Goal: Task Accomplishment & Management: Complete application form

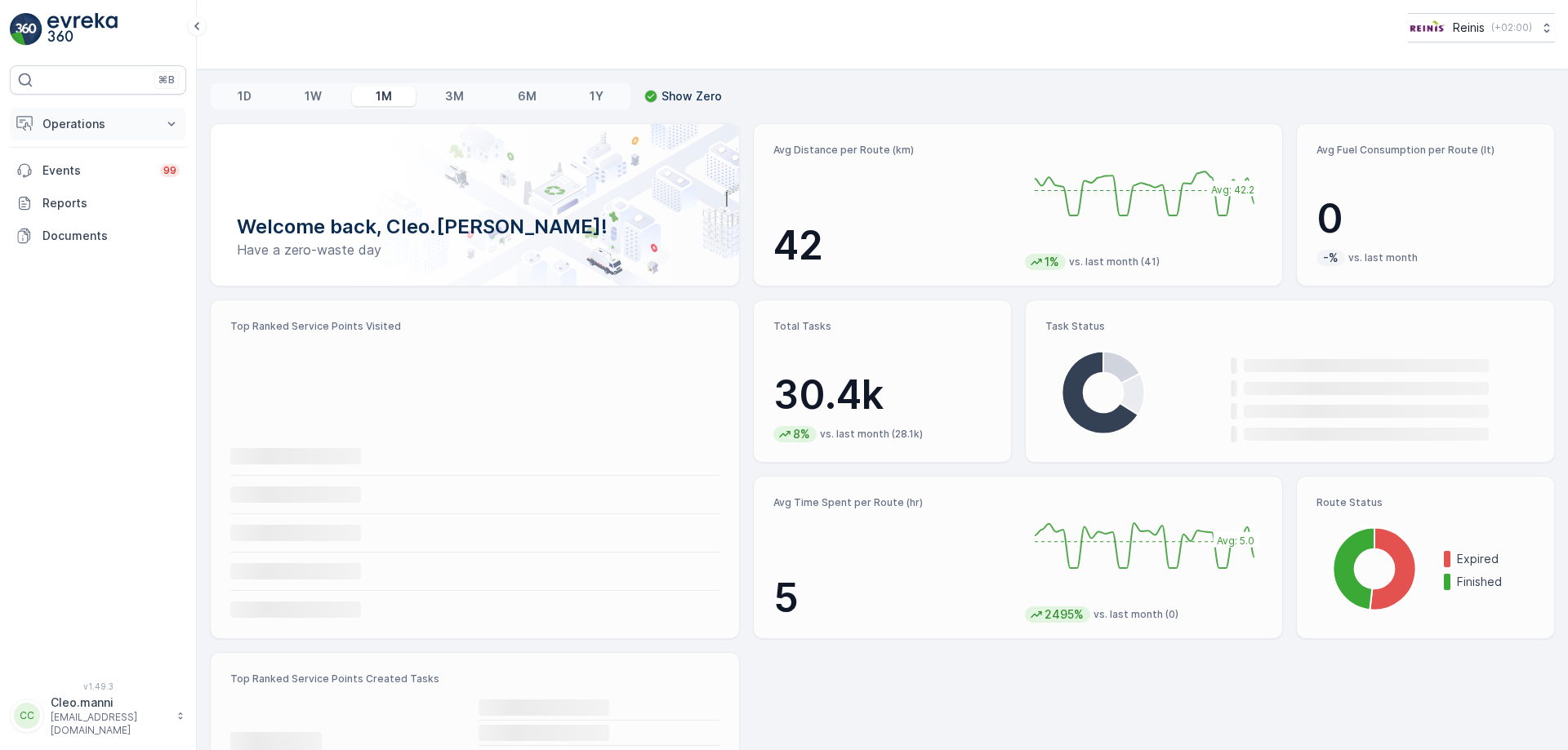
click at [76, 124] on p "Operations" at bounding box center [97, 124] width 111 height 16
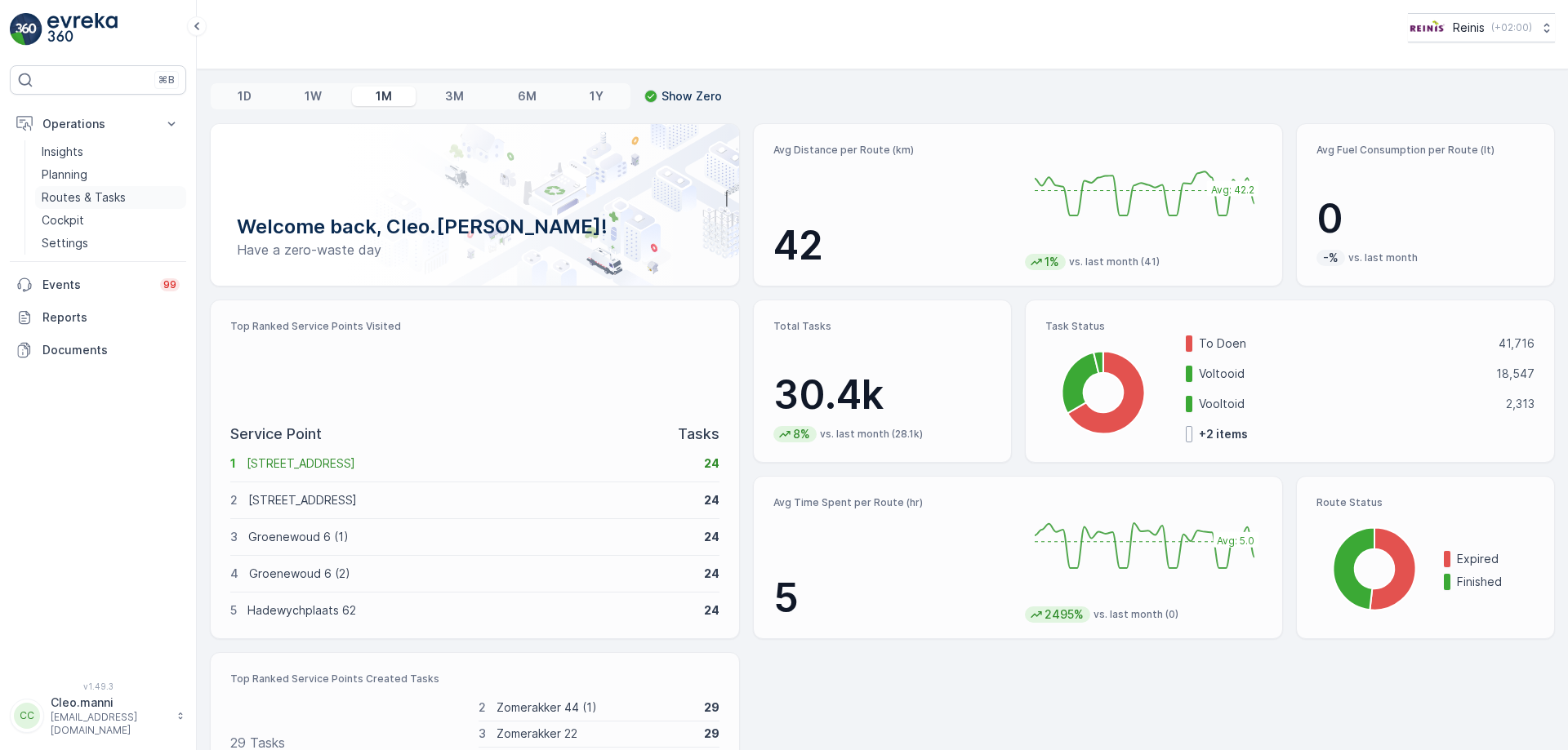
click at [75, 198] on p "Routes & Tasks" at bounding box center [83, 197] width 84 height 16
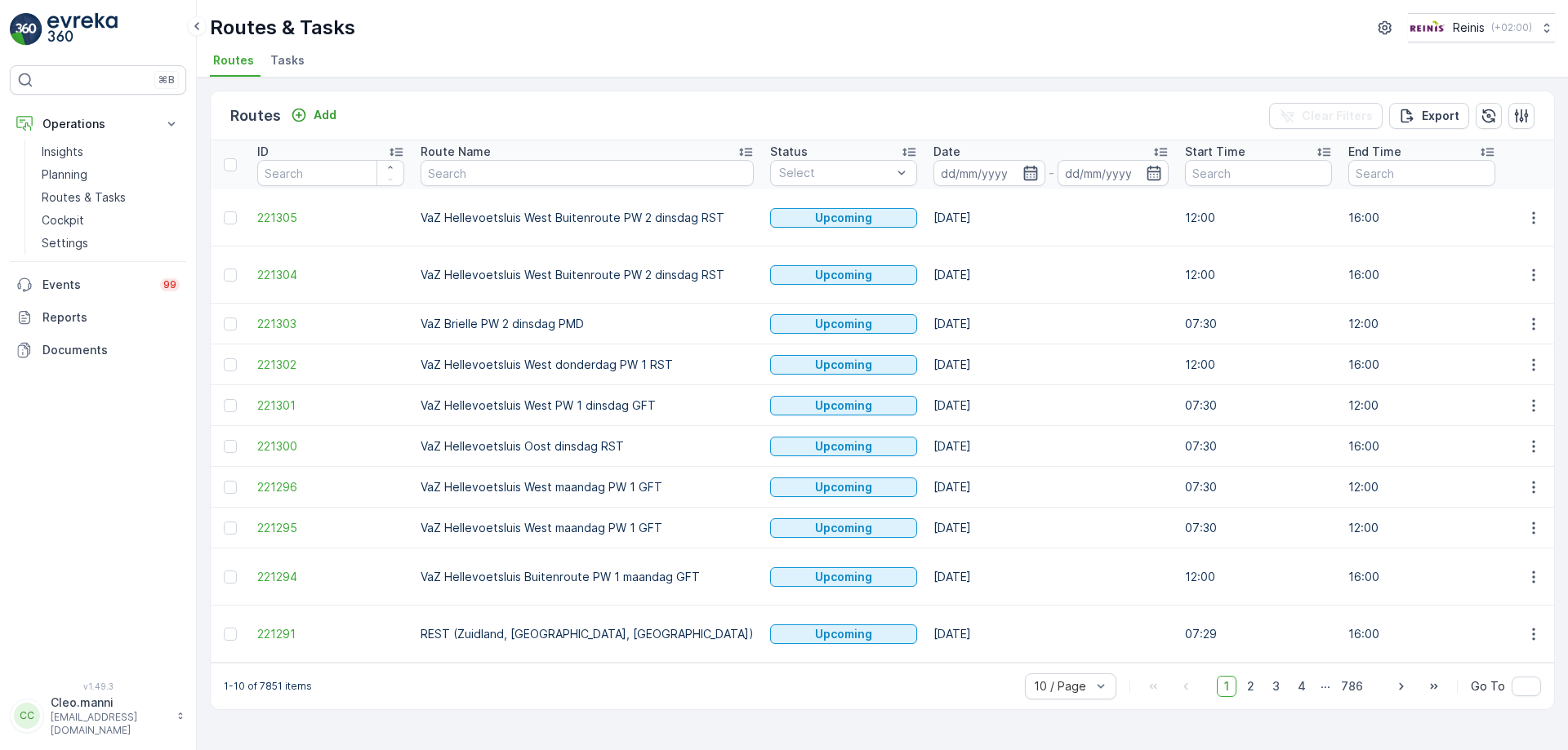
click at [1023, 172] on icon "button" at bounding box center [1029, 173] width 14 height 14
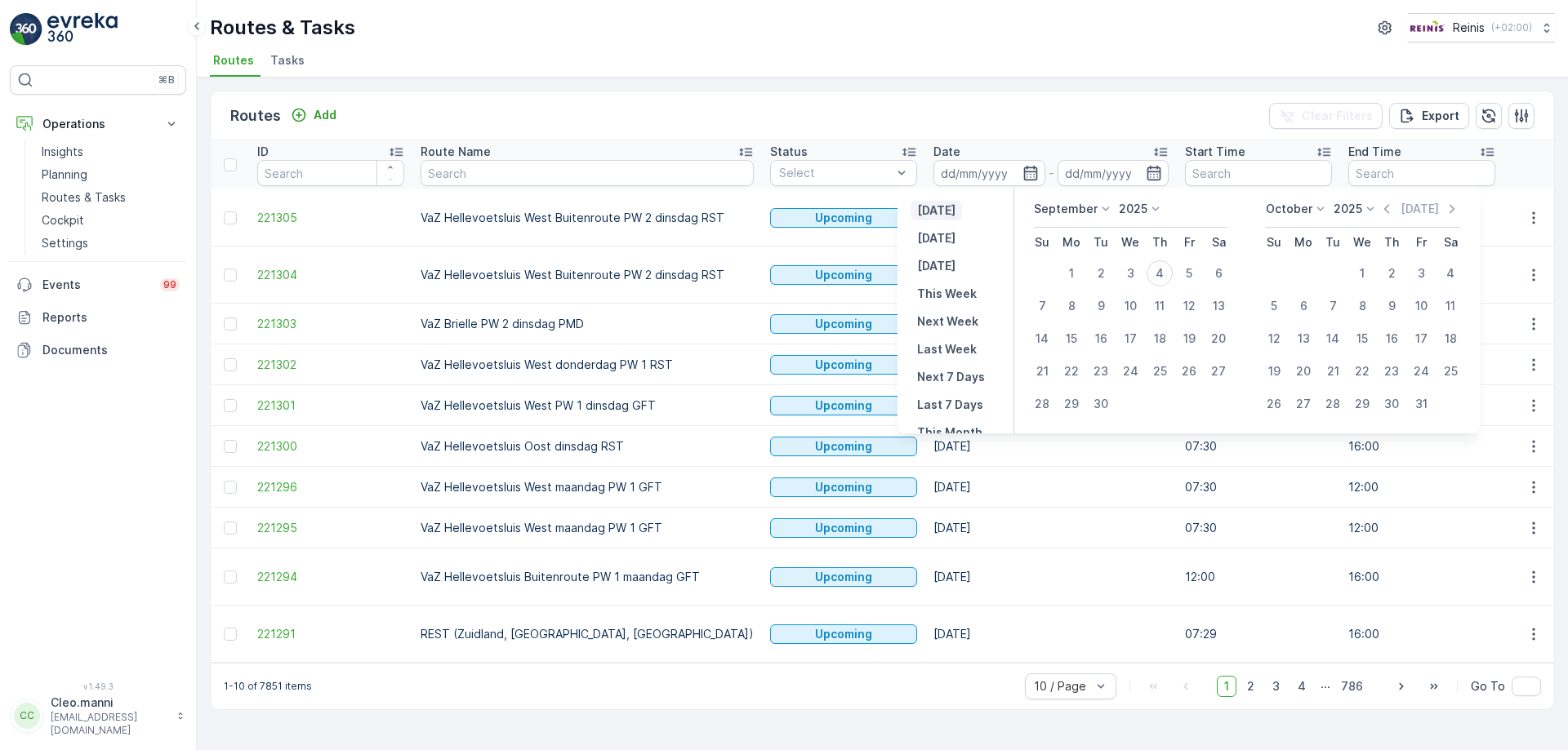
click at [941, 212] on p "[DATE]" at bounding box center [936, 211] width 39 height 16
type input "[DATE]"
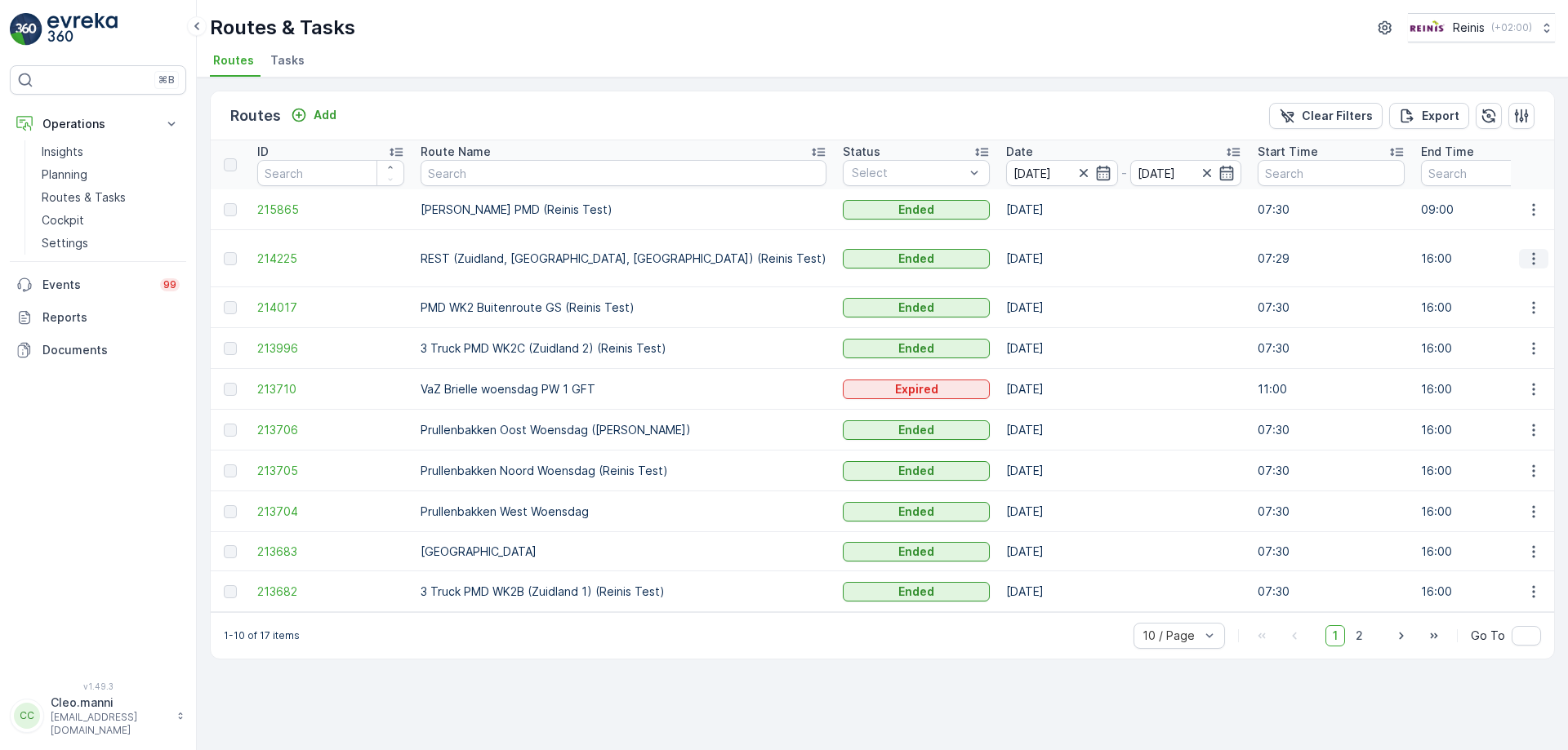
click at [1533, 255] on icon "button" at bounding box center [1533, 258] width 3 height 13
click at [1500, 295] on span "View Route Tracking" at bounding box center [1504, 296] width 113 height 16
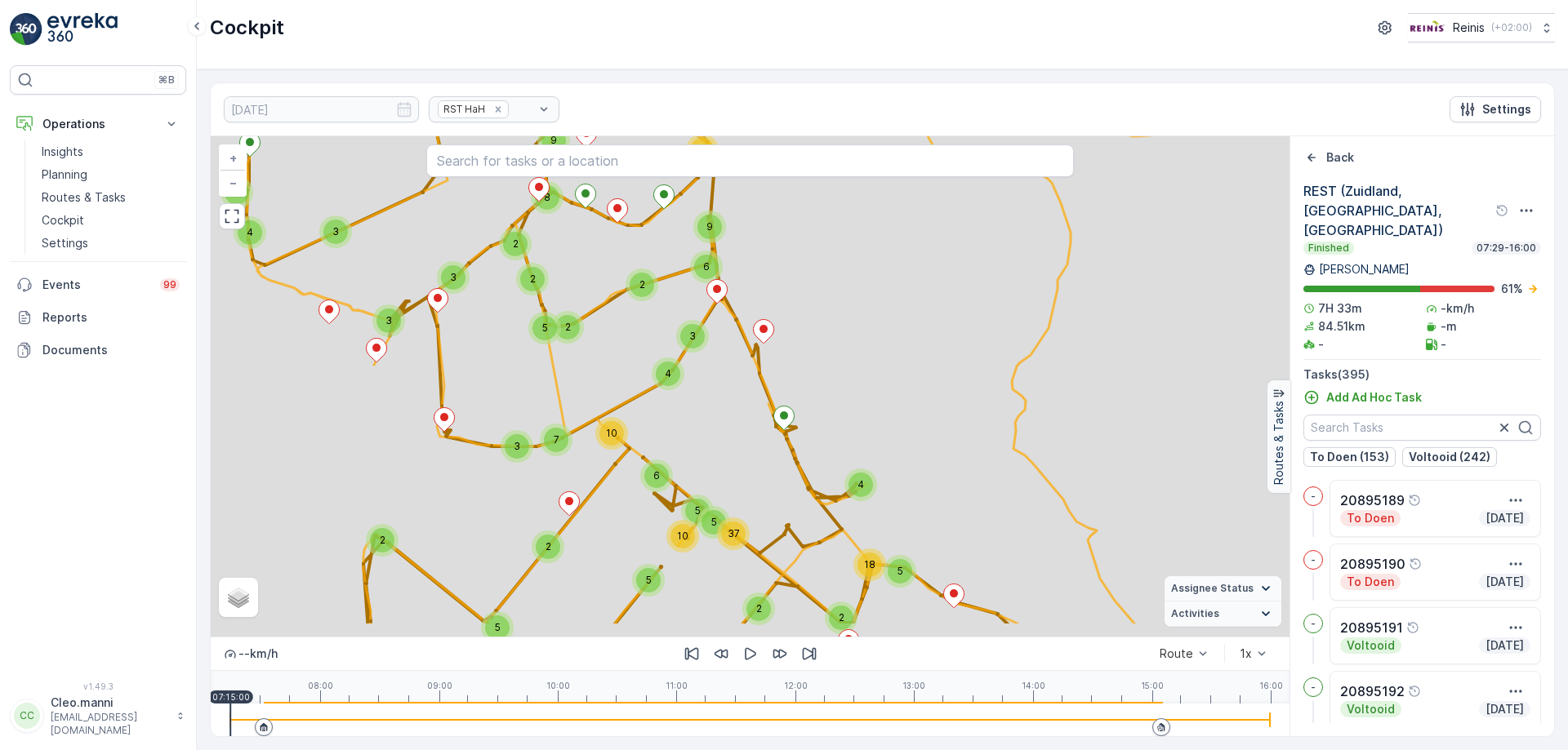
drag, startPoint x: 707, startPoint y: 483, endPoint x: 736, endPoint y: 375, distance: 111.8
click at [736, 375] on div "2 4 3 4 4 5 10 5 6 2 5 37 5 2 18 2 2 7 3 7 4 2 10 2 2 2 2 5 3 2 26 2 4 2 4 3 3 …" at bounding box center [750, 386] width 1079 height 501
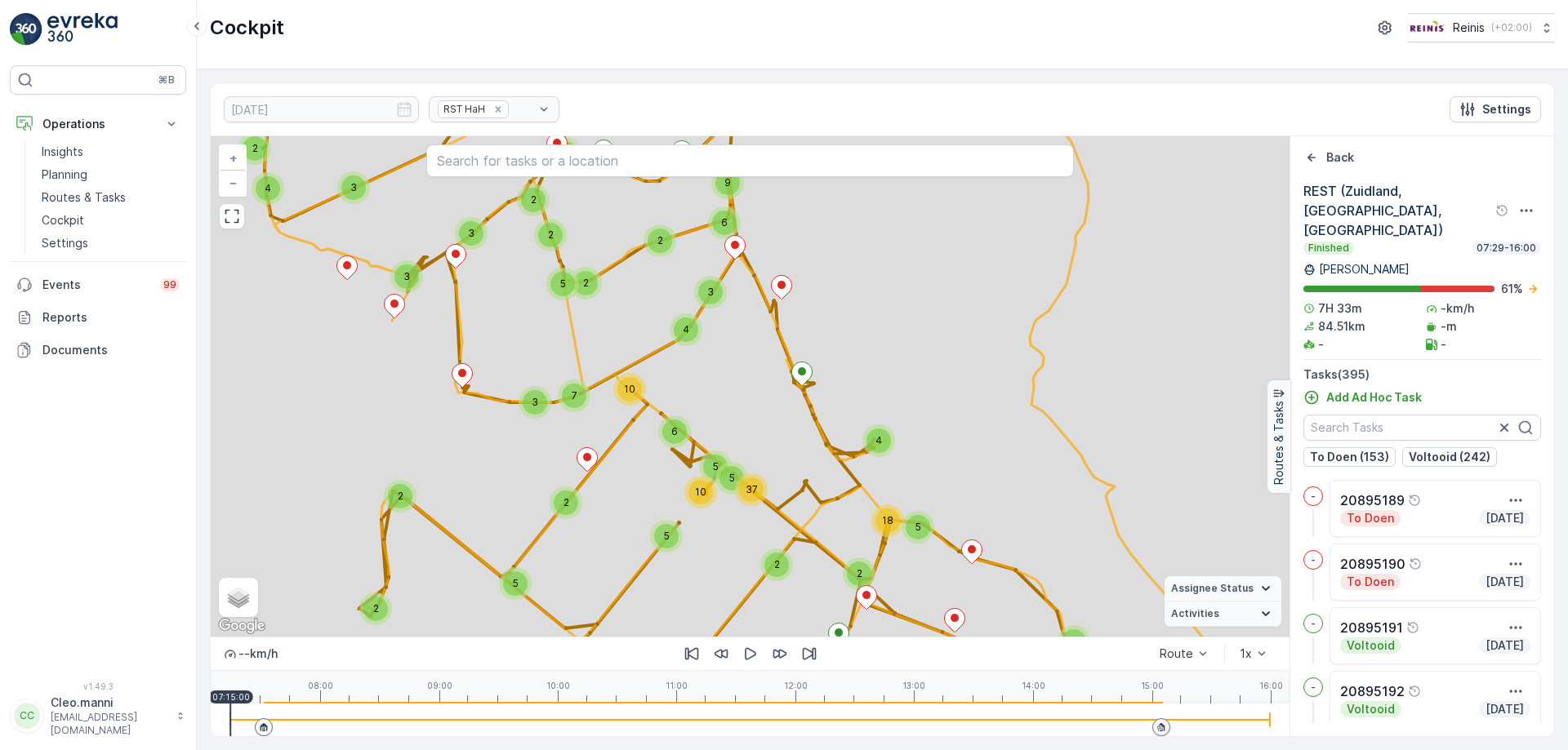
drag, startPoint x: 765, startPoint y: 451, endPoint x: 690, endPoint y: 276, distance: 190.4
click at [690, 278] on div "2 4 3 4 4 5 10 5 6 2 5 37 5 2 18 2 2 7 3 7 4 2 10 2 2 2 2 5 3 2 26 2 4 2 4 3 3 …" at bounding box center [750, 386] width 1079 height 501
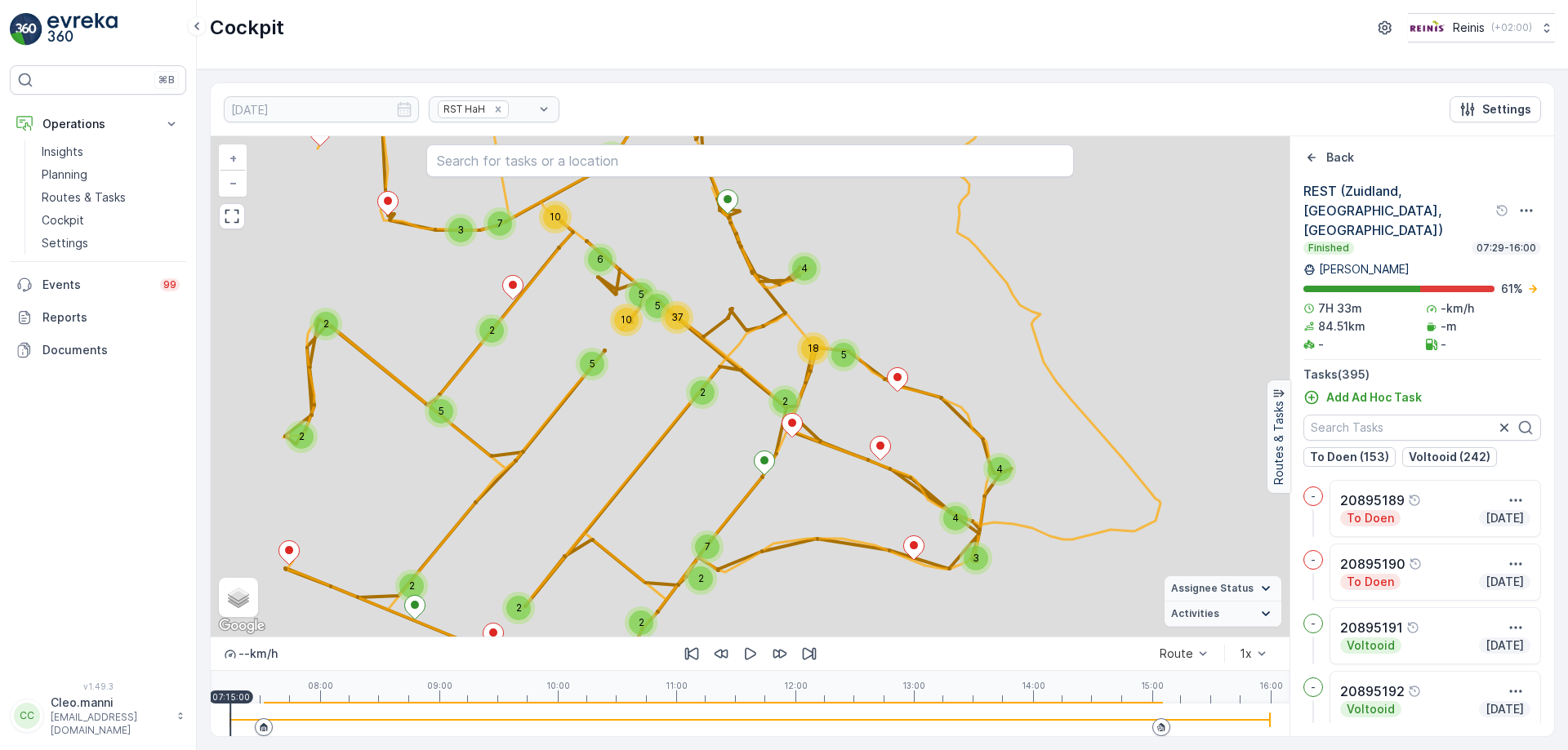
drag, startPoint x: 668, startPoint y: 485, endPoint x: 840, endPoint y: 295, distance: 256.3
click at [838, 295] on div "2 4 3 4 4 5 10 5 6 2 5 37 5 2 18 2 2 7 3 7 4 2 10 2 2 2 2 5 3 2 26 2 4 2 4 3 3 …" at bounding box center [750, 386] width 1079 height 501
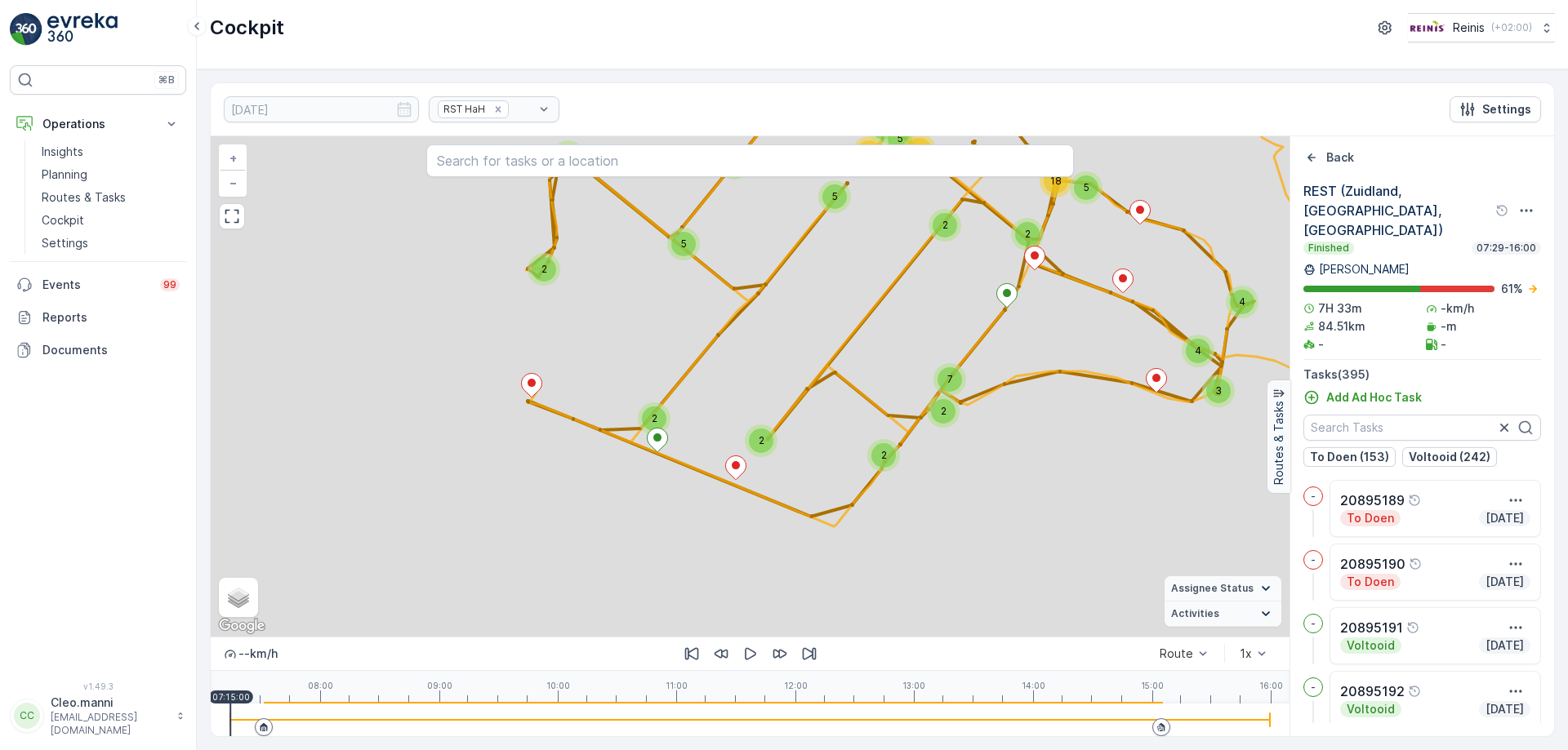
drag, startPoint x: 630, startPoint y: 320, endPoint x: 945, endPoint y: 438, distance: 336.4
click at [946, 441] on div "2 4 3 4 4 5 10 5 6 2 5 37 5 2 18 2 2 7 3 7 4 2 10 2 2 2 2 5 3 2 26 2 4 2 4 3 3 …" at bounding box center [750, 386] width 1079 height 501
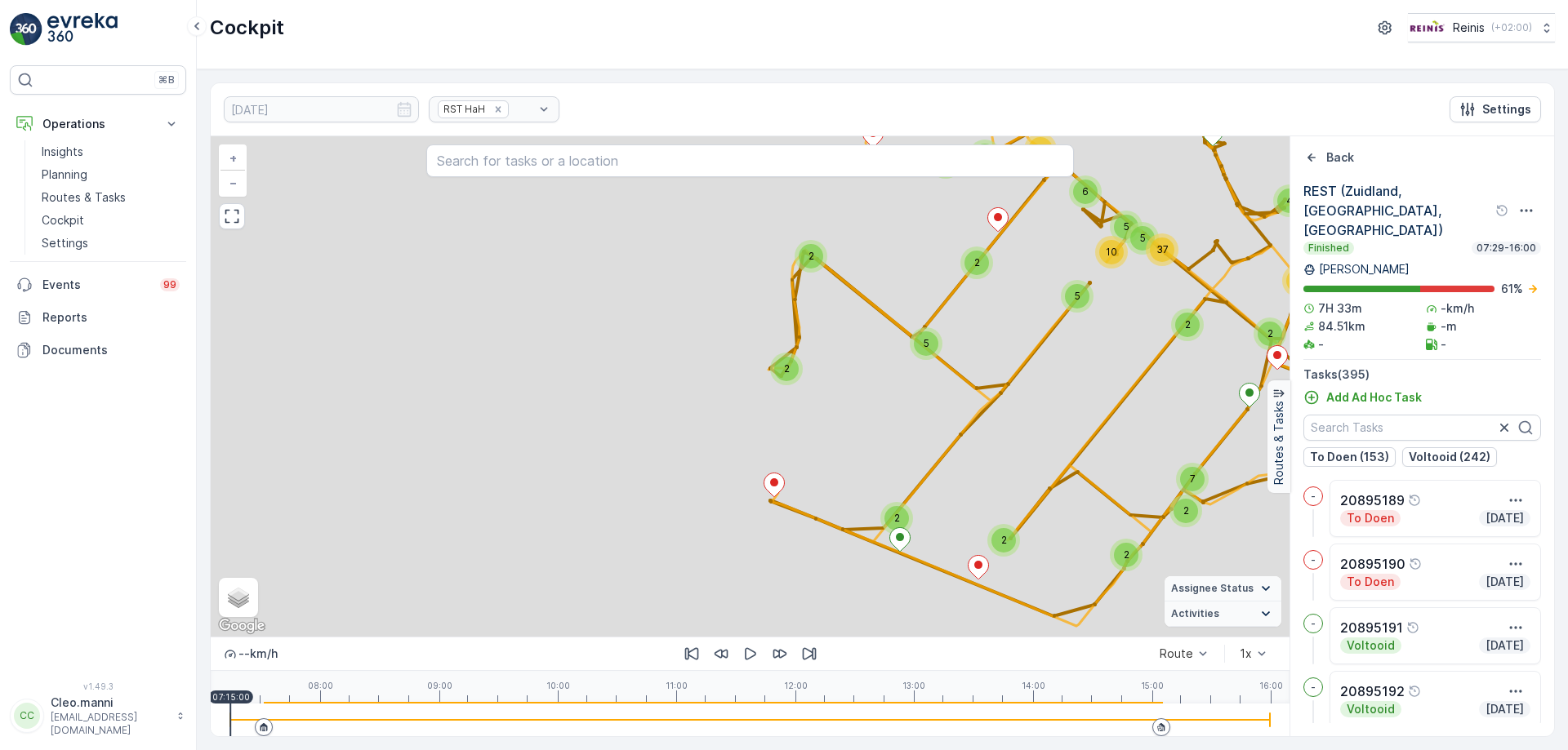
click at [557, 507] on div "2 4 3 4 4 5 10 5 6 2 5 37 5 2 18 2 2 7 3 7 4 2 10 2 2 2 2 5 3 2 26 2 4 2 4 3 3 …" at bounding box center [750, 386] width 1079 height 501
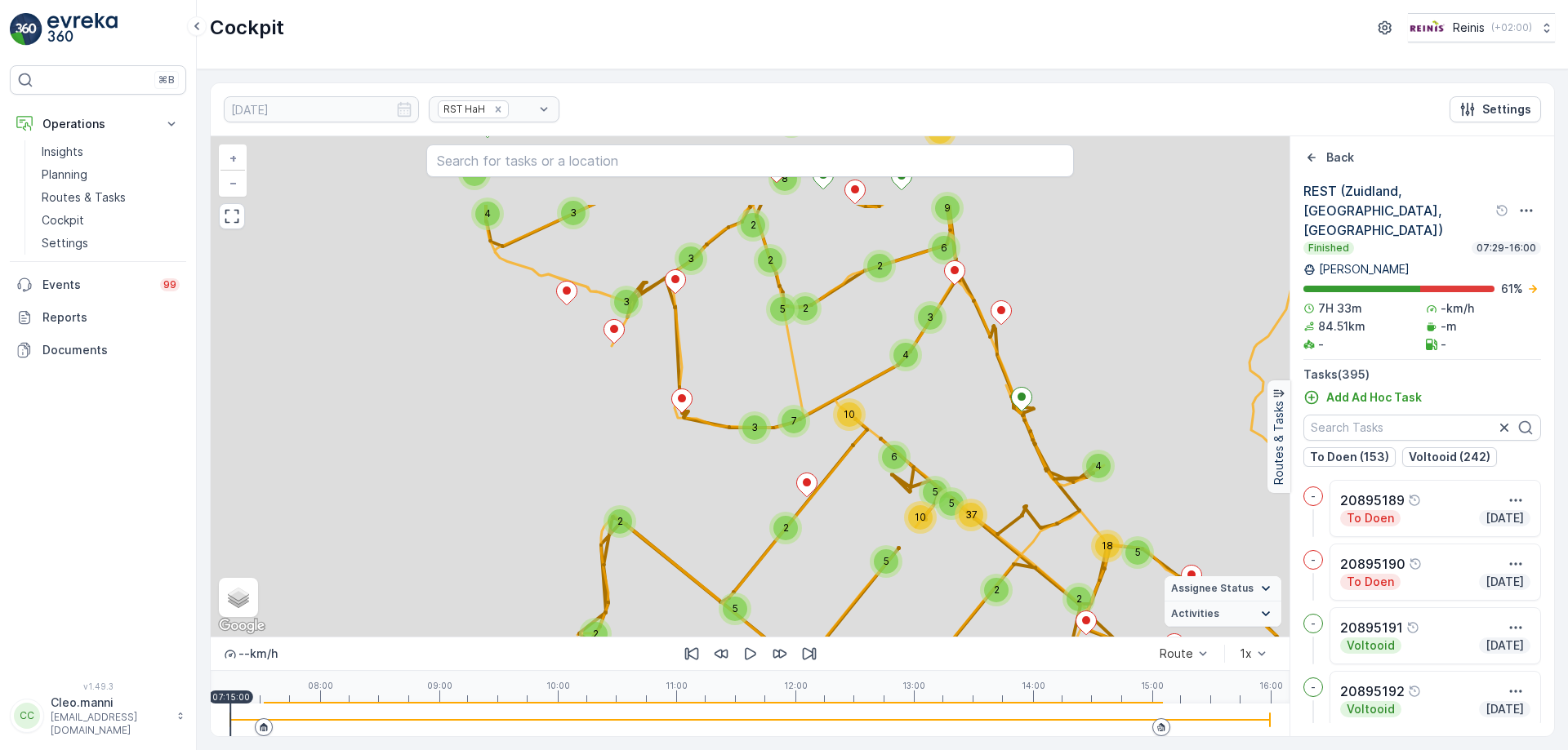
drag, startPoint x: 757, startPoint y: 431, endPoint x: 774, endPoint y: 603, distance: 172.8
click at [757, 433] on span "3" at bounding box center [754, 428] width 6 height 13
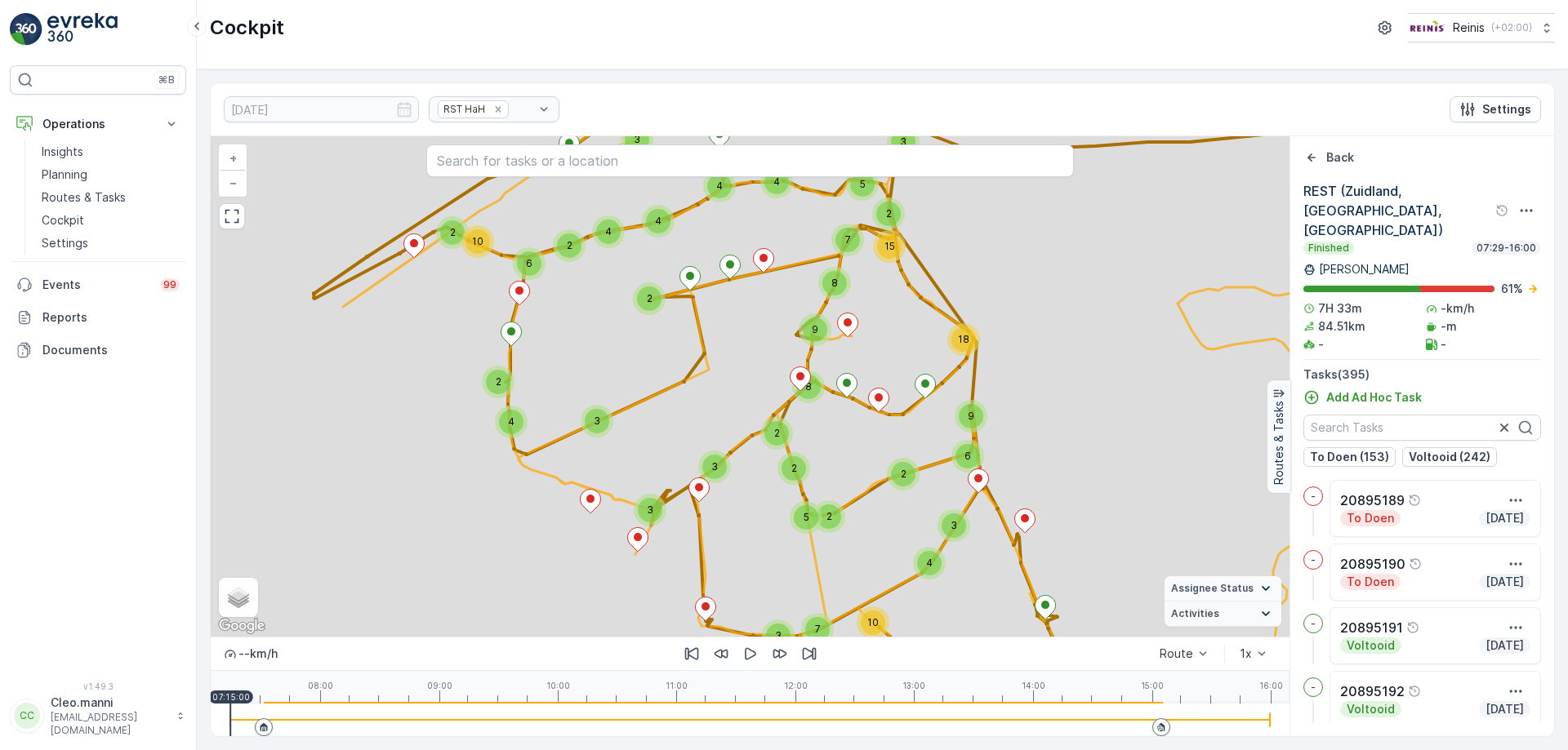
drag, startPoint x: 738, startPoint y: 420, endPoint x: 766, endPoint y: 529, distance: 112.5
click at [766, 527] on div "2 4 3 4 4 5 10 5 6 2 5 37 5 2 18 2 2 7 3 7 4 2 10 2 2 2 2 5 3 2 26 2 4 2 4 3 3 …" at bounding box center [750, 386] width 1079 height 501
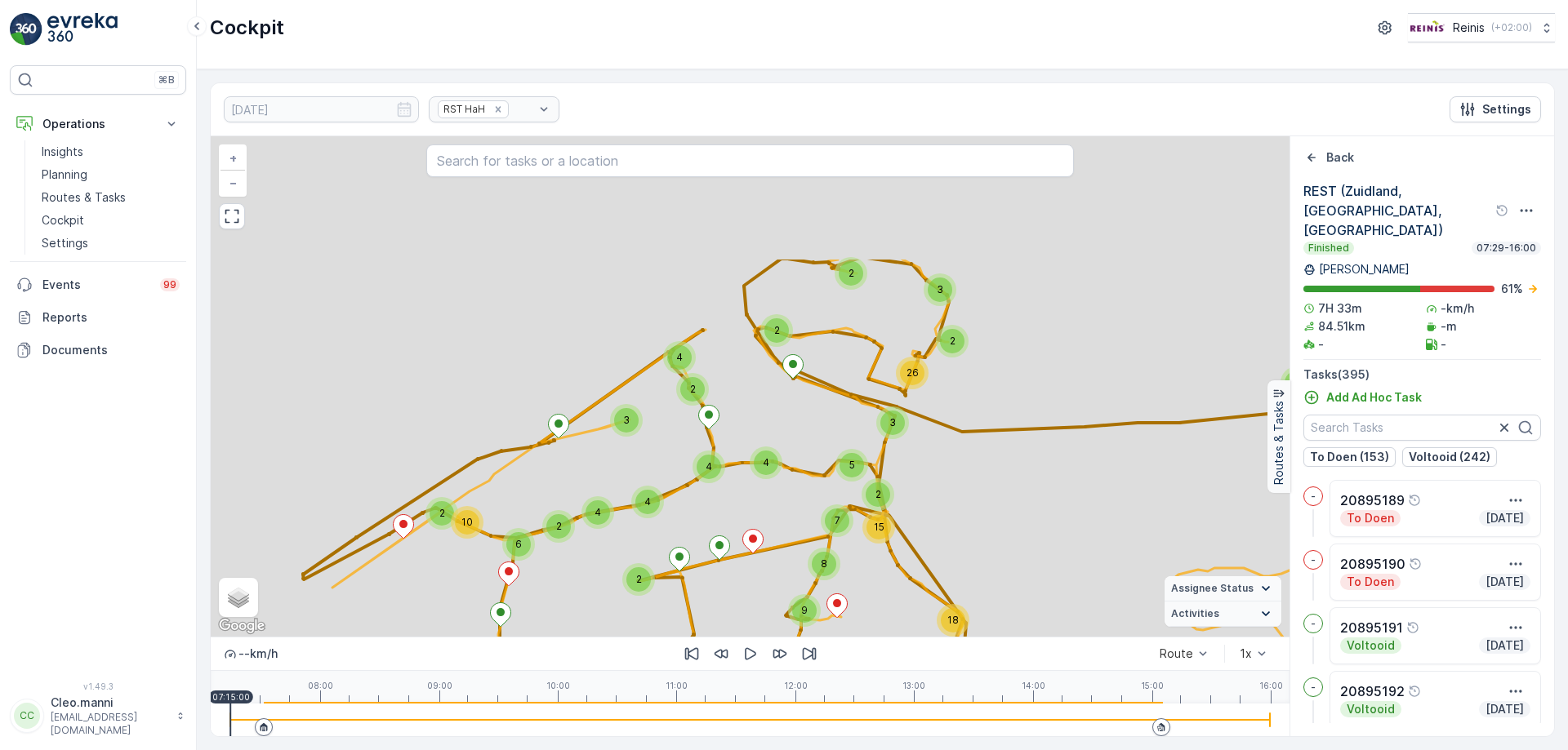
drag, startPoint x: 702, startPoint y: 502, endPoint x: 771, endPoint y: 505, distance: 69.1
click at [694, 563] on div "2 4 3 4 4 5 10 5 6 2 5 37 5 2 18 2 2 7 3 7 4 2 10 2 2 2 2 5 3 2 26 2 4 2 4 3 3 …" at bounding box center [750, 386] width 1079 height 501
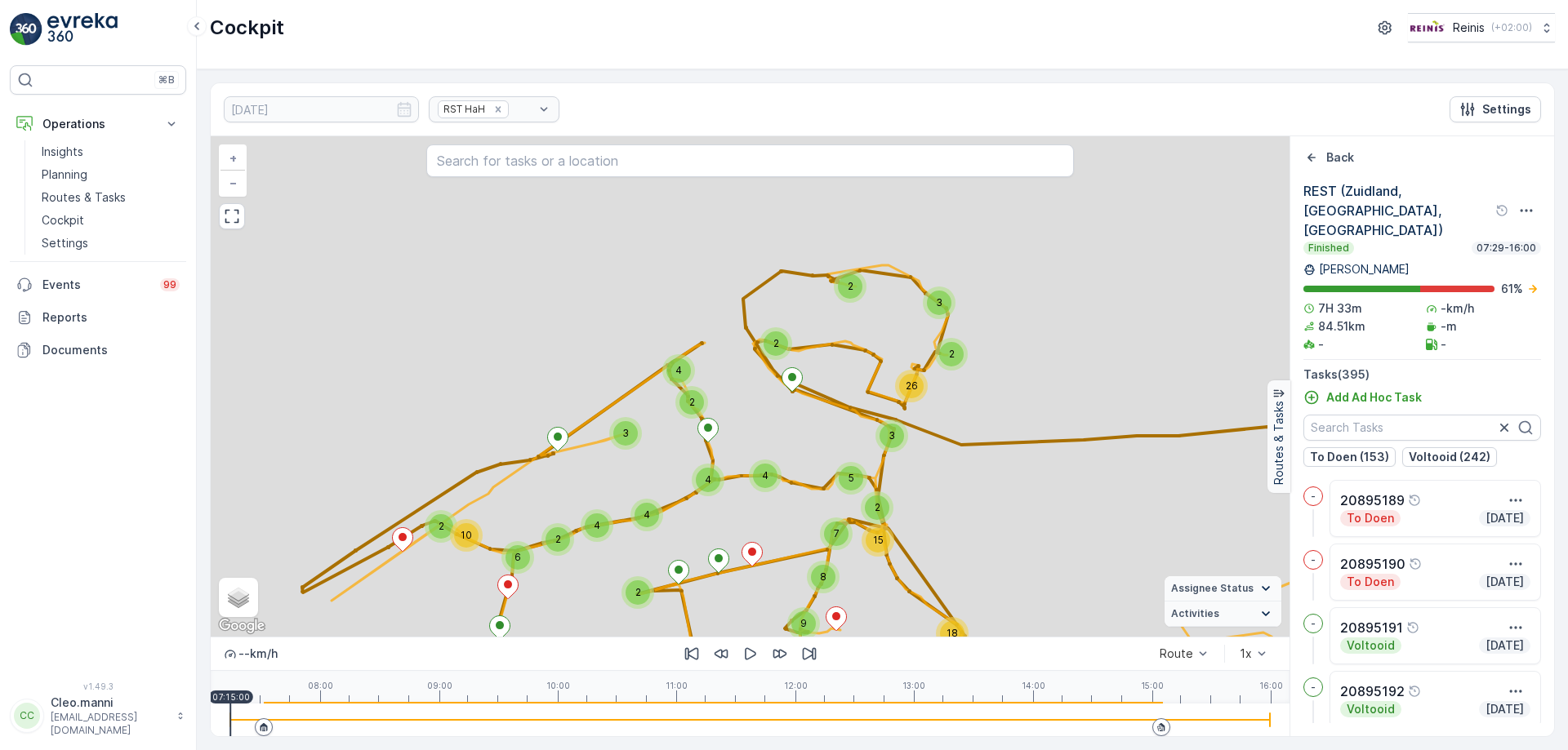
drag, startPoint x: 781, startPoint y: 443, endPoint x: 581, endPoint y: 428, distance: 200.6
click at [599, 439] on div "2 4 3 4 4 5 10 5 6 2 5 37 5 2 18 2 2 7 3 7 4 2 10 2 2 2 2 5 3 2 26 2 4 2 4 3 3 …" at bounding box center [750, 386] width 1079 height 501
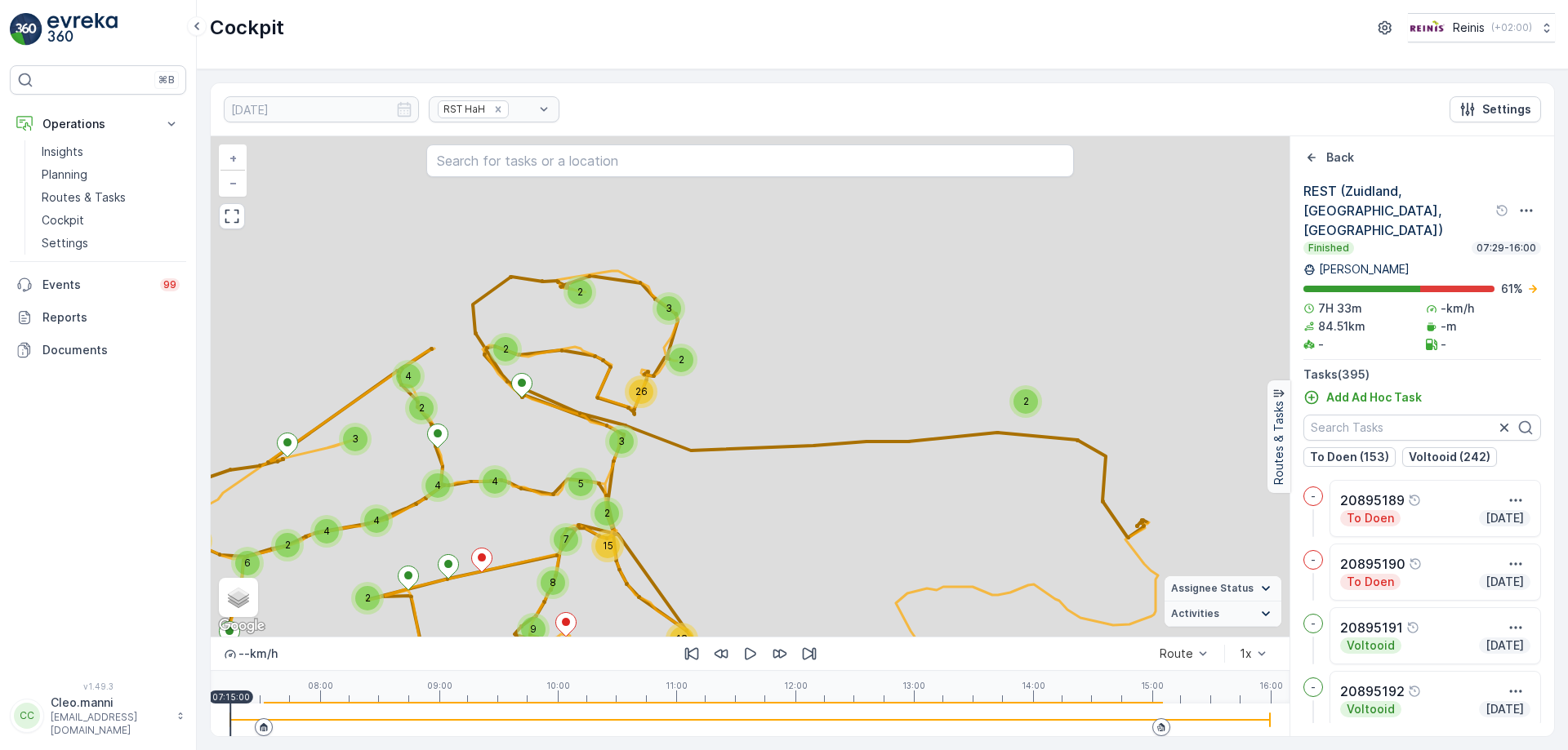
drag, startPoint x: 933, startPoint y: 447, endPoint x: 696, endPoint y: 401, distance: 241.4
click at [709, 403] on div "2 4 3 4 4 5 10 5 6 2 5 37 5 2 18 2 2 7 3 7 4 2 10 2 2 2 2 5 3 2 26 2 4 2 4 3 3 …" at bounding box center [750, 386] width 1079 height 501
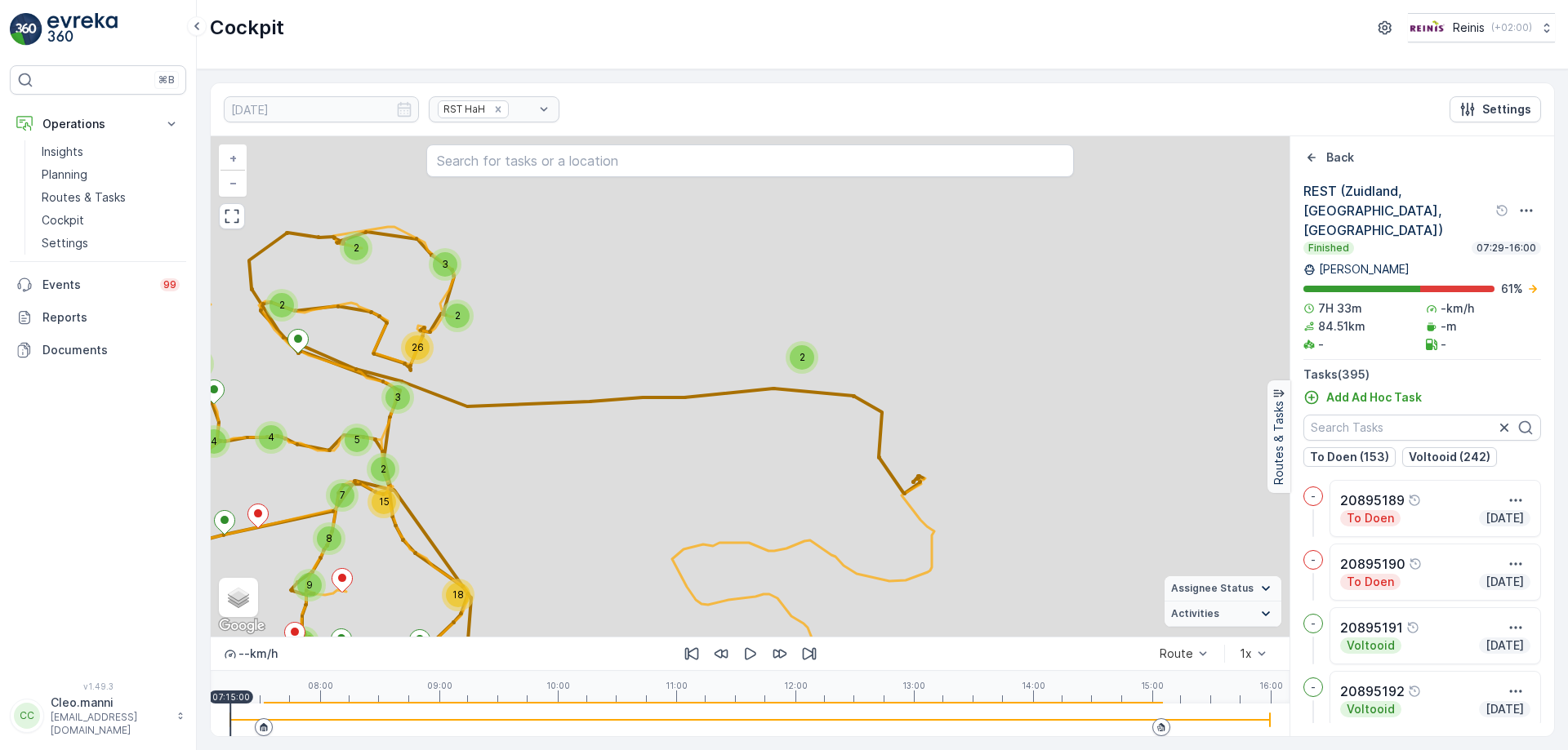
drag, startPoint x: 595, startPoint y: 440, endPoint x: 884, endPoint y: 432, distance: 289.1
click at [884, 432] on div "2 4 3 4 4 5 10 5 6 2 5 37 5 2 18 2 2 7 3 7 4 2 10 2 2 2 2 5 3 2 26 2 4 2 4 3 3 …" at bounding box center [750, 386] width 1079 height 501
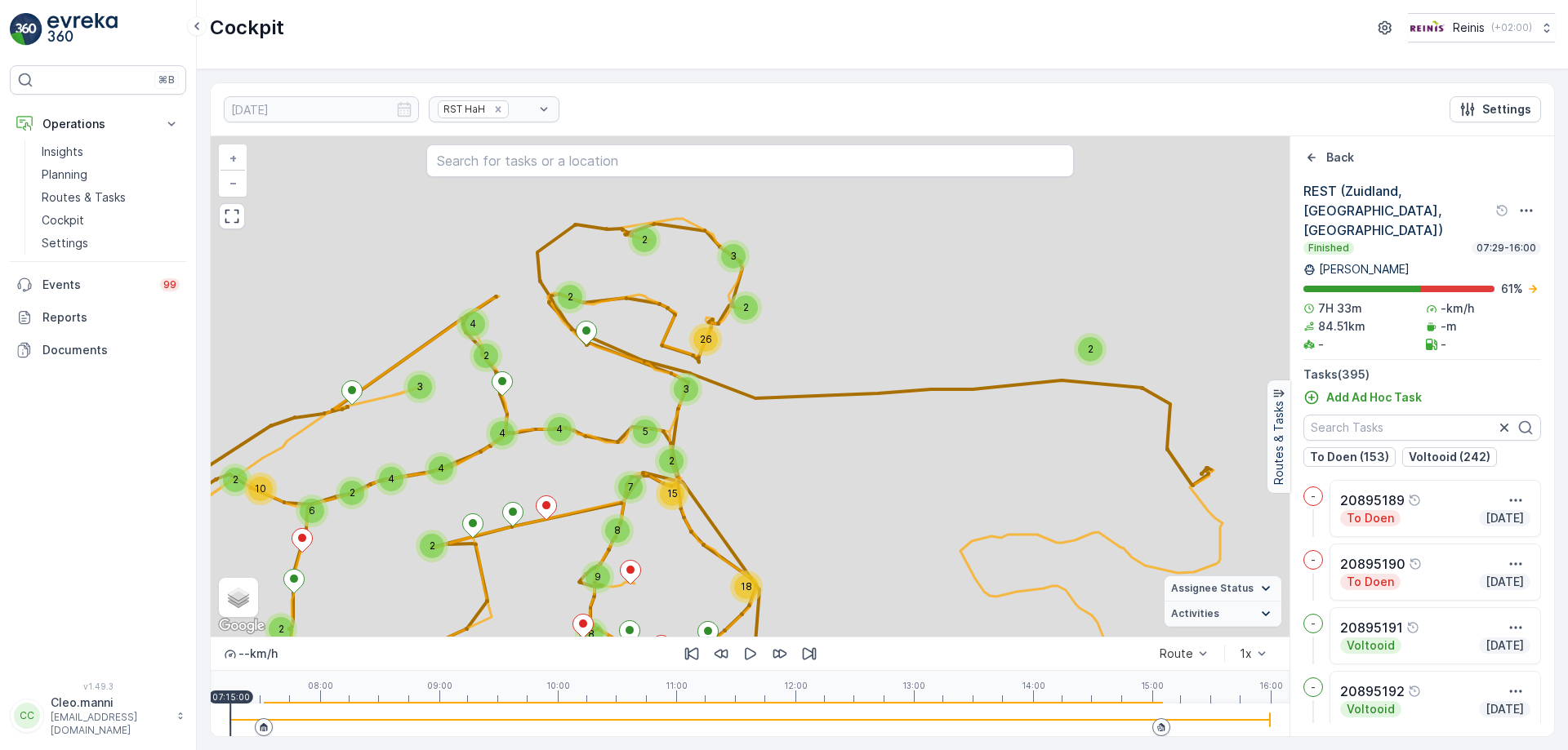
click at [776, 315] on div "2 4 3 4 4 5 10 5 6 2 5 37 5 2 18 2 2 7 3 7 4 2 10 2 2 2 2 5 3 2 26 2 4 2 4 3 3 …" at bounding box center [750, 386] width 1079 height 501
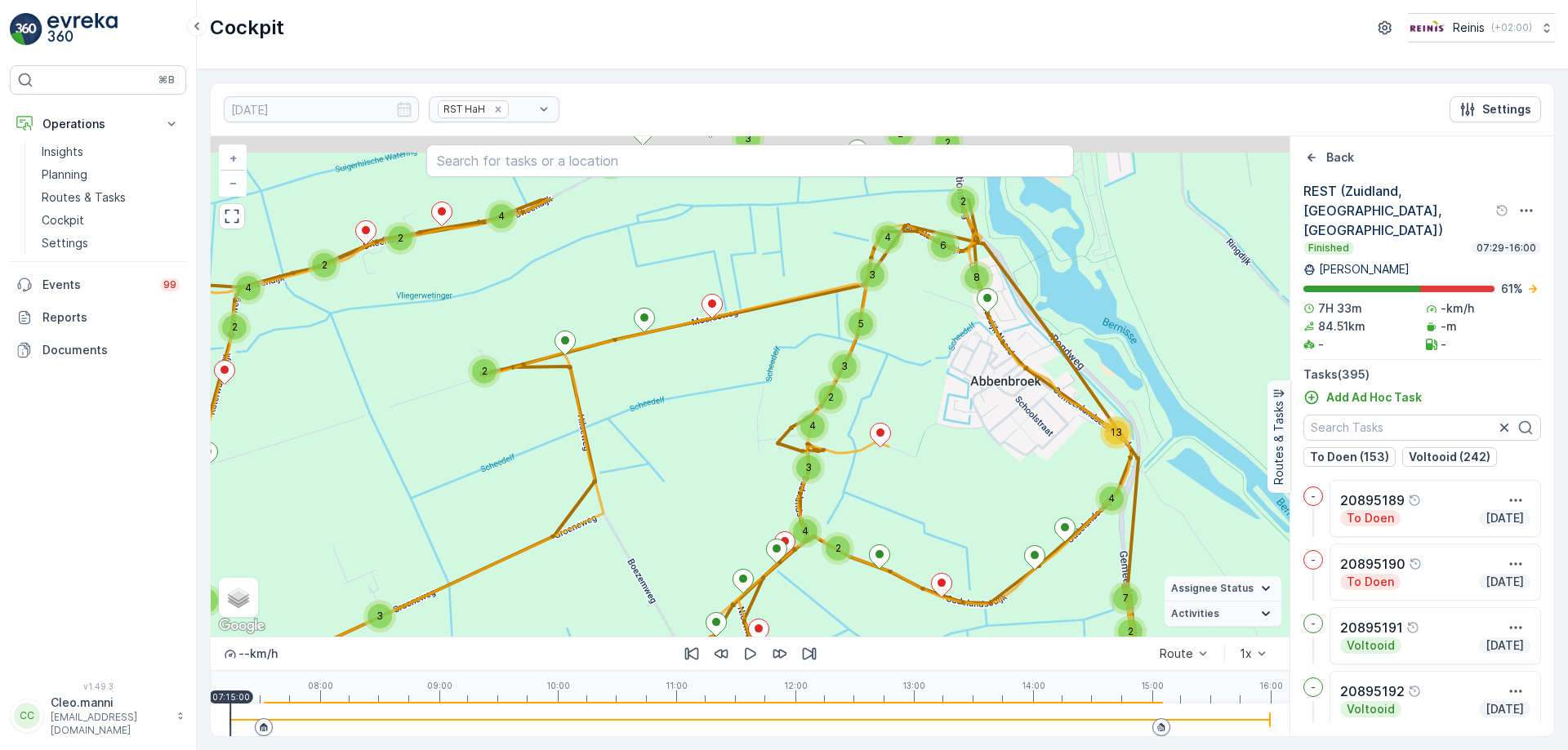
drag, startPoint x: 560, startPoint y: 373, endPoint x: 551, endPoint y: 497, distance: 124.3
click at [551, 497] on div "3 3 3 3 2 3 10 5 5 2 4 24 13 4 2 15 2 2 2 5 3 2 3 2 2 2 2 5 4 2 2 2 2 3 2 6 20 …" at bounding box center [750, 386] width 1079 height 501
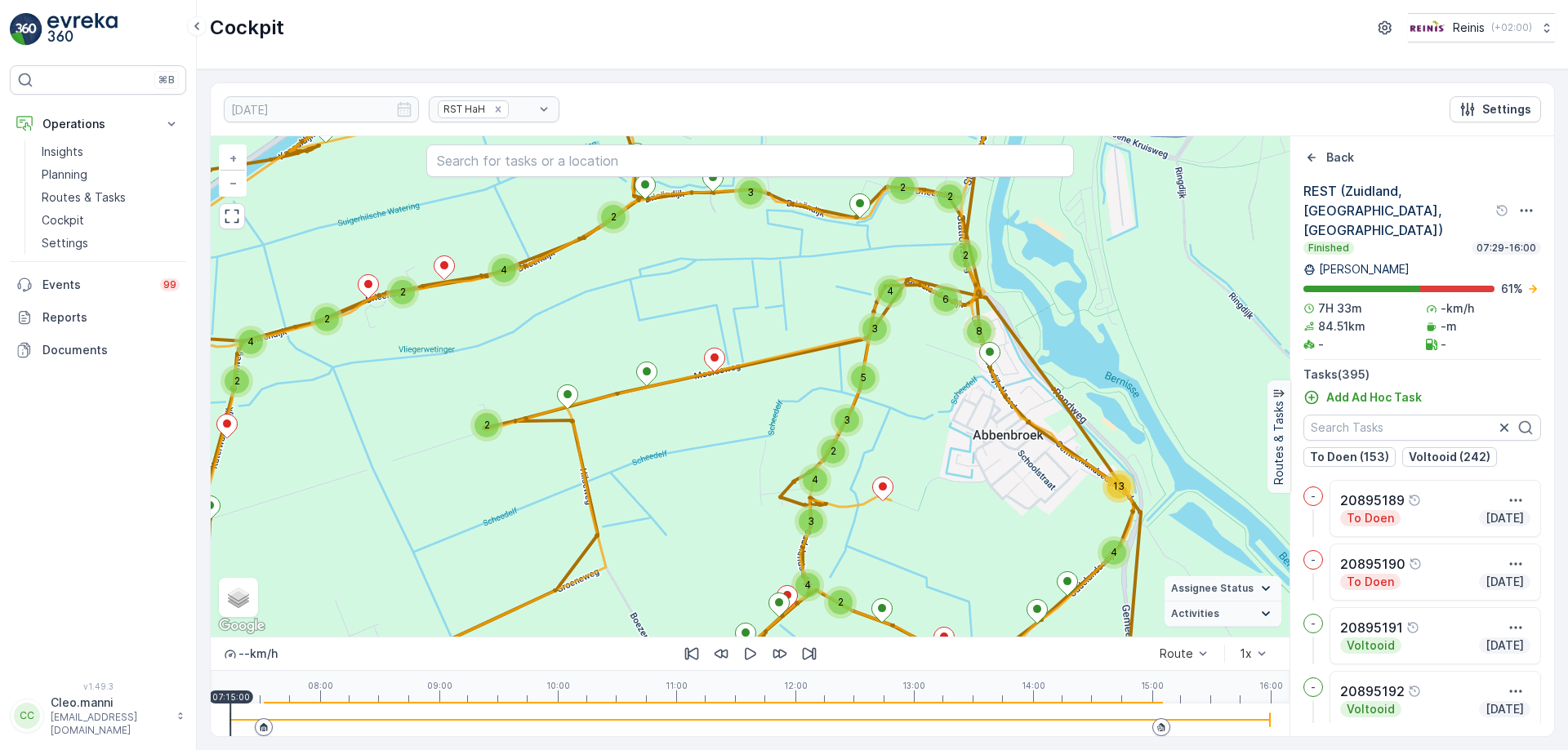
click at [751, 463] on div "3 3 3 3 2 3 10 5 5 2 4 24 13 4 2 15 2 2 2 5 3 2 3 2 2 2 2 5 4 2 2 2 2 3 2 6 20 …" at bounding box center [750, 386] width 1079 height 501
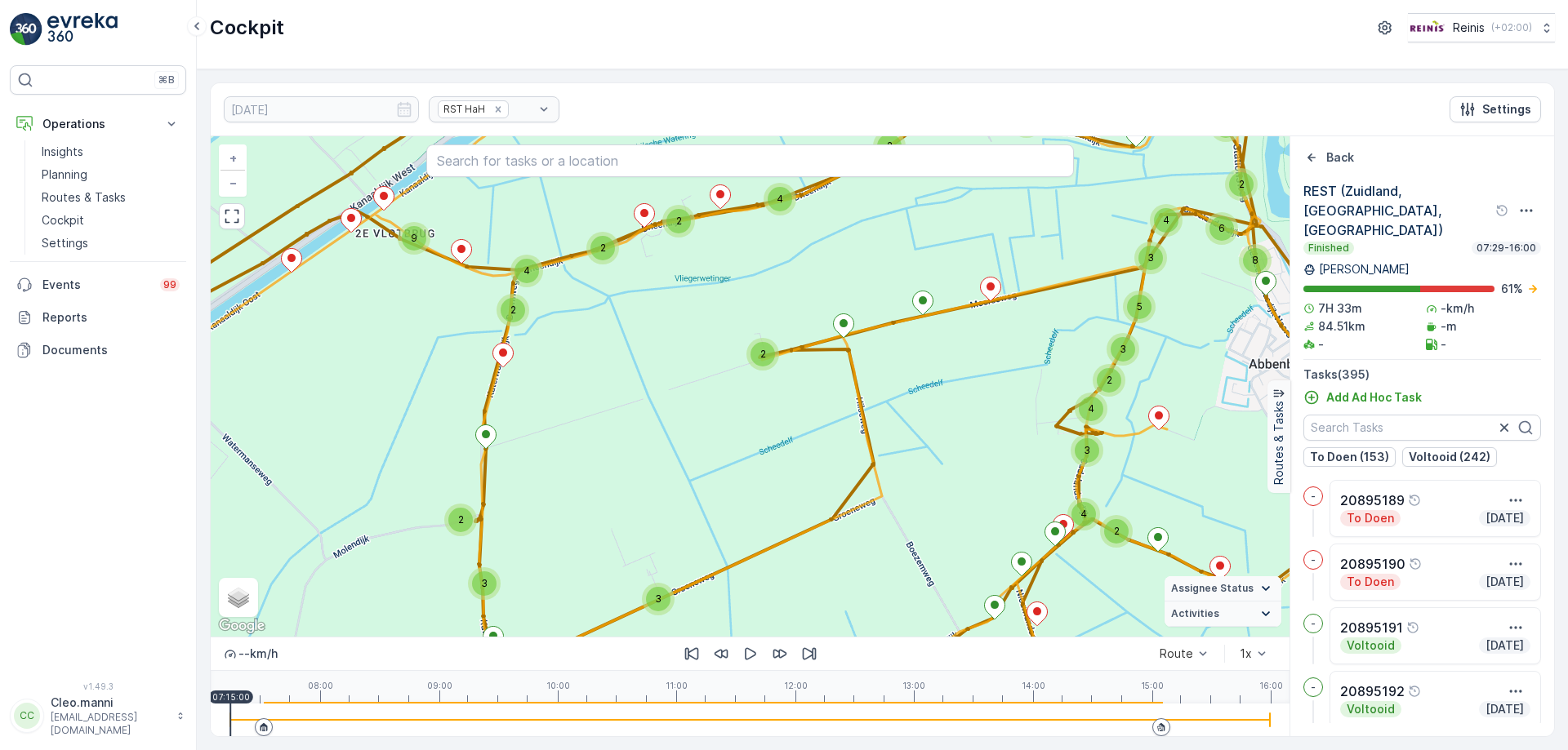
click at [543, 326] on div "3 3 3 3 2 3 10 5 5 2 4 24 13 4 2 15 2 2 2 5 3 2 3 2 2 2 2 5 4 2 2 2 2 3 2 6 20 …" at bounding box center [750, 386] width 1079 height 501
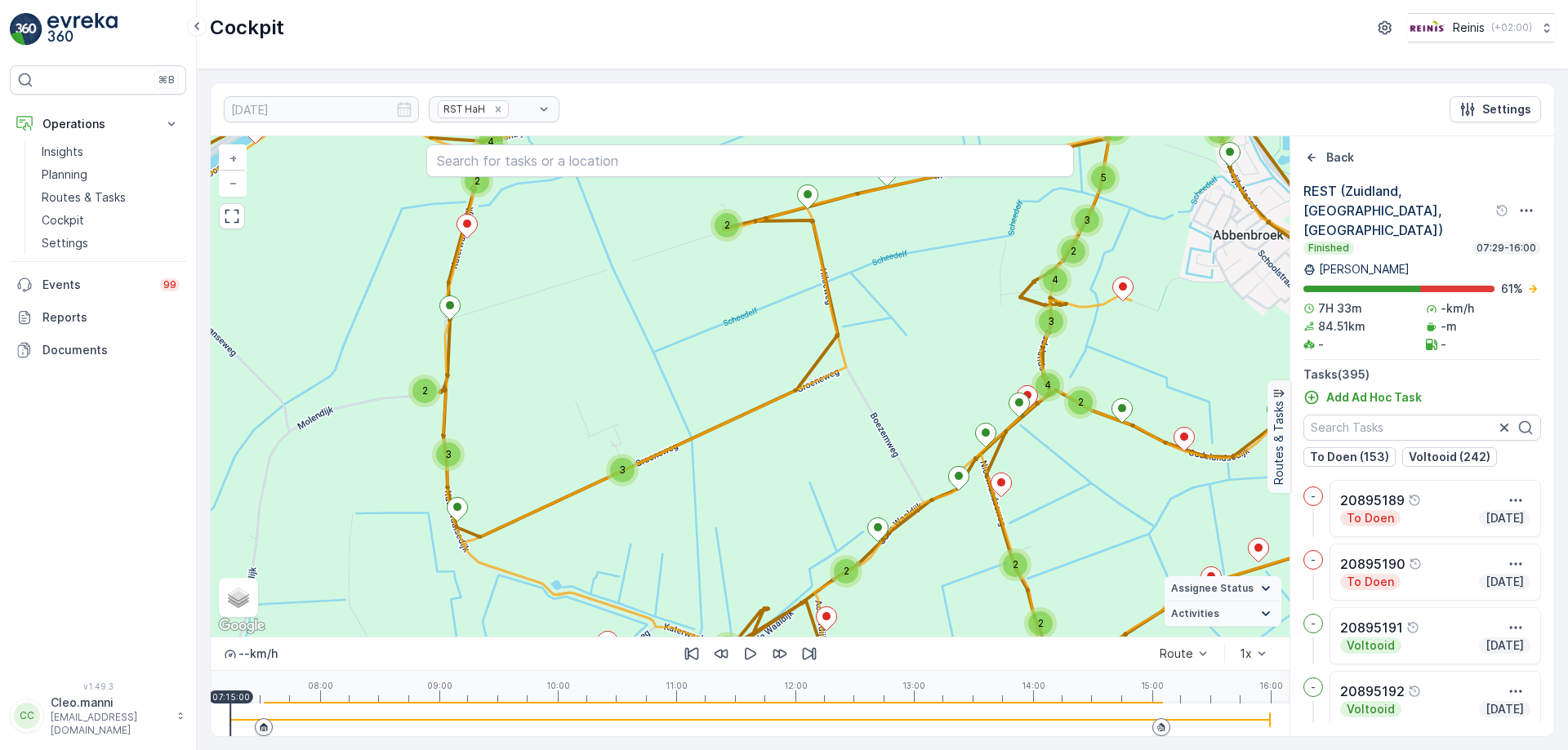
drag, startPoint x: 521, startPoint y: 474, endPoint x: 460, endPoint y: 365, distance: 124.9
click at [462, 368] on div "3 3 3 3 2 3 10 5 5 2 4 24 13 4 2 15 2 2 2 5 3 2 3 2 2 2 2 5 4 2 2 2 2 3 2 6 20 …" at bounding box center [750, 386] width 1079 height 501
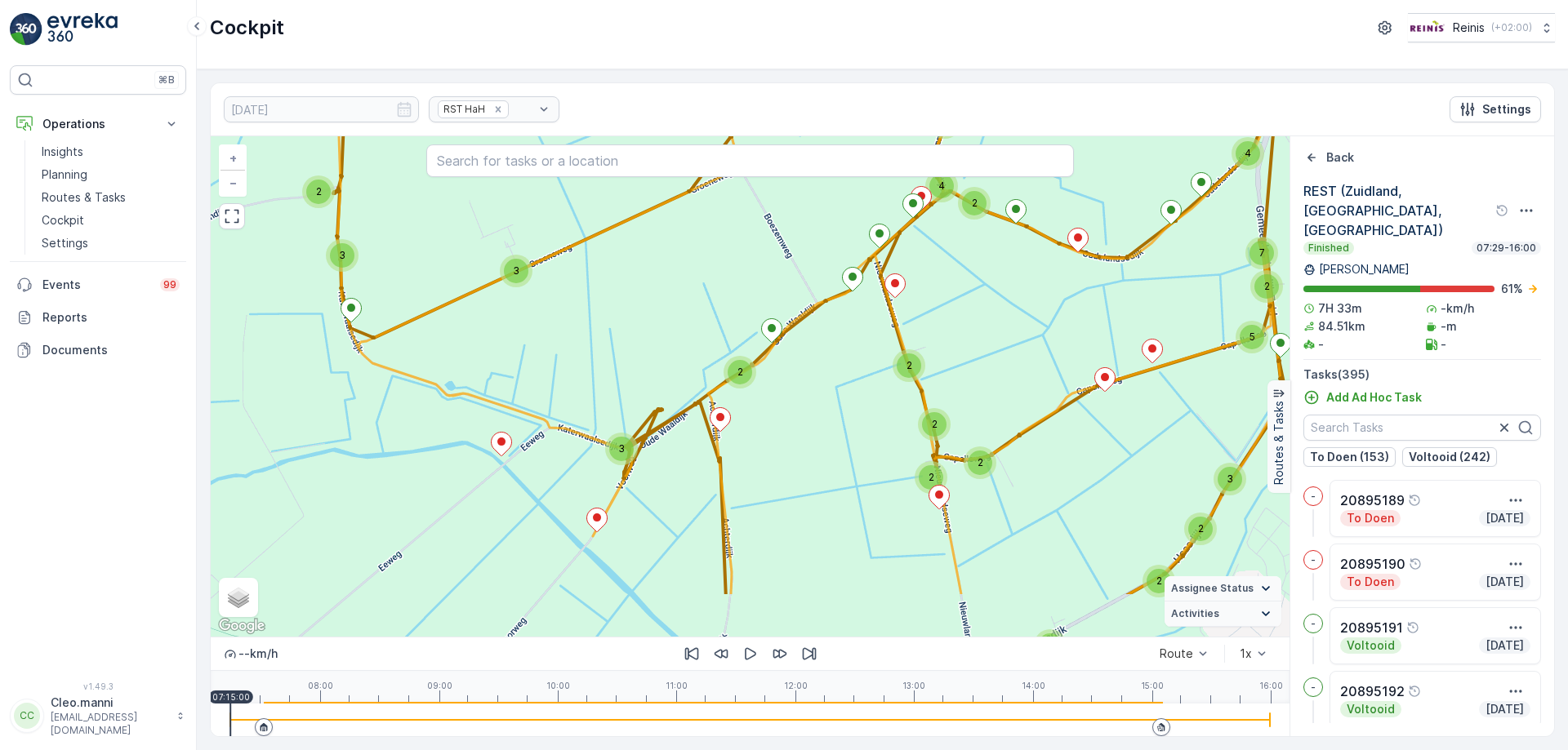
drag, startPoint x: 609, startPoint y: 583, endPoint x: 560, endPoint y: 490, distance: 105.1
click at [560, 490] on div "3 3 3 3 2 3 10 5 5 2 4 24 13 4 2 15 2 2 2 5 3 2 3 2 2 2 2 5 4 2 2 2 2 3 2 6 20 …" at bounding box center [750, 386] width 1079 height 501
click at [92, 196] on p "Routes & Tasks" at bounding box center [83, 197] width 84 height 16
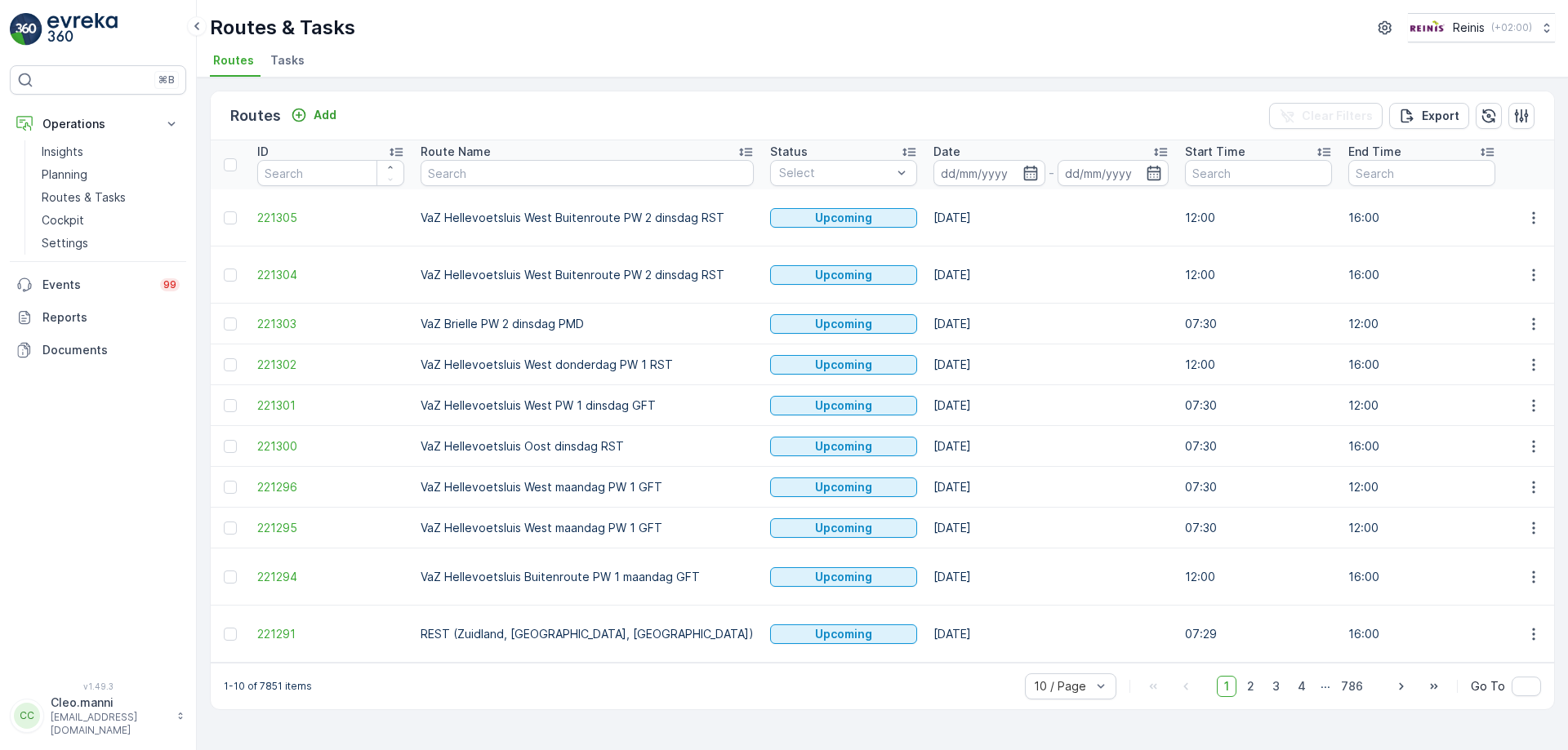
click at [255, 115] on p "Routes" at bounding box center [256, 115] width 50 height 23
click at [76, 176] on p "Planning" at bounding box center [64, 175] width 46 height 16
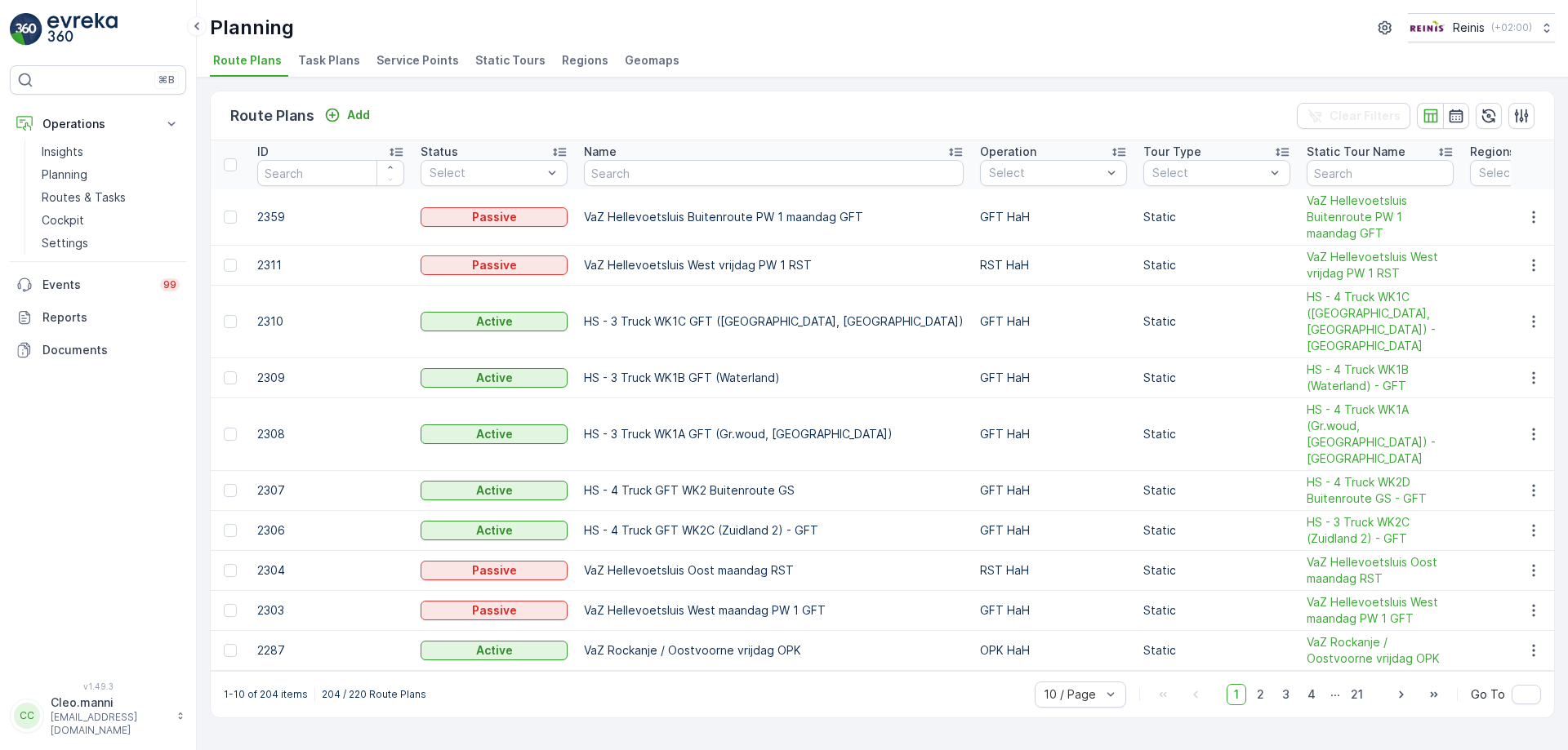
click at [516, 64] on span "Static Tours" at bounding box center [511, 60] width 70 height 16
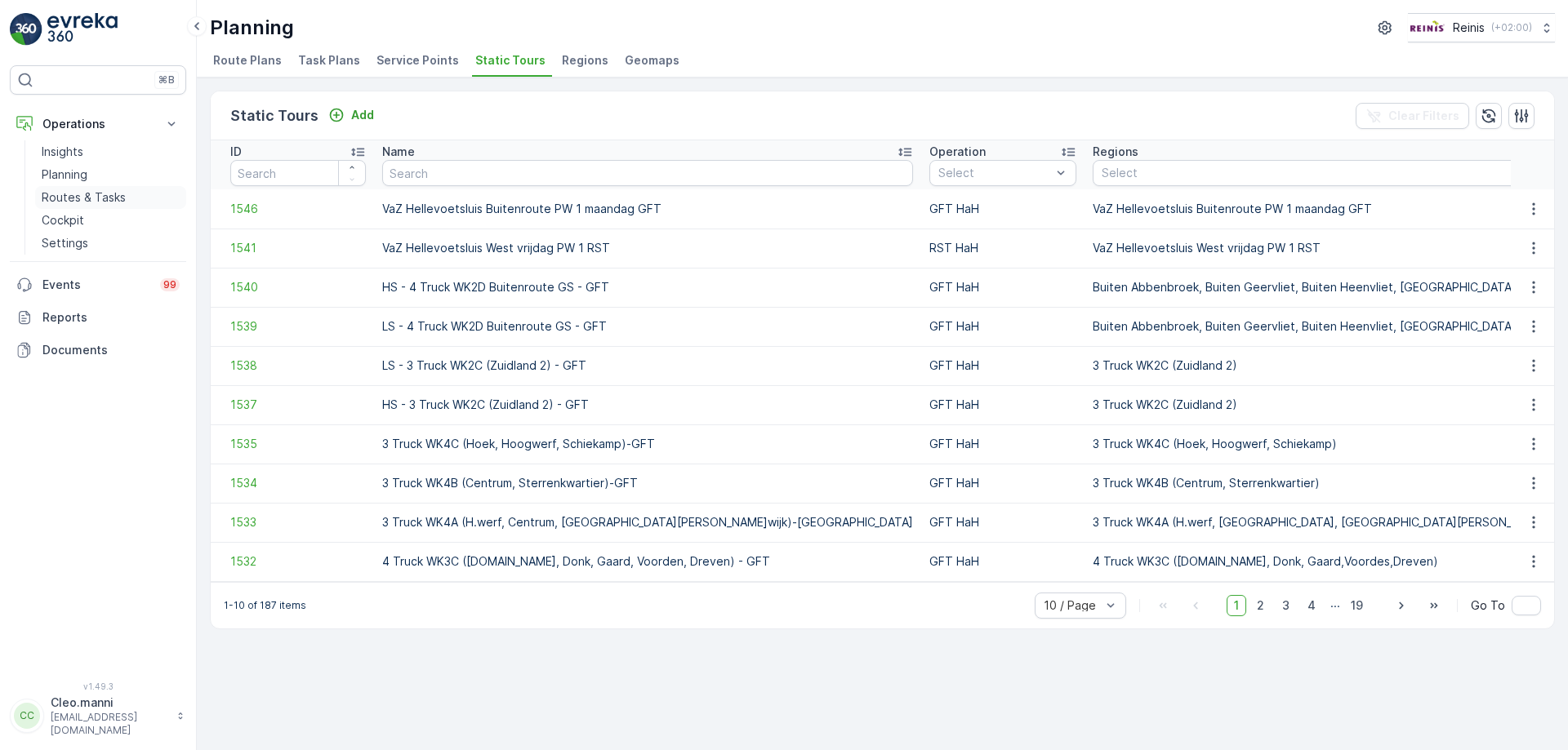
click at [102, 194] on p "Routes & Tasks" at bounding box center [83, 197] width 84 height 16
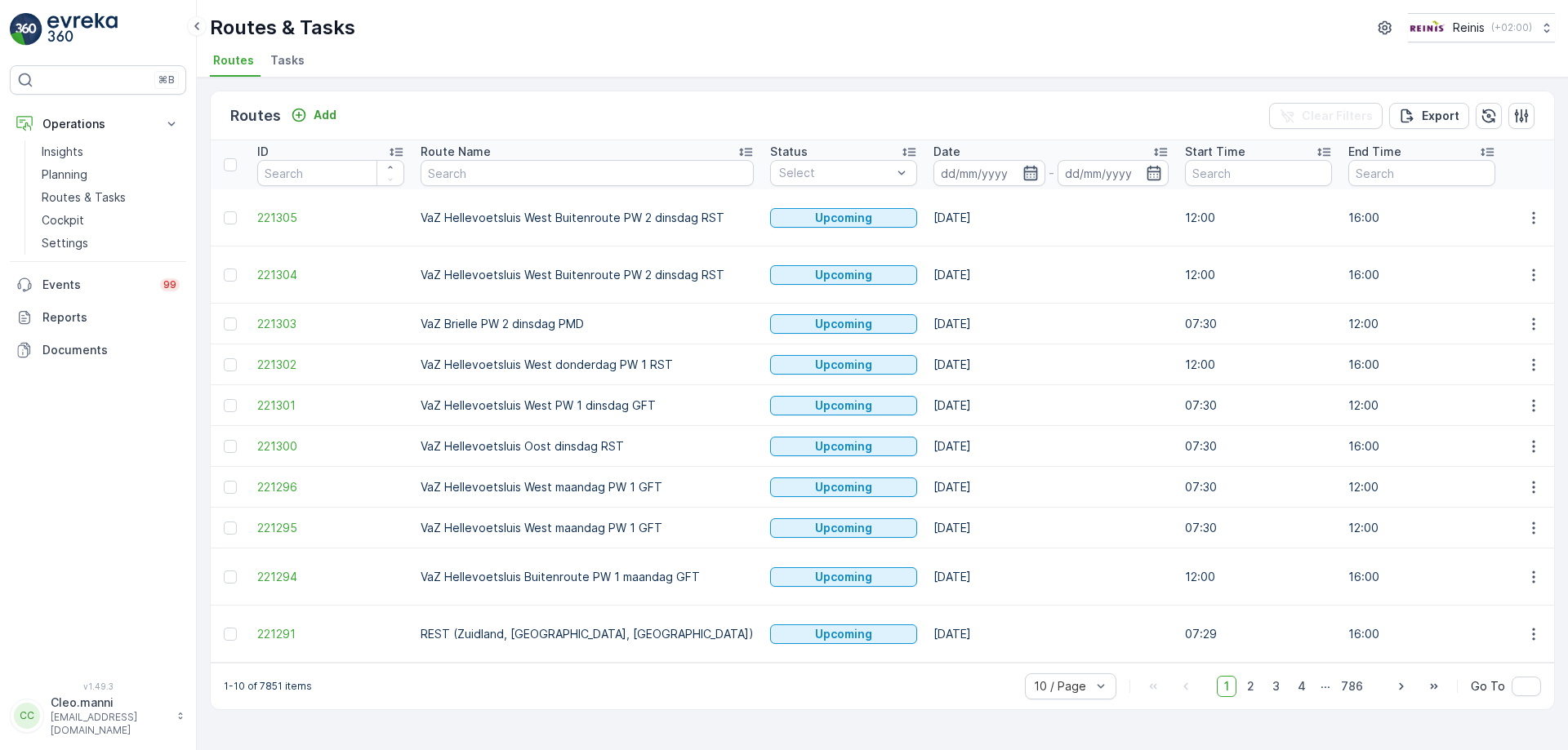
click at [1023, 172] on icon "button" at bounding box center [1029, 173] width 14 height 14
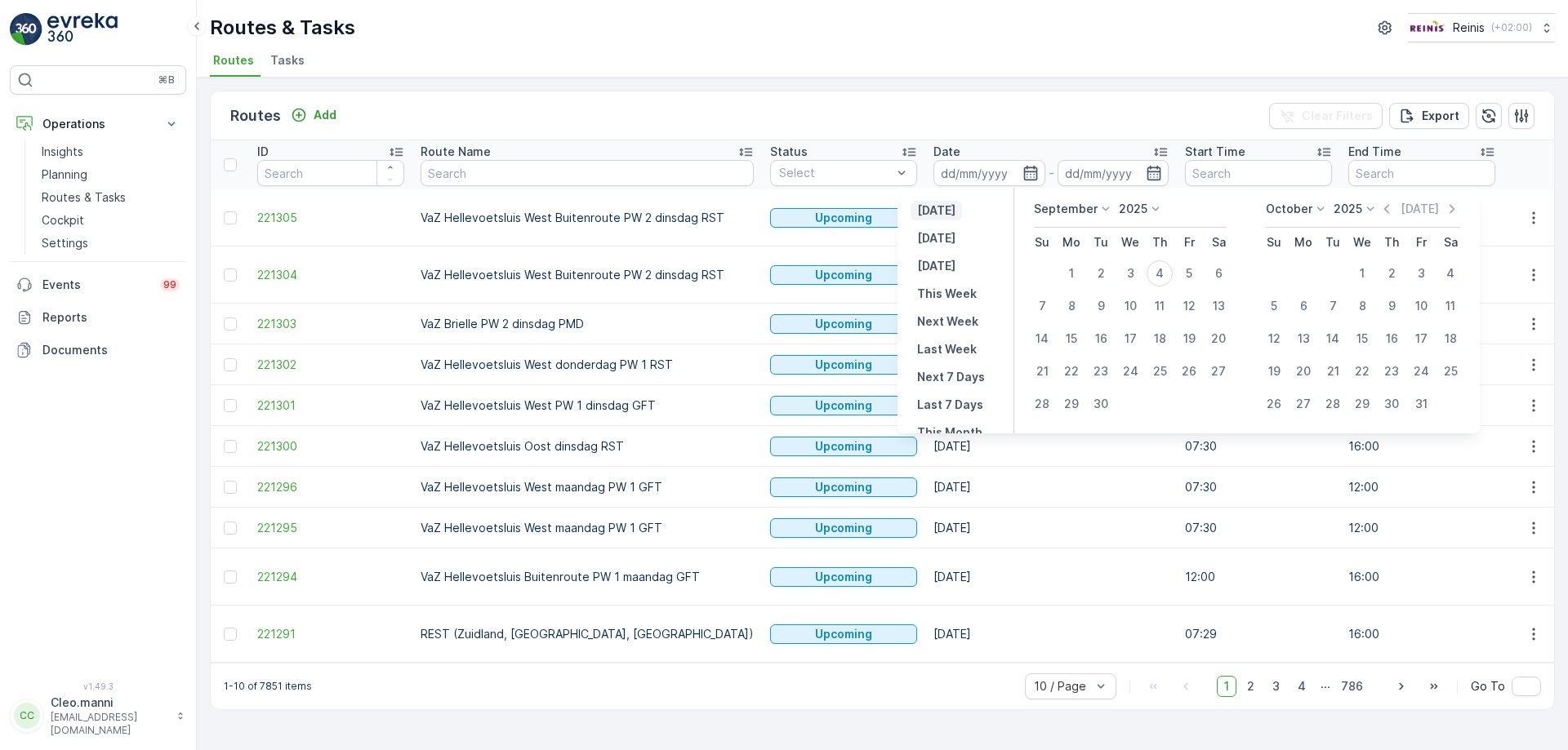
click at [951, 204] on p "[DATE]" at bounding box center [936, 211] width 39 height 16
type input "[DATE]"
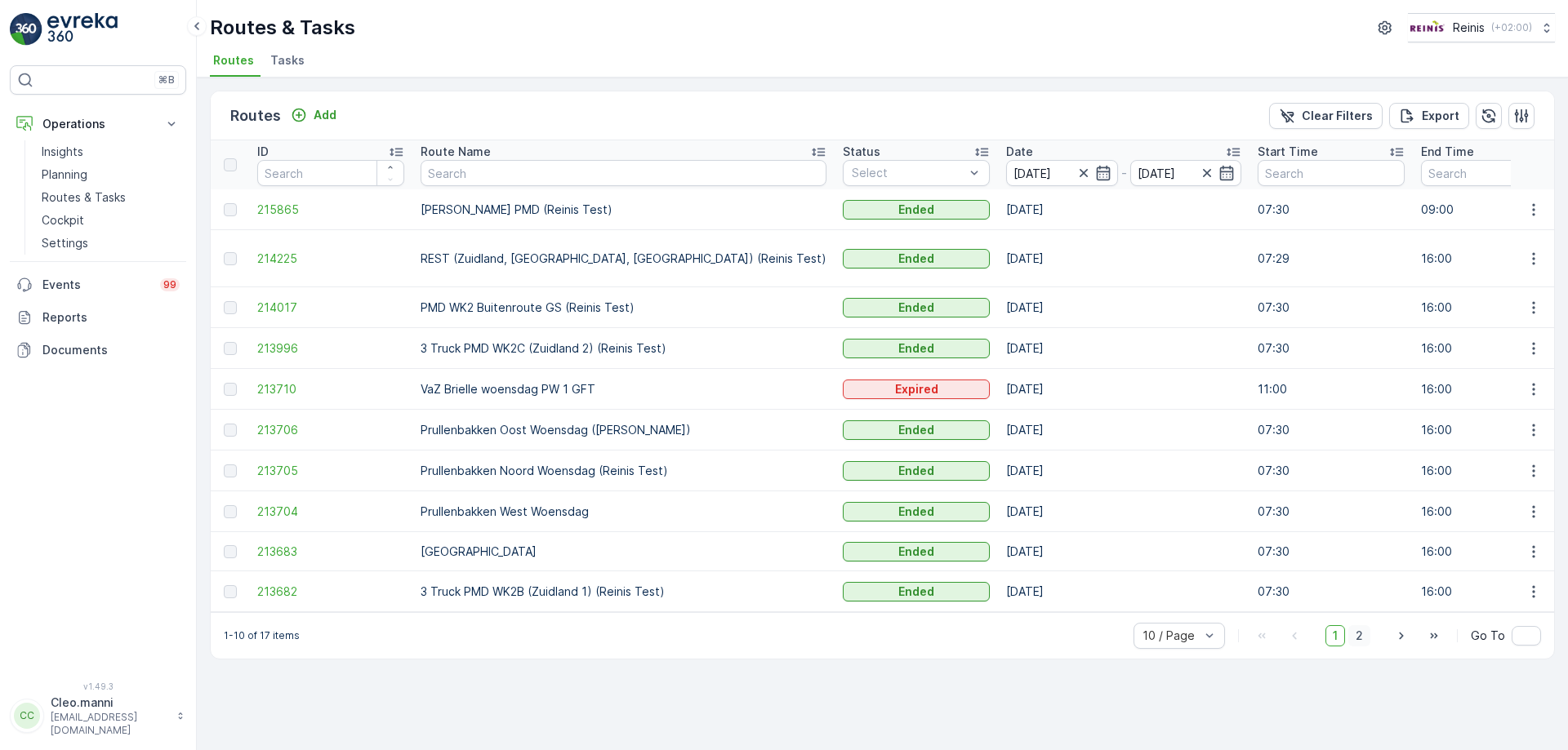
click at [1365, 626] on span "2" at bounding box center [1359, 637] width 22 height 22
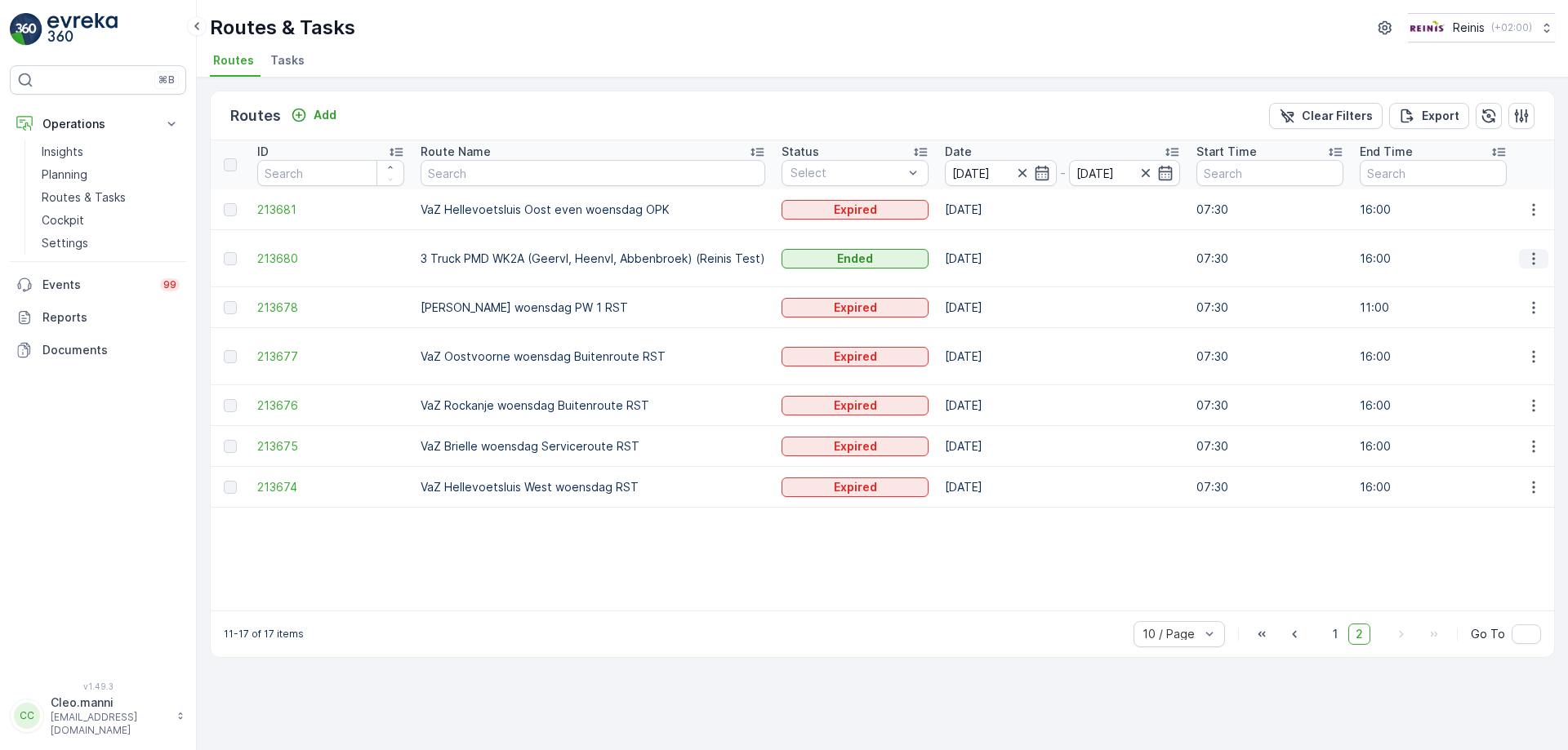
click at [1533, 261] on icon "button" at bounding box center [1534, 258] width 16 height 16
click at [1508, 303] on span "View Route Tracking" at bounding box center [1504, 306] width 113 height 16
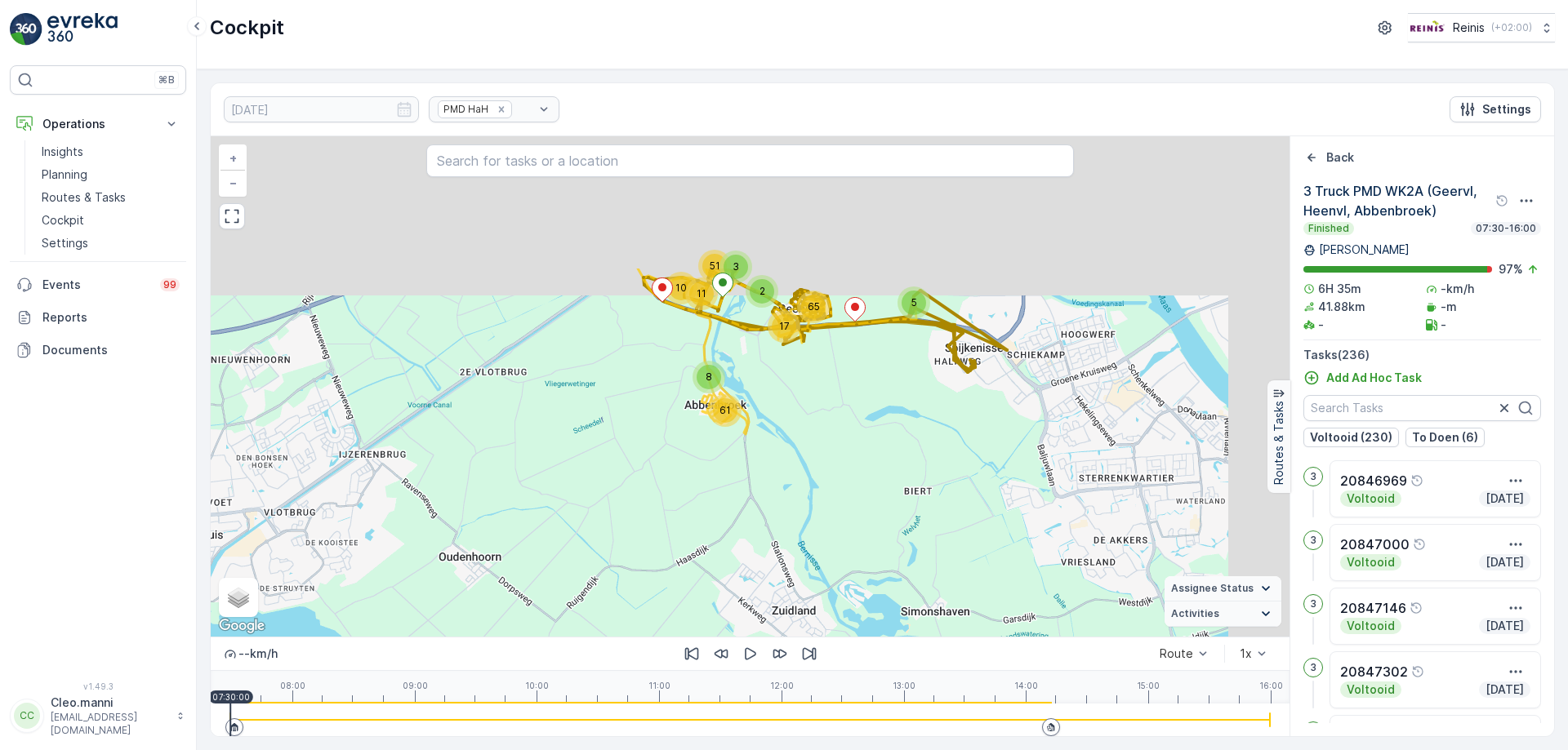
drag, startPoint x: 635, startPoint y: 548, endPoint x: 625, endPoint y: 556, distance: 12.8
click at [624, 562] on div "5 17 65 61 3 2 10 11 8 51 + − Satellite Roadmap Terrain Hybrid Leaflet Keyboard…" at bounding box center [750, 386] width 1079 height 501
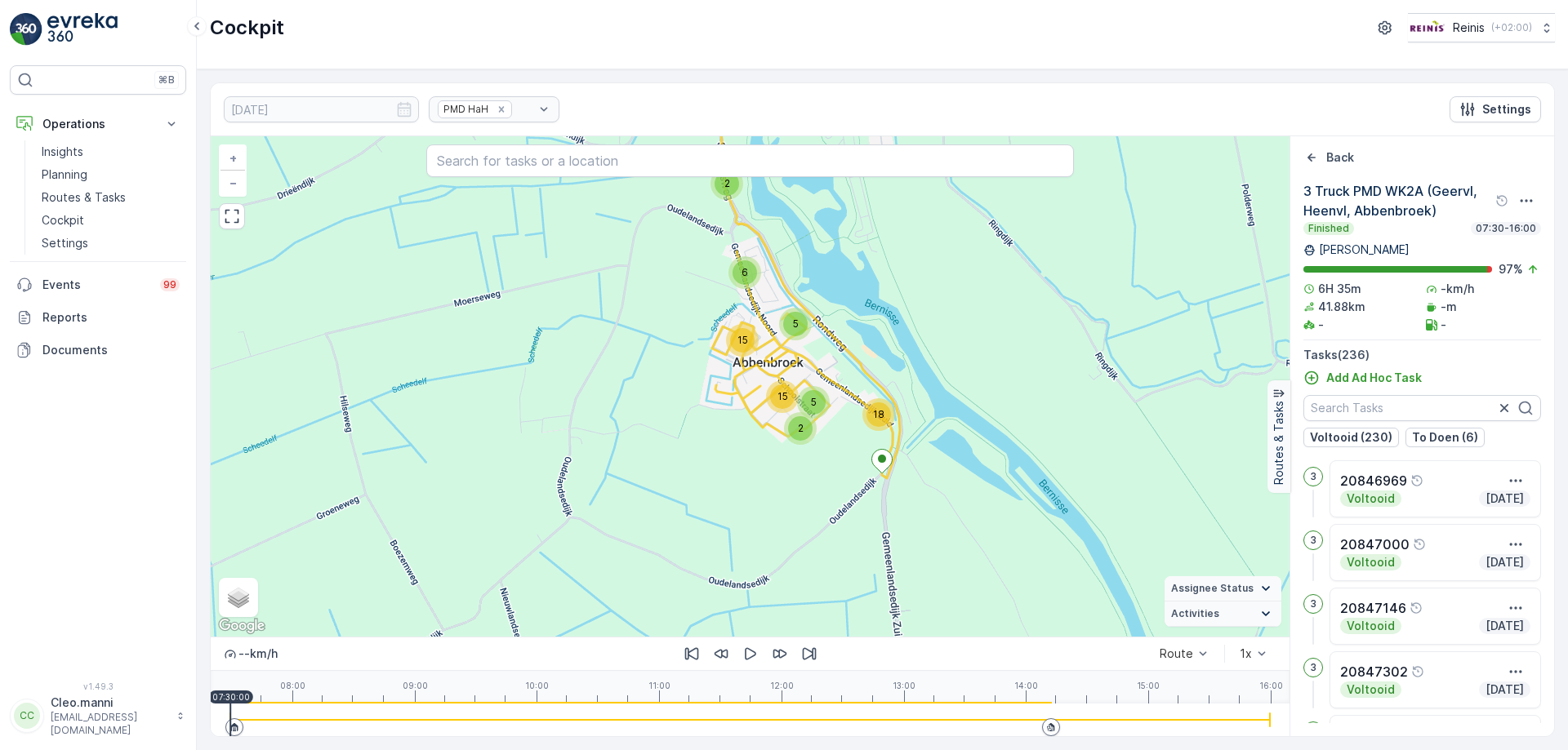
drag, startPoint x: 647, startPoint y: 494, endPoint x: 645, endPoint y: 483, distance: 11.2
click at [647, 501] on div "2 3 10 2 3 4 3 11 2 7 14 12 4 7 5 2 15 15 5 18 3 2 5 3 4 6 2 6 3 3 5 5 5 10 2 2…" at bounding box center [750, 386] width 1079 height 501
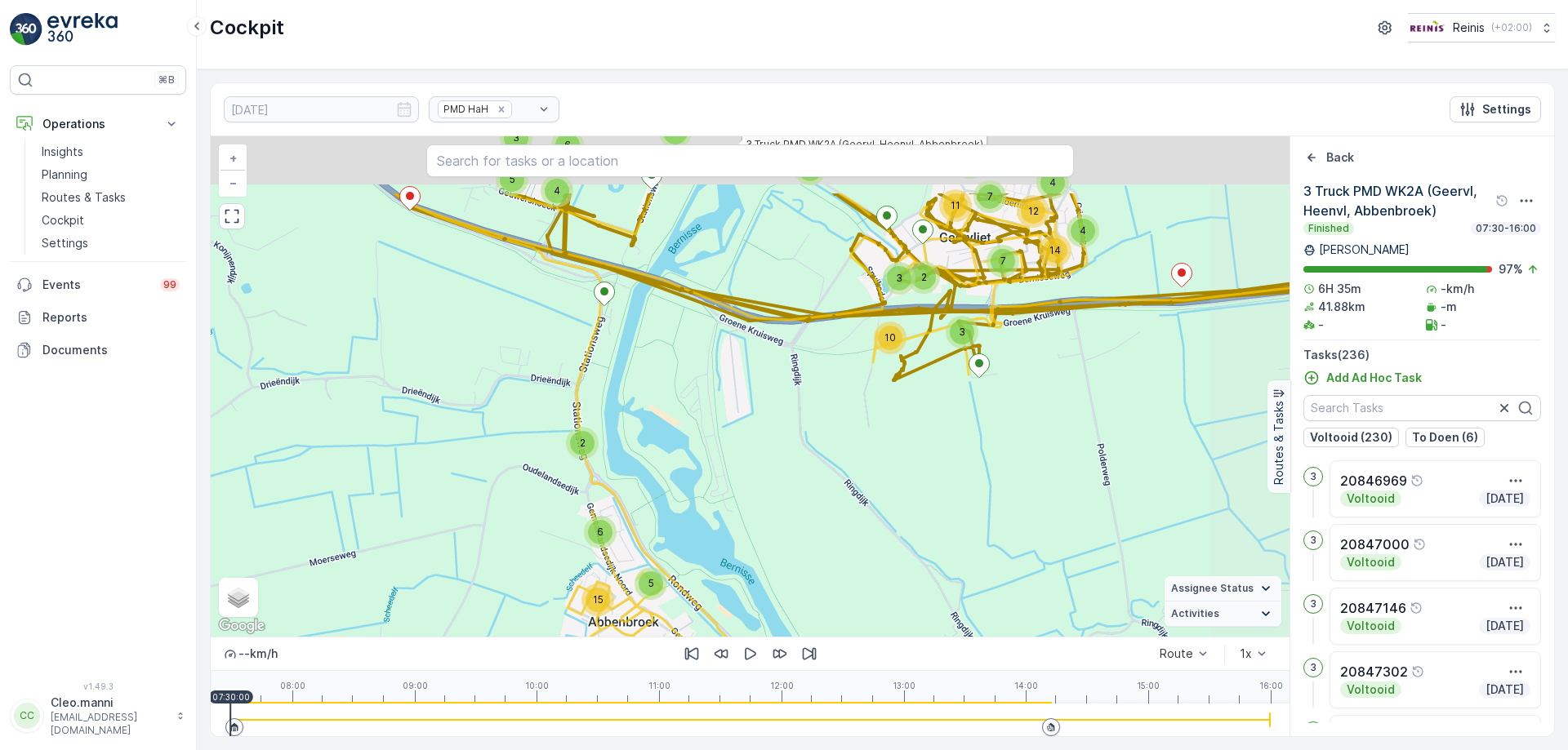
drag, startPoint x: 636, startPoint y: 380, endPoint x: 632, endPoint y: 601, distance: 221.0
click at [632, 601] on div "2 3 10 2 3 4 3 11 2 7 14 12 4 7 5 2 15 15 5 18 3 2 5 3 4 6 2 6 3 3 5 5 5 10 2 2…" at bounding box center [750, 386] width 1079 height 501
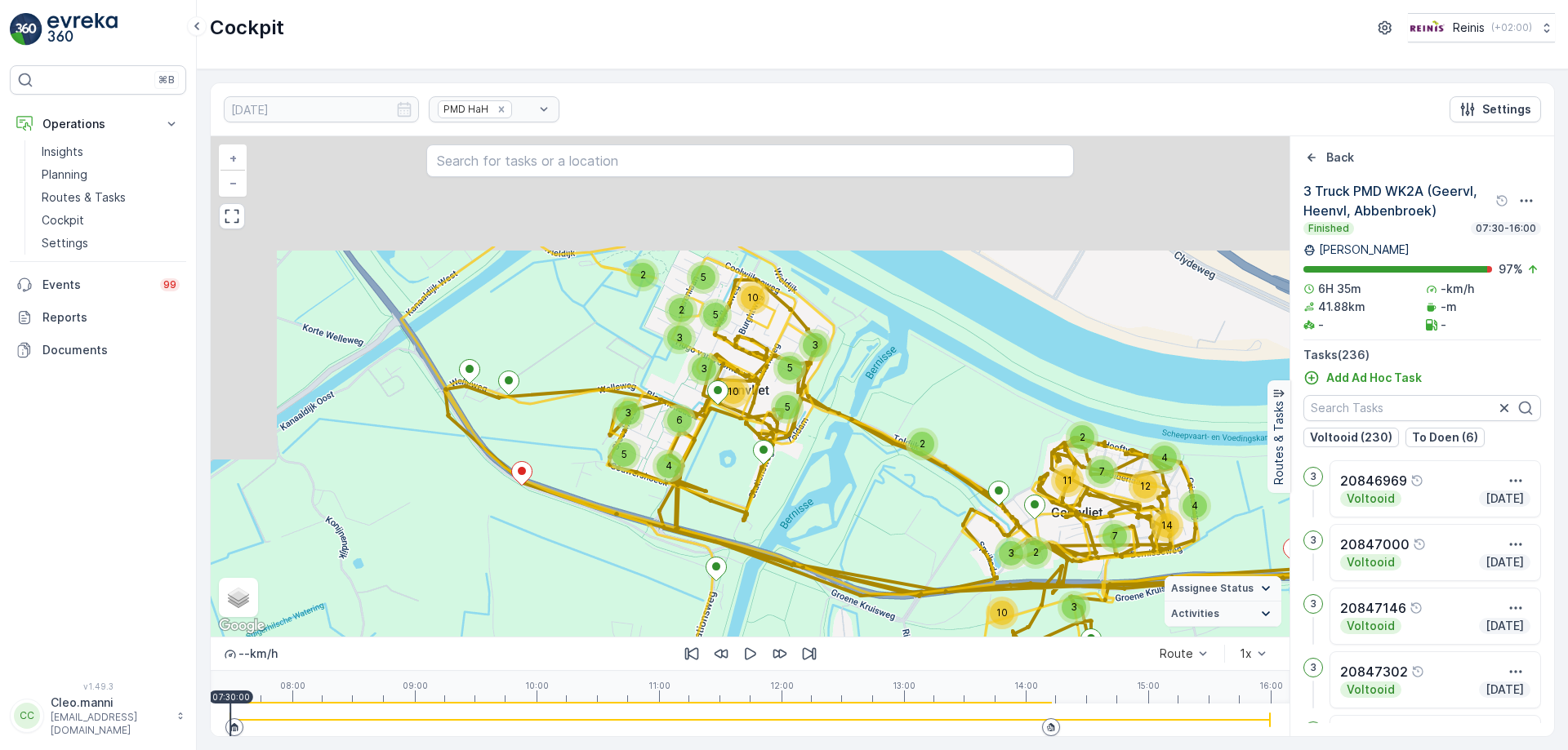
click at [830, 500] on div "2 3 10 2 3 4 3 11 2 7 14 12 4 7 5 2 15 15 5 18 3 2 5 3 4 6 2 6 3 3 5 5 5 10 2 2…" at bounding box center [750, 386] width 1079 height 501
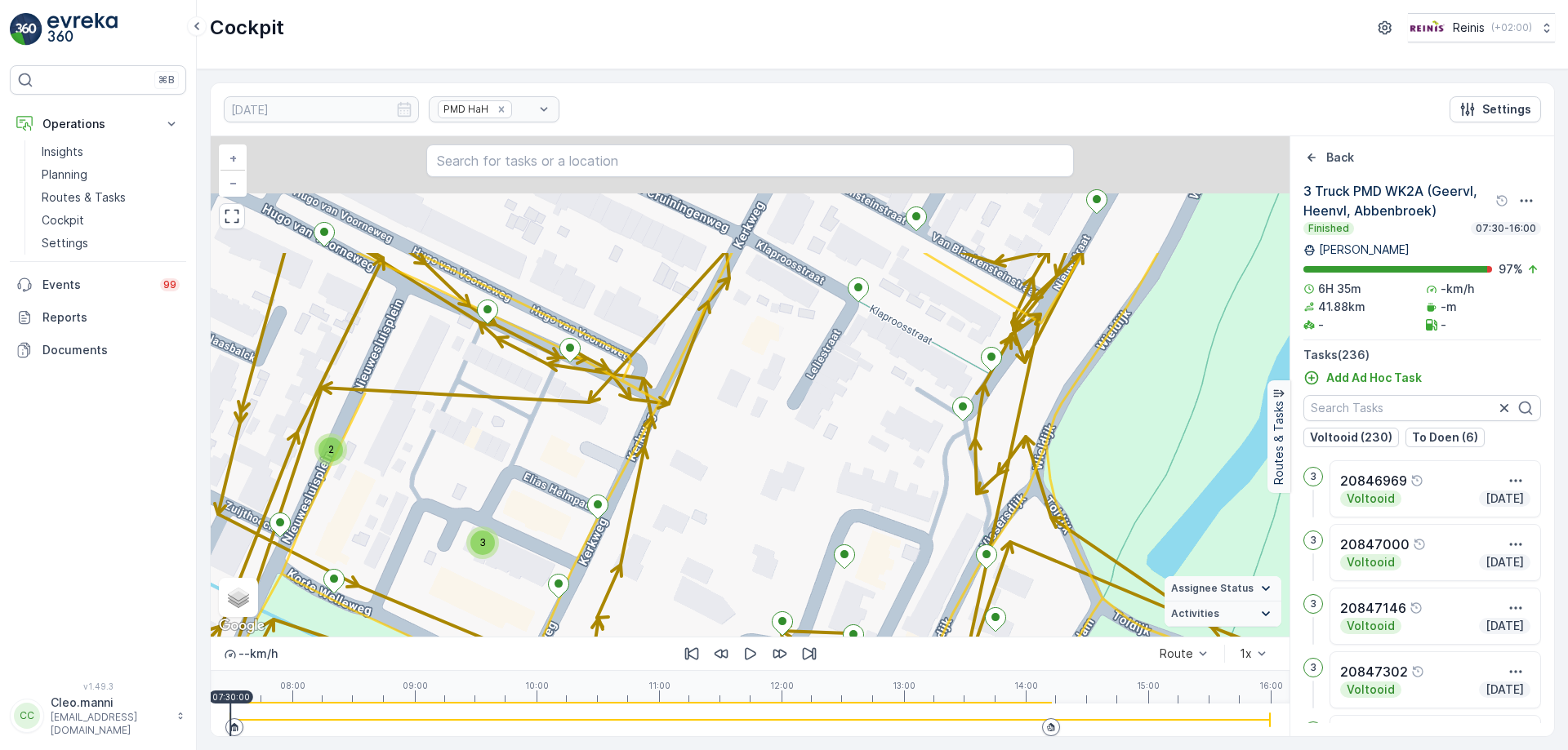
drag, startPoint x: 811, startPoint y: 435, endPoint x: 745, endPoint y: 579, distance: 158.4
click at [745, 579] on div "2 2 2 2 2 2 2 3 2 2 2 2 2 2 2 2 2 2 2 3 2 3 2 2 2 3 2 9 2 3 3 2 + − Satellite R…" at bounding box center [750, 386] width 1079 height 501
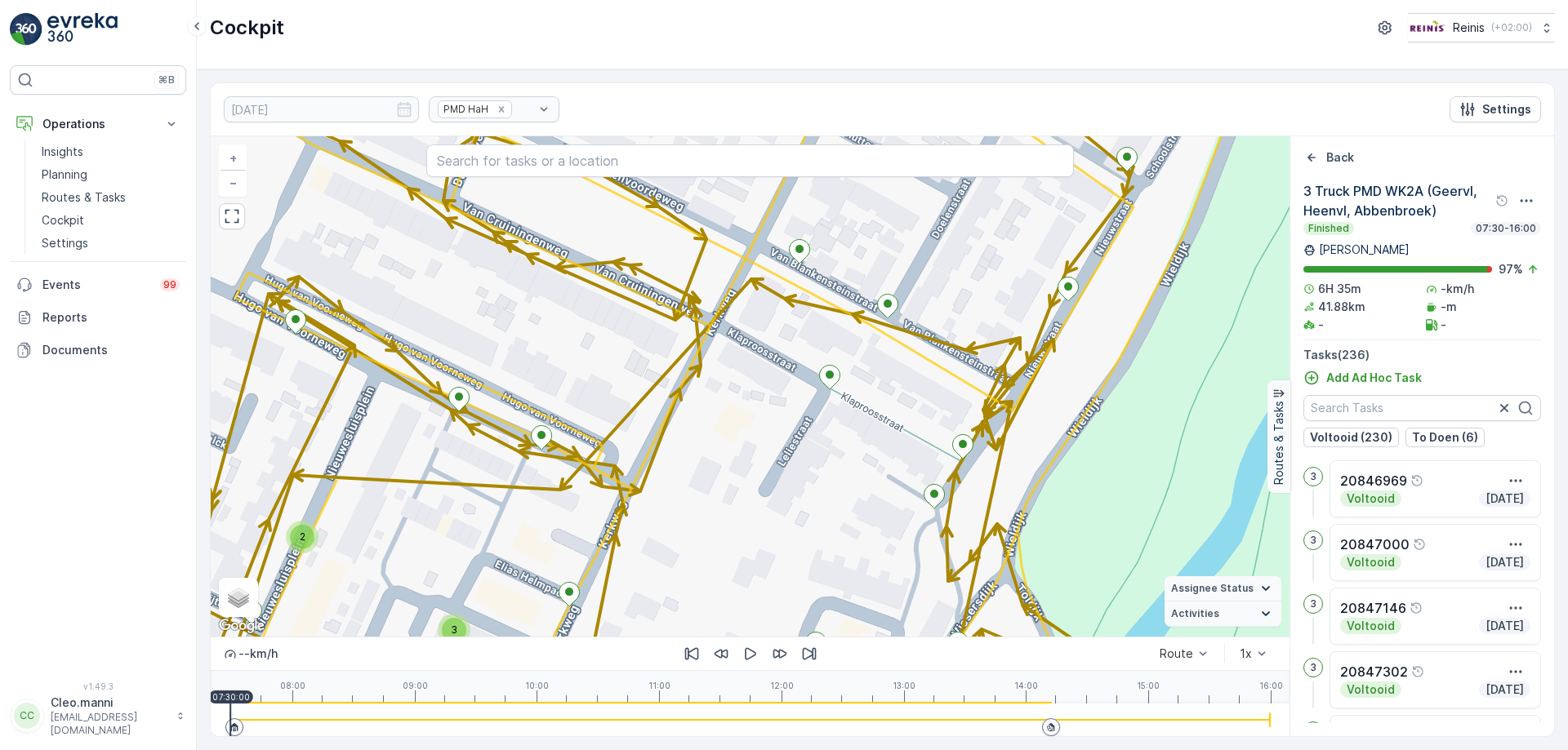
drag, startPoint x: 820, startPoint y: 335, endPoint x: 766, endPoint y: 507, distance: 180.3
click at [766, 507] on div "2 2 2 2 2 2 2 3 2 2 2 2 2 2 2 2 2 2 2 3 2 3 2 2 2 3 2 9 2 3 3 2 + − Satellite R…" at bounding box center [750, 386] width 1079 height 501
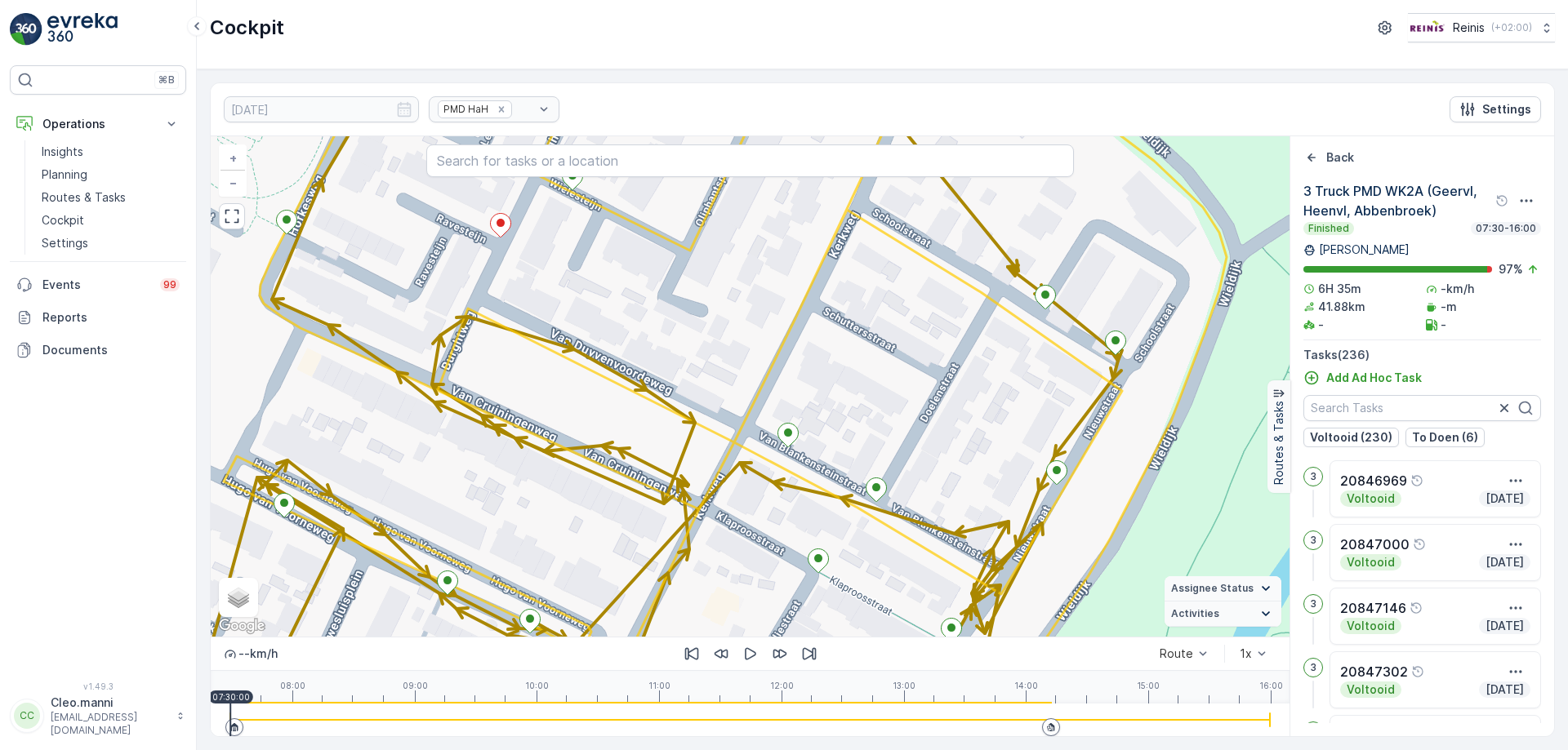
drag, startPoint x: 831, startPoint y: 481, endPoint x: 875, endPoint y: 492, distance: 45.4
click at [875, 492] on icon at bounding box center [876, 490] width 21 height 23
click at [878, 492] on icon at bounding box center [876, 490] width 21 height 23
click at [905, 507] on div "2 2 2 2 2 2 2 3 2 2 2 2 2 2 2 2 2 2 2 3 2 3 2 2 2 3 2 9 2 3 3 2 20847167 + − Sa…" at bounding box center [750, 386] width 1079 height 501
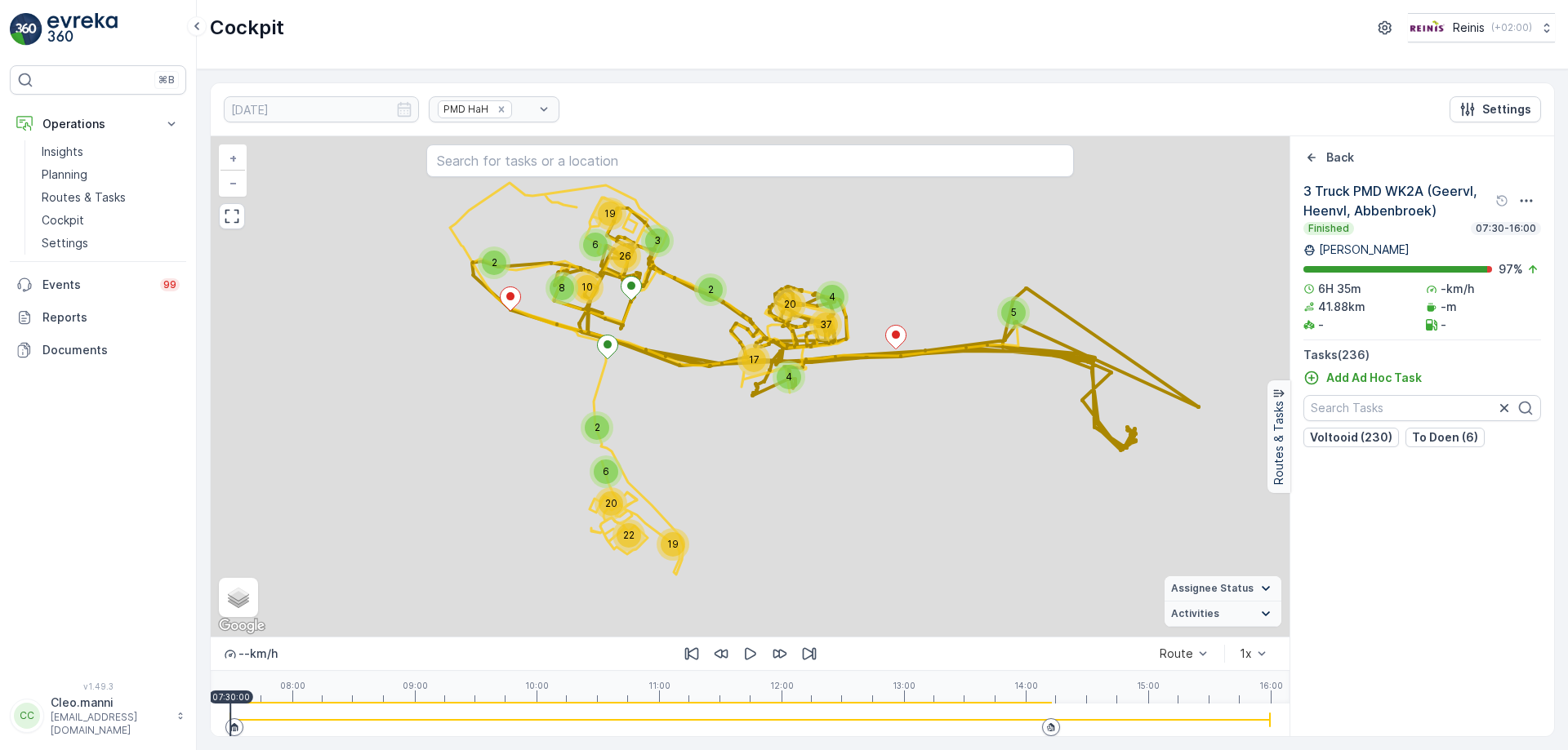
scroll to position [7188, 0]
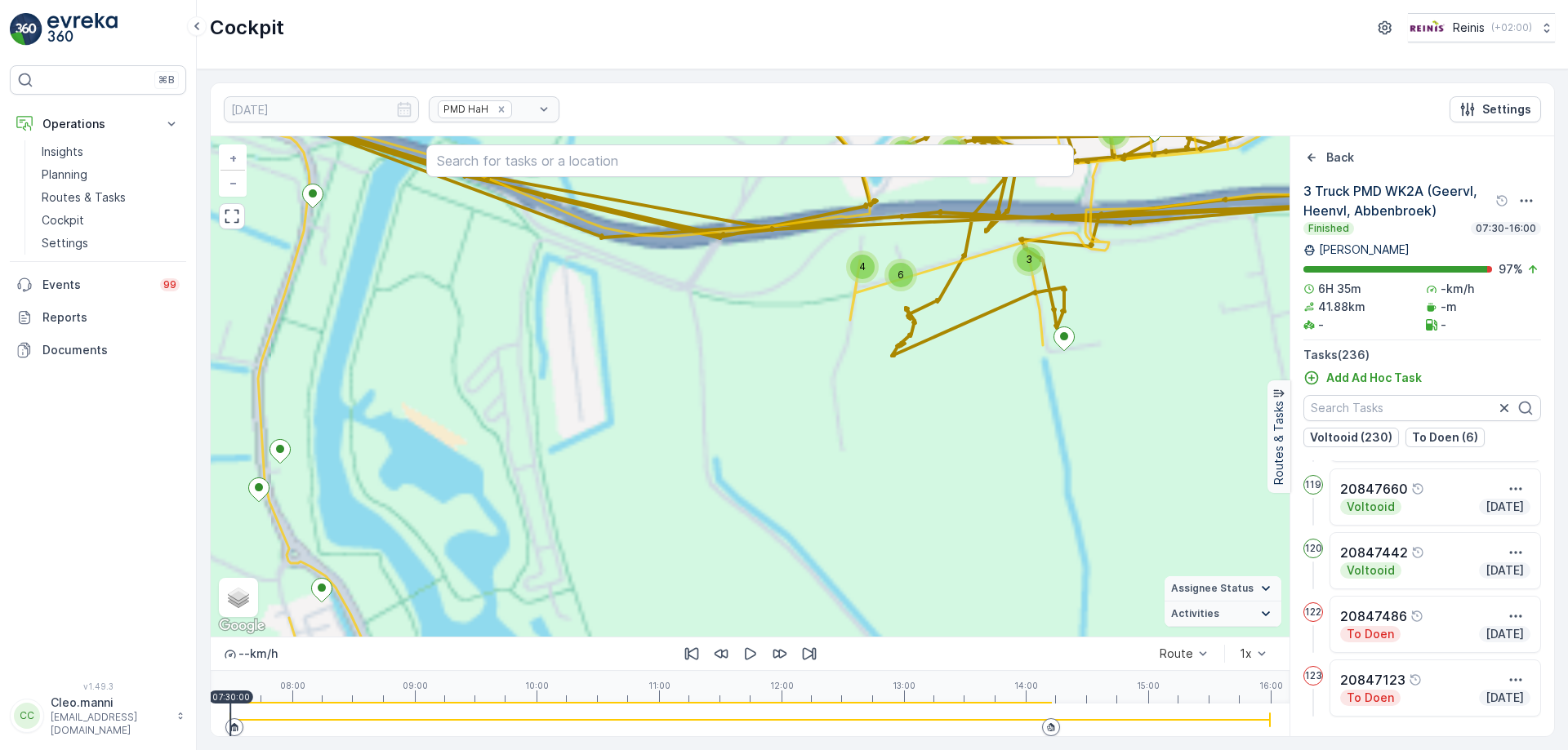
drag, startPoint x: 724, startPoint y: 369, endPoint x: 820, endPoint y: 724, distance: 367.8
click at [820, 732] on div "2 3 4 6 2 3 2 2 3 3 3 4 2 5 5 5 4 4 3 3 2 3 4 2 2 2 3 6 5 4 3 5 4 6 12 2 2 2 2 …" at bounding box center [750, 436] width 1079 height 600
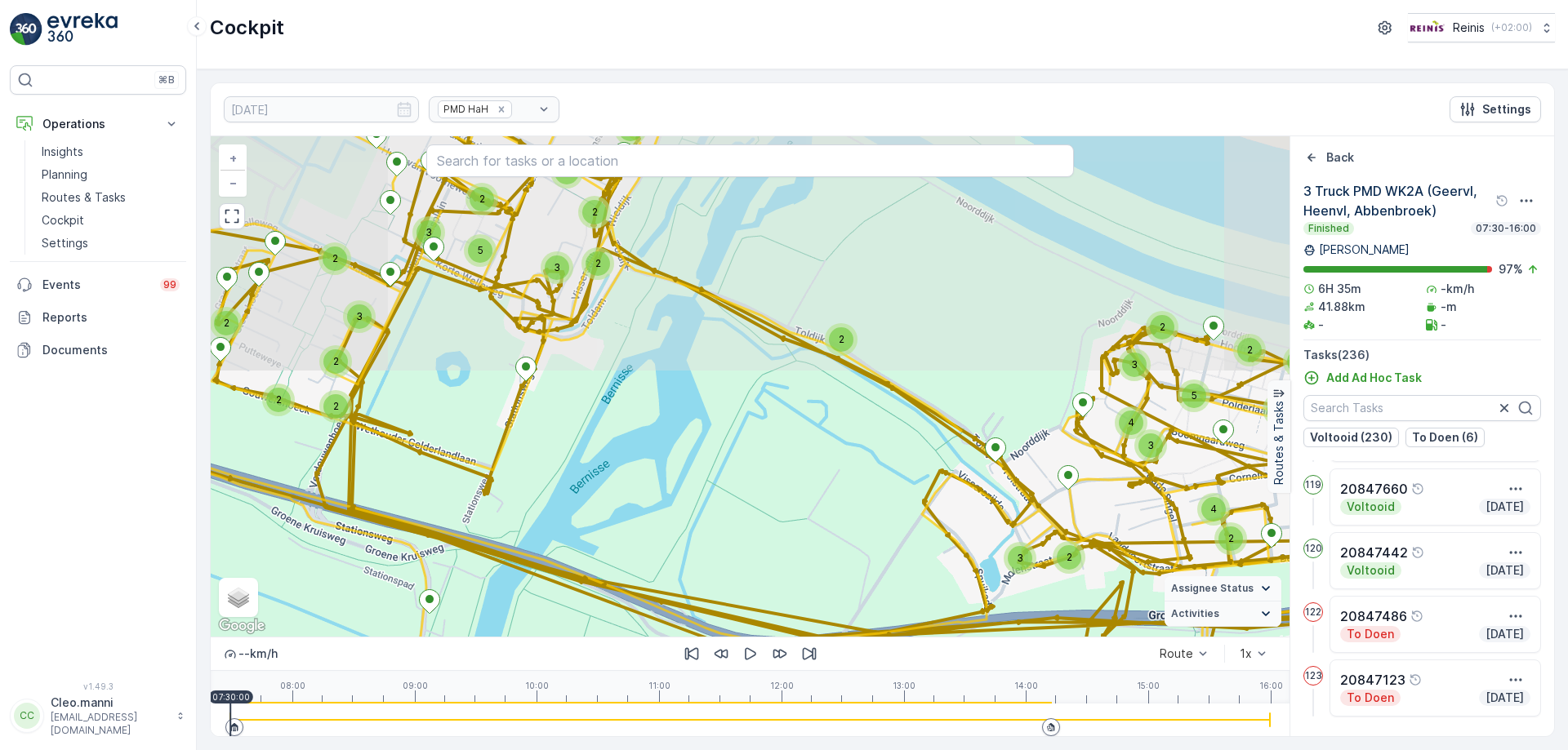
drag, startPoint x: 733, startPoint y: 511, endPoint x: 831, endPoint y: 688, distance: 202.3
click at [831, 688] on div "2 3 4 6 2 3 2 2 3 3 3 4 2 5 5 5 4 4 3 3 2 3 4 2 2 2 3 6 5 4 3 5 4 6 12 2 2 2 2 …" at bounding box center [750, 436] width 1079 height 600
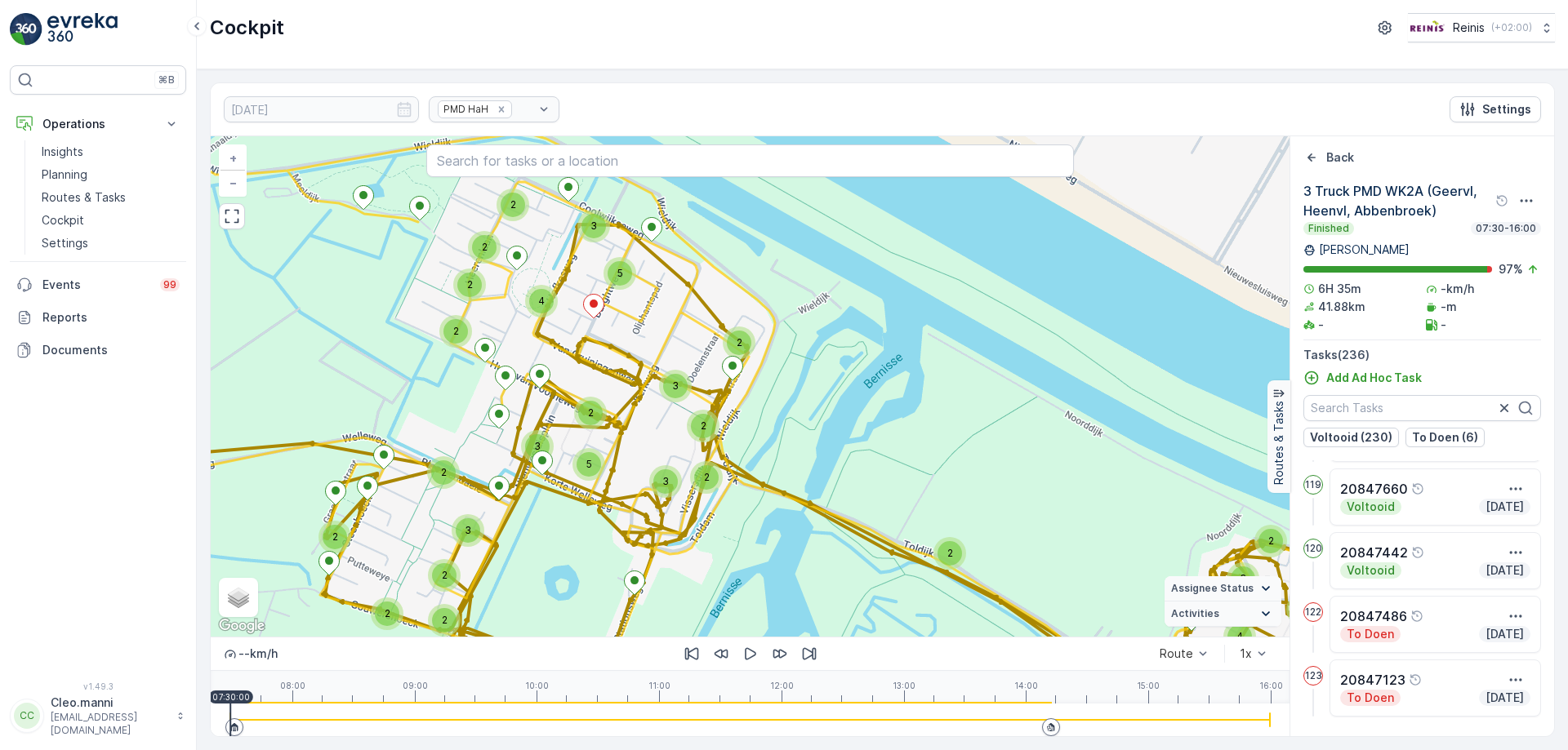
drag, startPoint x: 622, startPoint y: 420, endPoint x: 665, endPoint y: 574, distance: 159.9
click at [664, 574] on div "2 3 4 6 2 3 2 2 3 3 3 4 2 5 5 5 4 4 3 3 2 3 4 2 2 2 3 6 5 4 3 5 4 6 12 2 2 2 2 …" at bounding box center [750, 386] width 1079 height 501
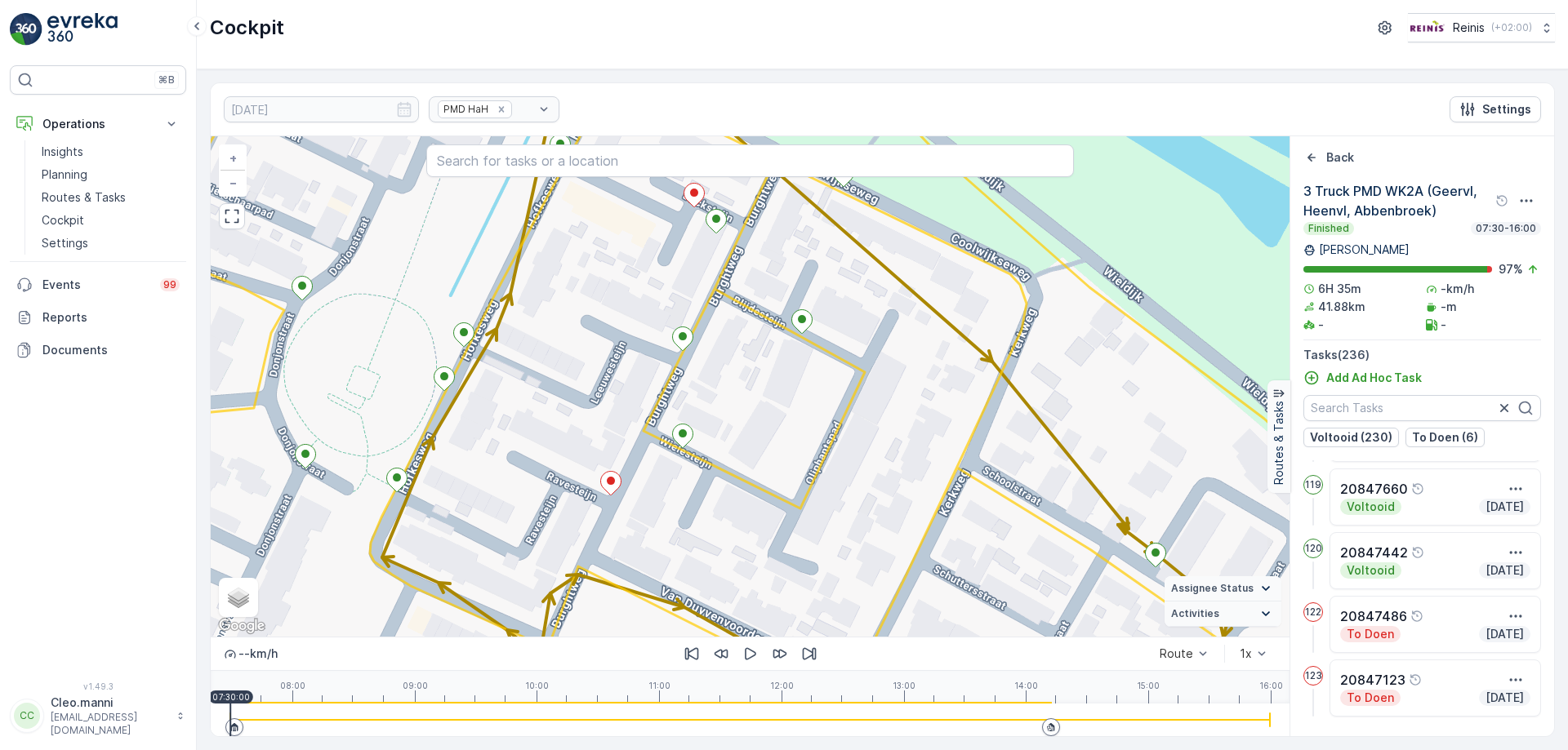
drag, startPoint x: 777, startPoint y: 538, endPoint x: 702, endPoint y: 441, distance: 122.6
click at [705, 443] on div "2 2 2 2 2 2 2 3 2 2 2 2 2 2 2 2 2 2 2 3 2 3 2 2 2 3 2 9 2 3 3 2 + − Satellite R…" at bounding box center [750, 386] width 1079 height 501
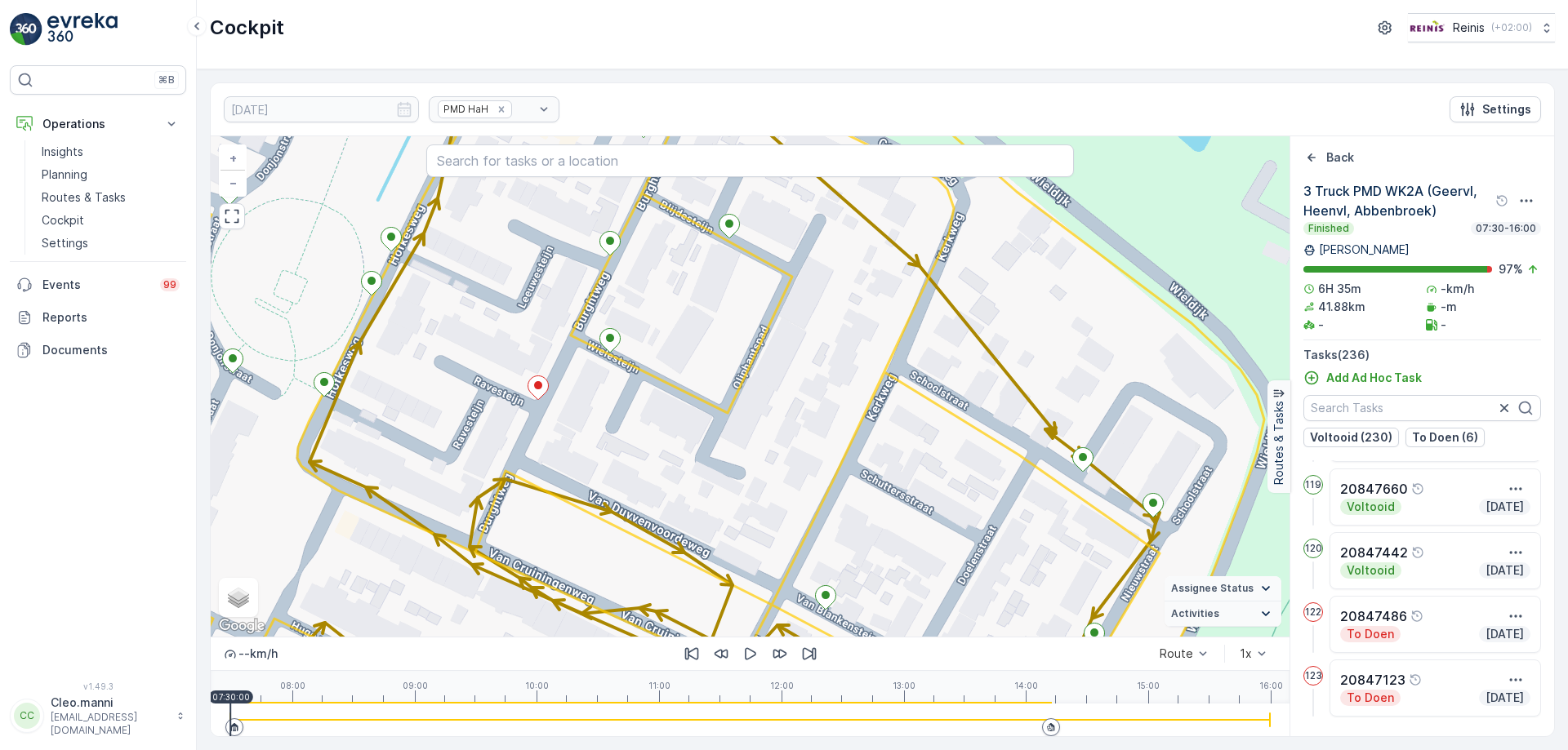
click at [567, 329] on div "2 2 2 2 2 2 2 3 2 2 2 2 2 2 2 2 2 2 2 3 2 3 2 2 2 3 2 9 2 3 3 2 + − Satellite R…" at bounding box center [750, 386] width 1079 height 501
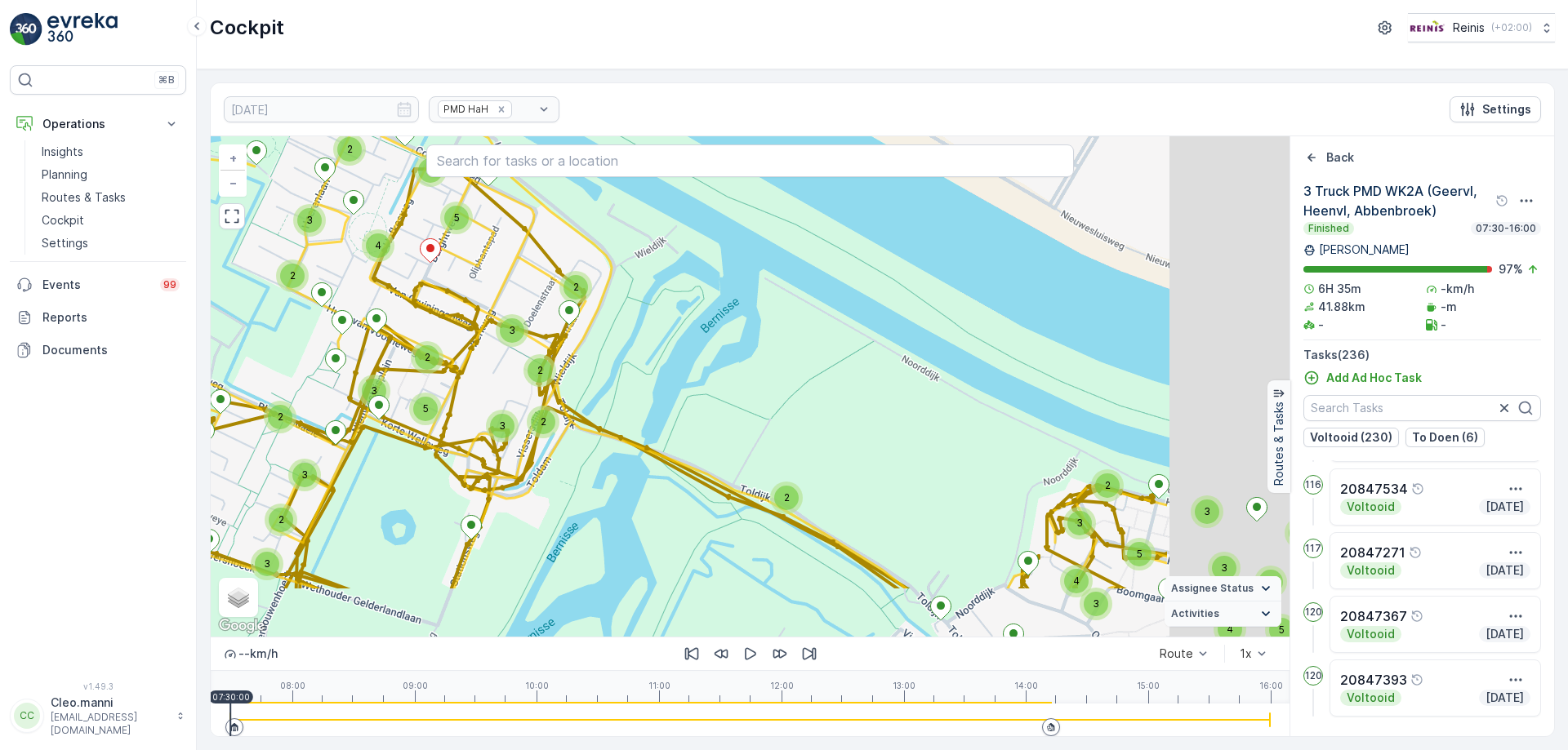
drag, startPoint x: 658, startPoint y: 400, endPoint x: 539, endPoint y: 313, distance: 147.4
click at [542, 320] on div "2 3 2 4 6 3 2 3 3 3 4 2 5 5 5 4 4 3 3 3 3 2 4 2 2 4 6 4 4 3 5 4 6 12 2 2 2 2 3 …" at bounding box center [750, 386] width 1079 height 501
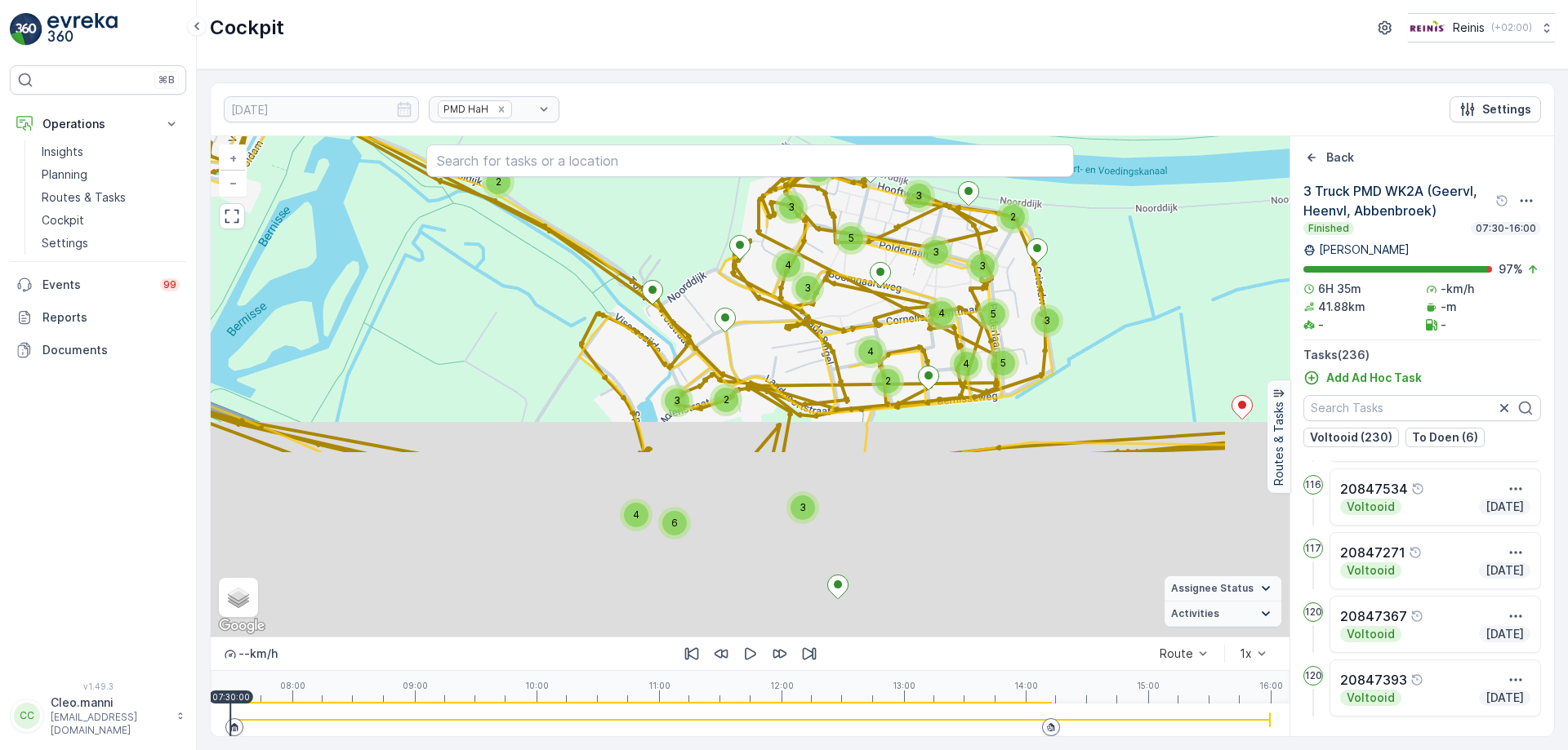
drag, startPoint x: 842, startPoint y: 520, endPoint x: 655, endPoint y: 250, distance: 328.4
click at [648, 253] on div "2 3 2 4 6 3 2 3 3 3 4 2 5 5 5 4 4 3 3 3 3 2 4 2 2 4 6 4 4 3 5 4 6 12 2 2 2 2 3 …" at bounding box center [750, 386] width 1079 height 501
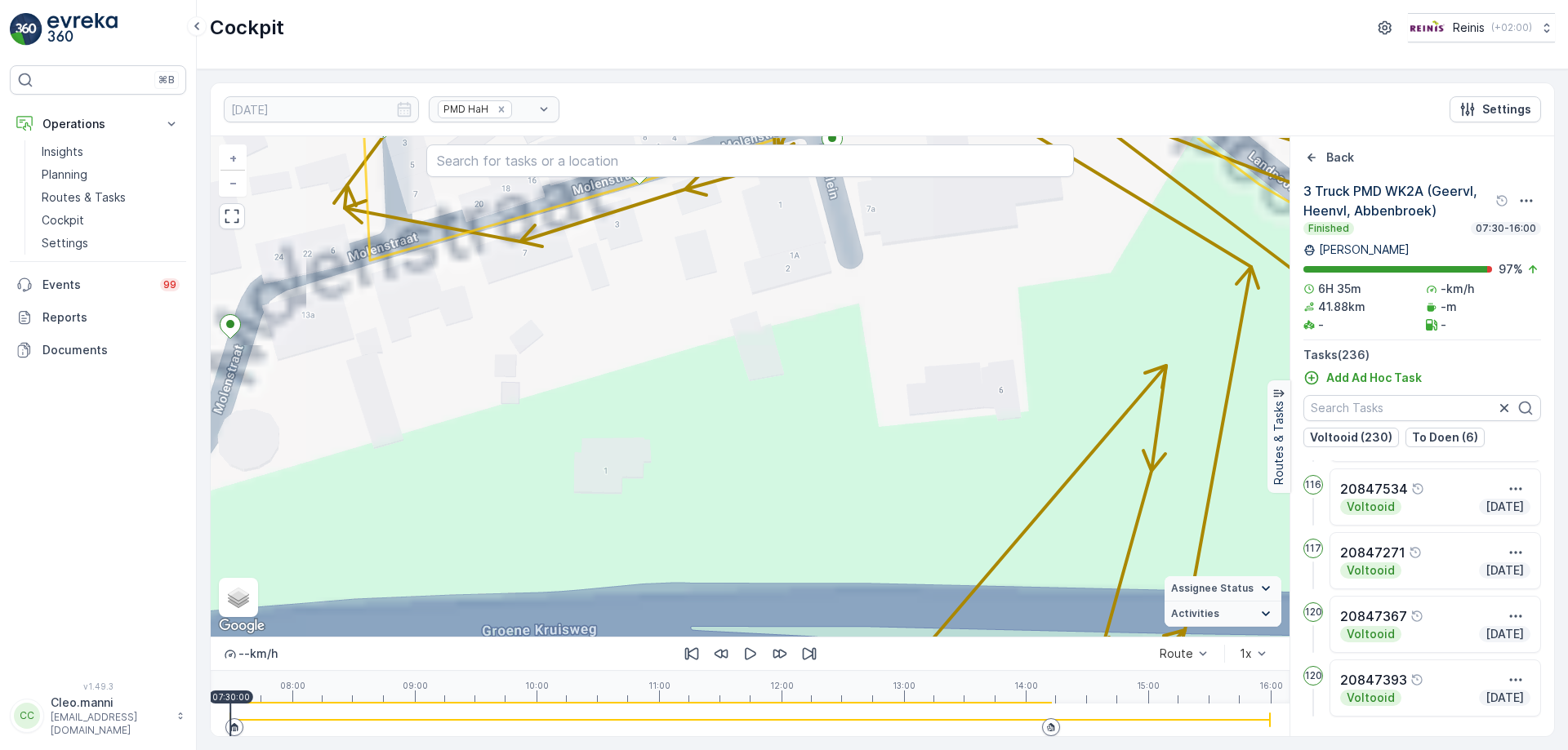
drag, startPoint x: 739, startPoint y: 294, endPoint x: 618, endPoint y: 574, distance: 305.0
click at [618, 574] on div "2 2 2 2 3 2 2 2 2 2 2 2 2 2 2 2 7 2 2 2 2 + − Satellite Roadmap Terrain Hybrid …" at bounding box center [750, 386] width 1079 height 501
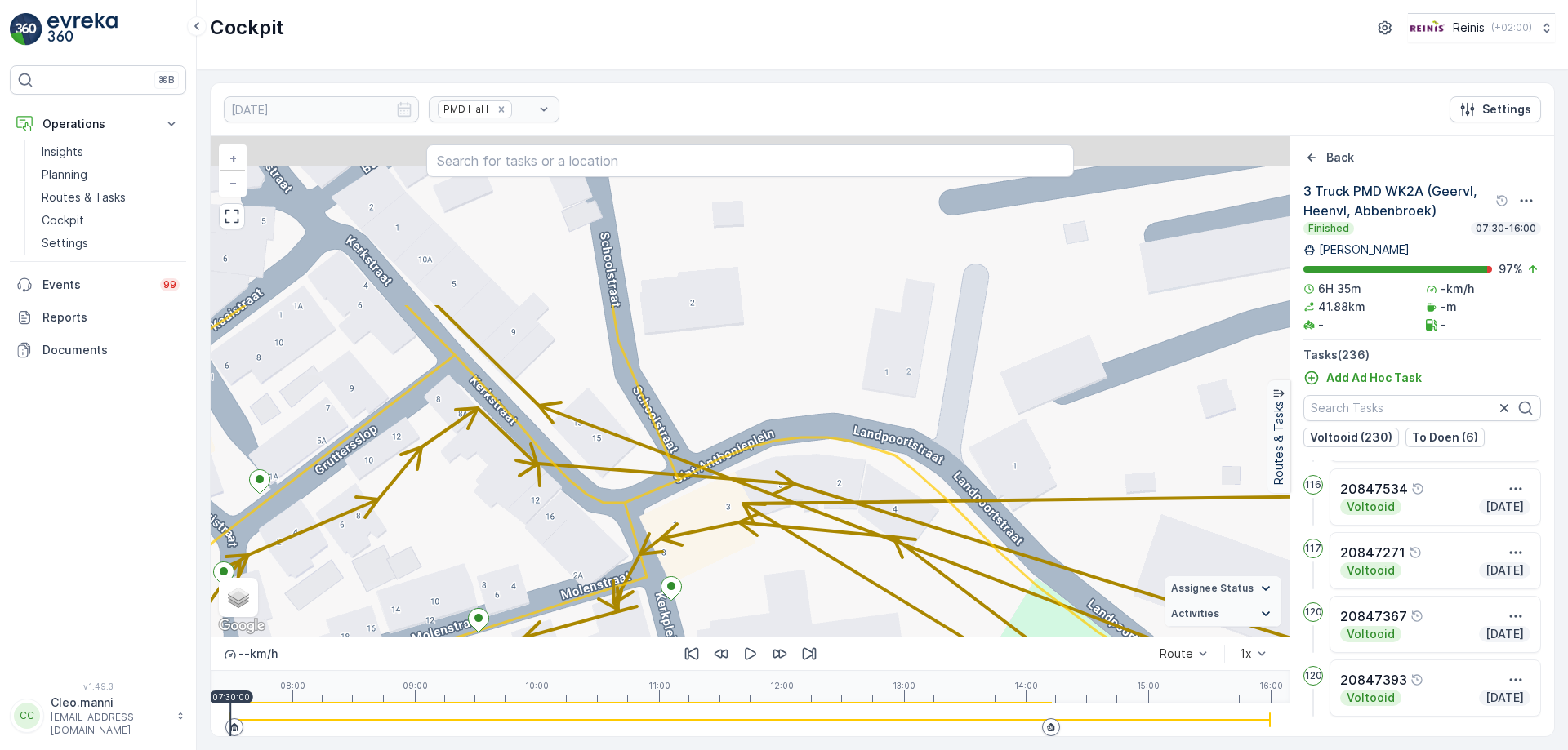
drag, startPoint x: 666, startPoint y: 384, endPoint x: 612, endPoint y: 602, distance: 224.6
click at [612, 603] on div "2 2 2 2 3 2 2 2 2 2 2 2 2 2 2 2 7 2 2 2 2 + − Satellite Roadmap Terrain Hybrid …" at bounding box center [750, 386] width 1079 height 501
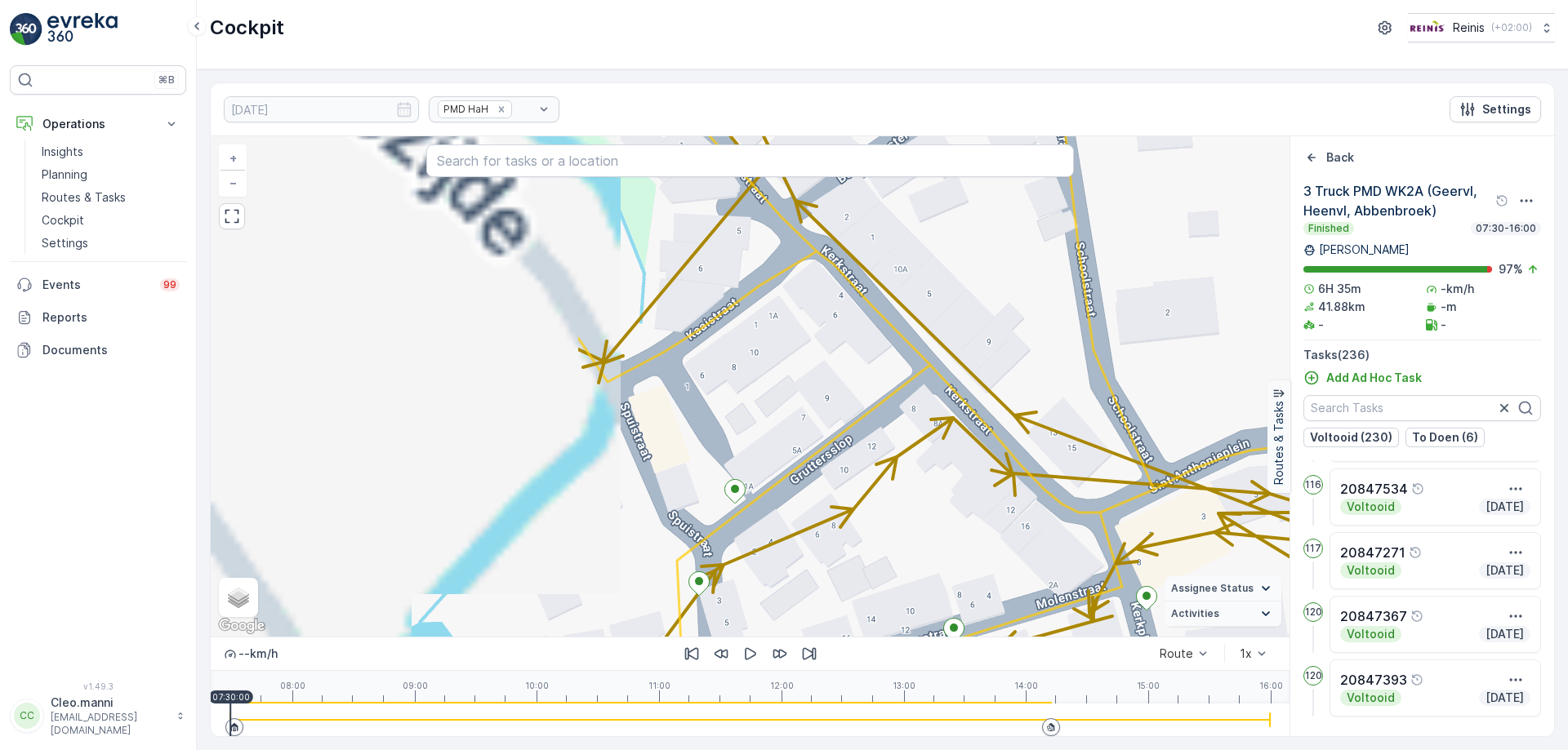
drag, startPoint x: 1009, startPoint y: 446, endPoint x: 1437, endPoint y: 421, distance: 428.7
click at [1567, 423] on div "[DATE] PMD HaH Settings 2 2 2 2 3 2 2 2 2 2 2 2 2 2 2 2 7 2 2 2 2 3 Truck PMD W…" at bounding box center [883, 410] width 1371 height 681
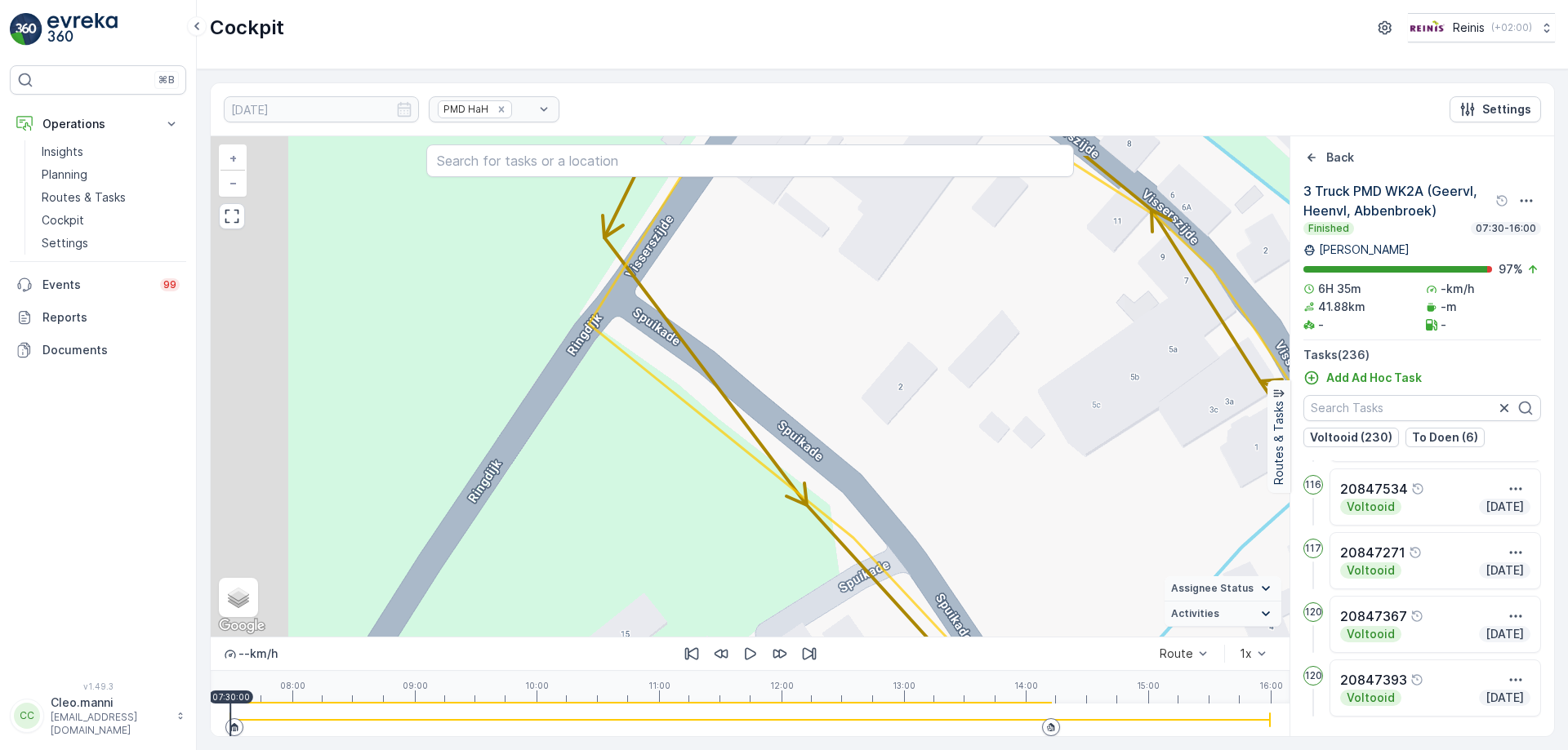
drag, startPoint x: 968, startPoint y: 435, endPoint x: 1195, endPoint y: 509, distance: 238.8
click at [1478, 534] on div "2 2 2 2 3 2 2 2 2 2 2 2 2 2 2 2 7 2 2 2 2 + − Satellite Roadmap Terrain Hybrid …" at bounding box center [883, 436] width 1344 height 600
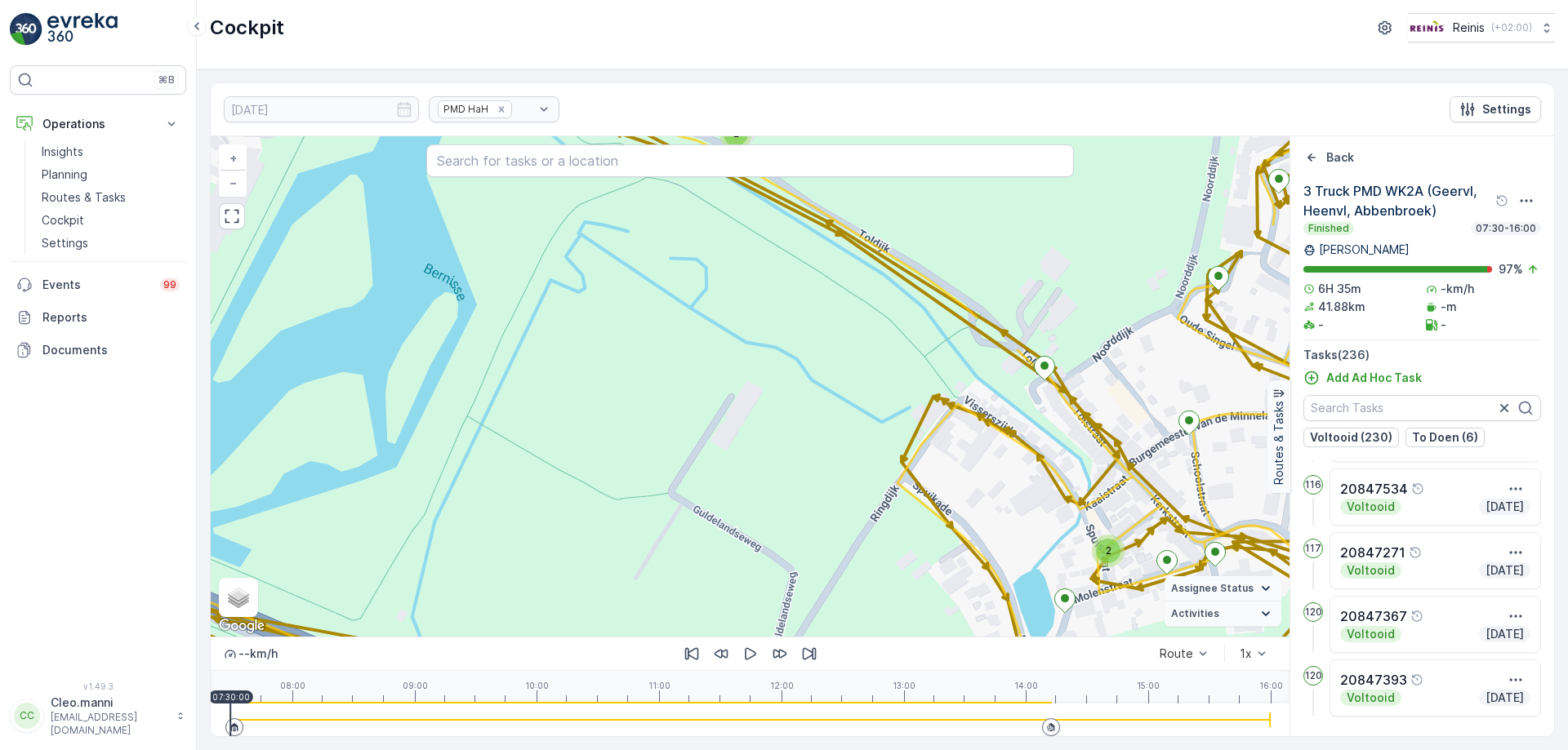
drag, startPoint x: 562, startPoint y: 416, endPoint x: 845, endPoint y: 560, distance: 317.5
click at [857, 588] on div "2 3 3 2 4 2 2 2 2 3 2 2 2 3 2 3 3 2 3 2 2 2 2 2 2 3 3 3 3 3 2 2 5 12 2 2 3 4 2 …" at bounding box center [750, 386] width 1079 height 501
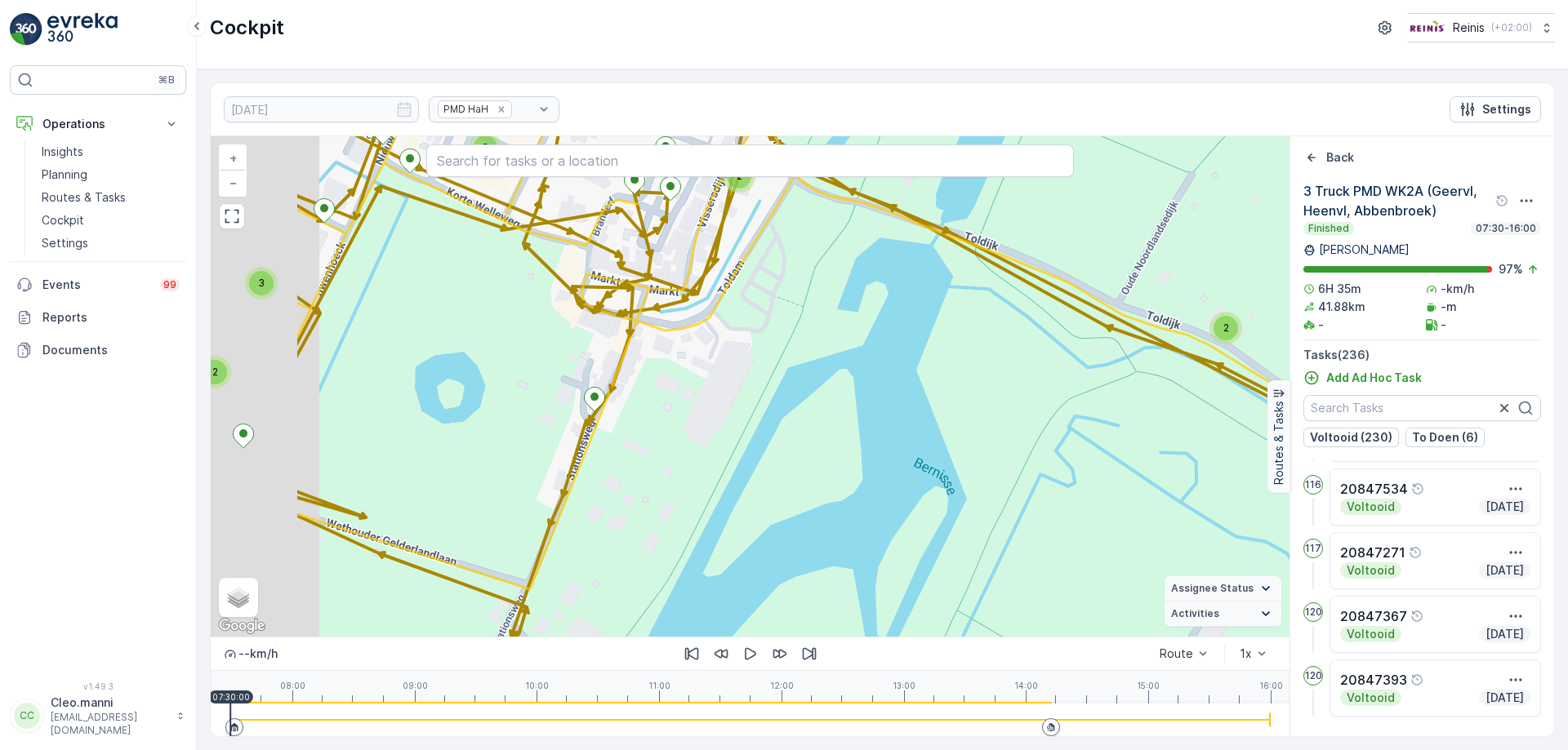
drag, startPoint x: 595, startPoint y: 386, endPoint x: 786, endPoint y: 410, distance: 192.5
click at [786, 410] on div "2 3 3 2 4 2 2 2 2 3 2 2 2 3 2 3 3 2 3 2 2 2 2 2 2 3 3 3 3 3 2 2 5 12 2 2 3 4 2 …" at bounding box center [750, 386] width 1079 height 501
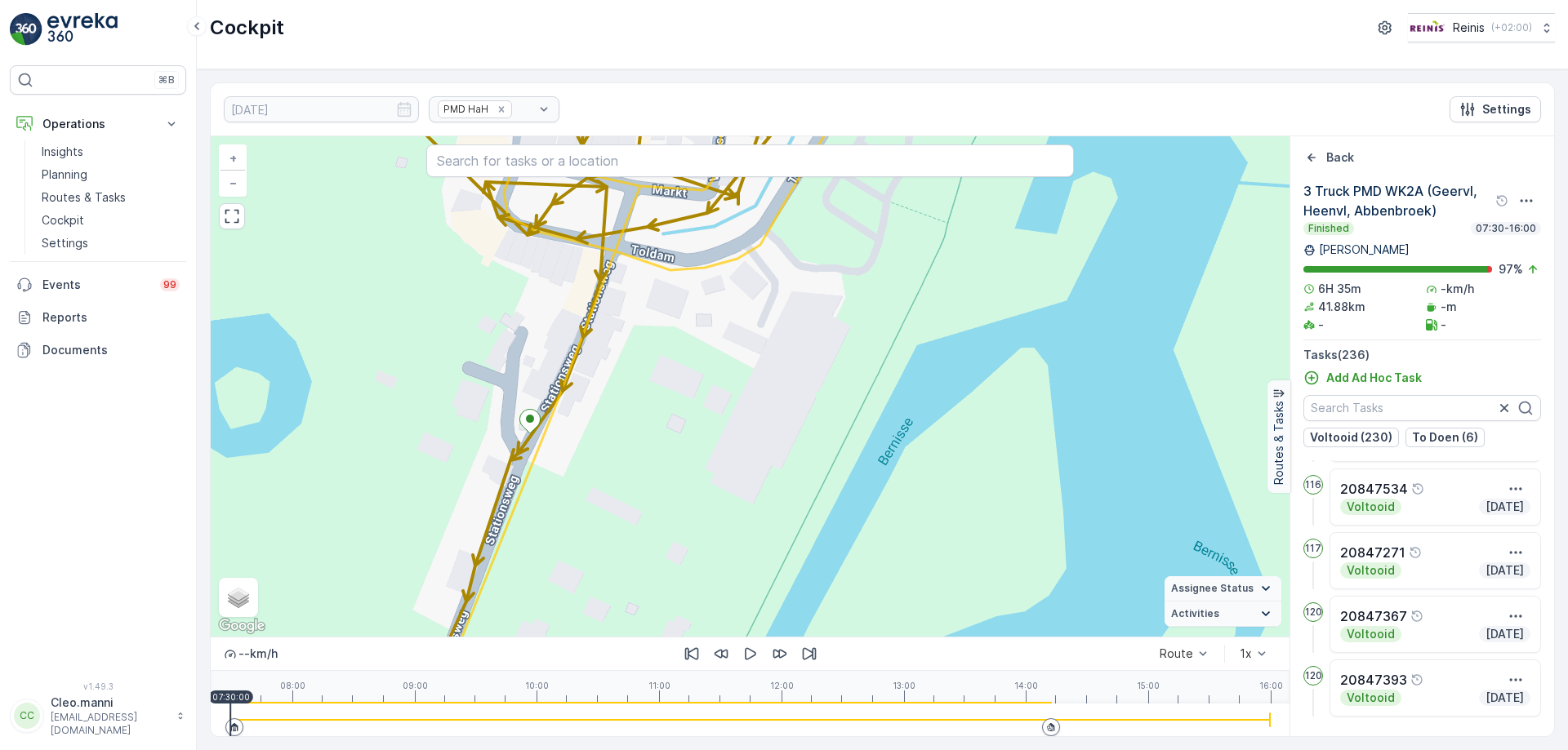
click at [663, 530] on div "2 2 2 2 2 2 2 3 2 2 3 2 2 2 2 2 2 2 3 3 2 3 2 2 4 2 9 2 3 3 2 + − Satellite Roa…" at bounding box center [750, 386] width 1079 height 501
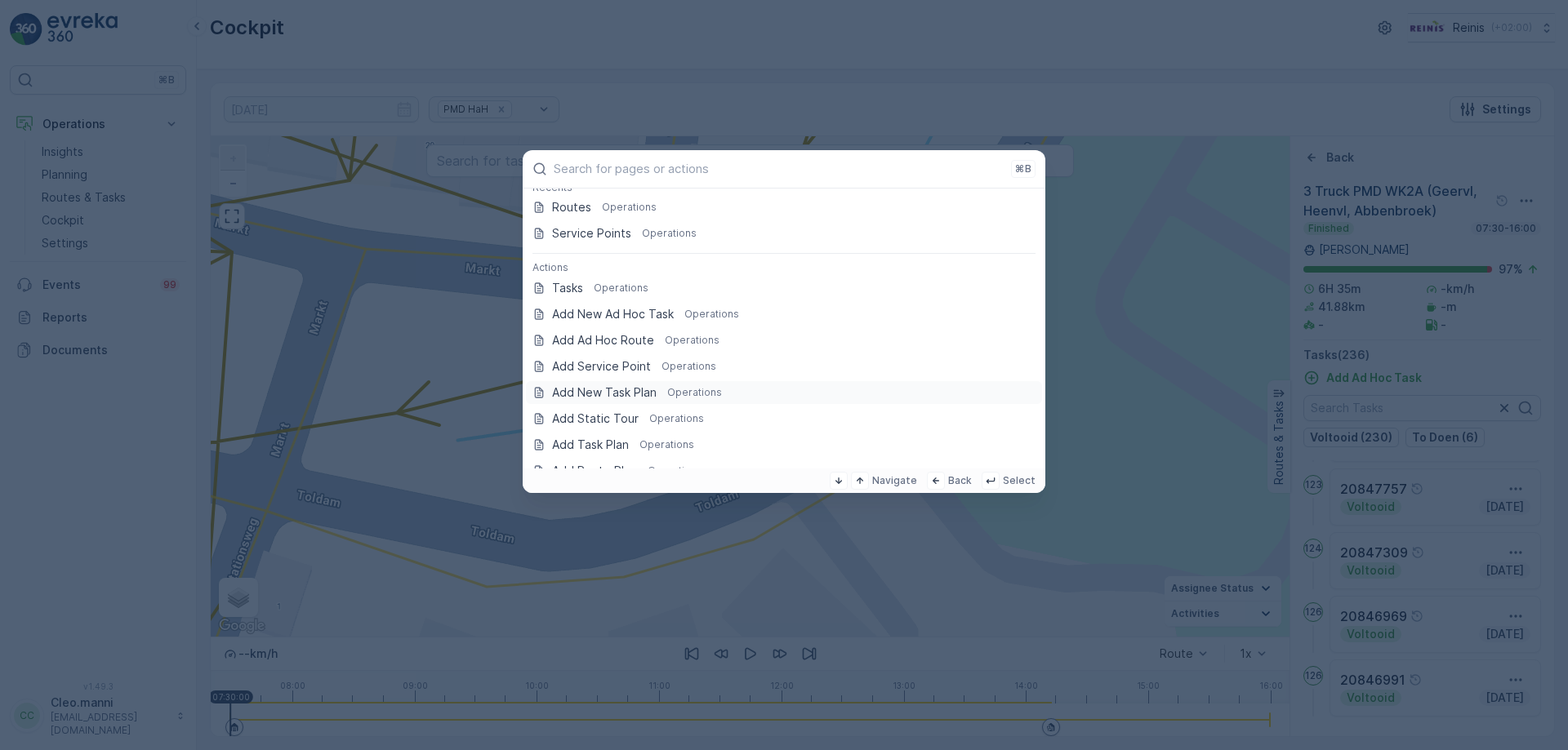
scroll to position [0, 0]
click at [584, 249] on p "Service Points" at bounding box center [592, 248] width 79 height 16
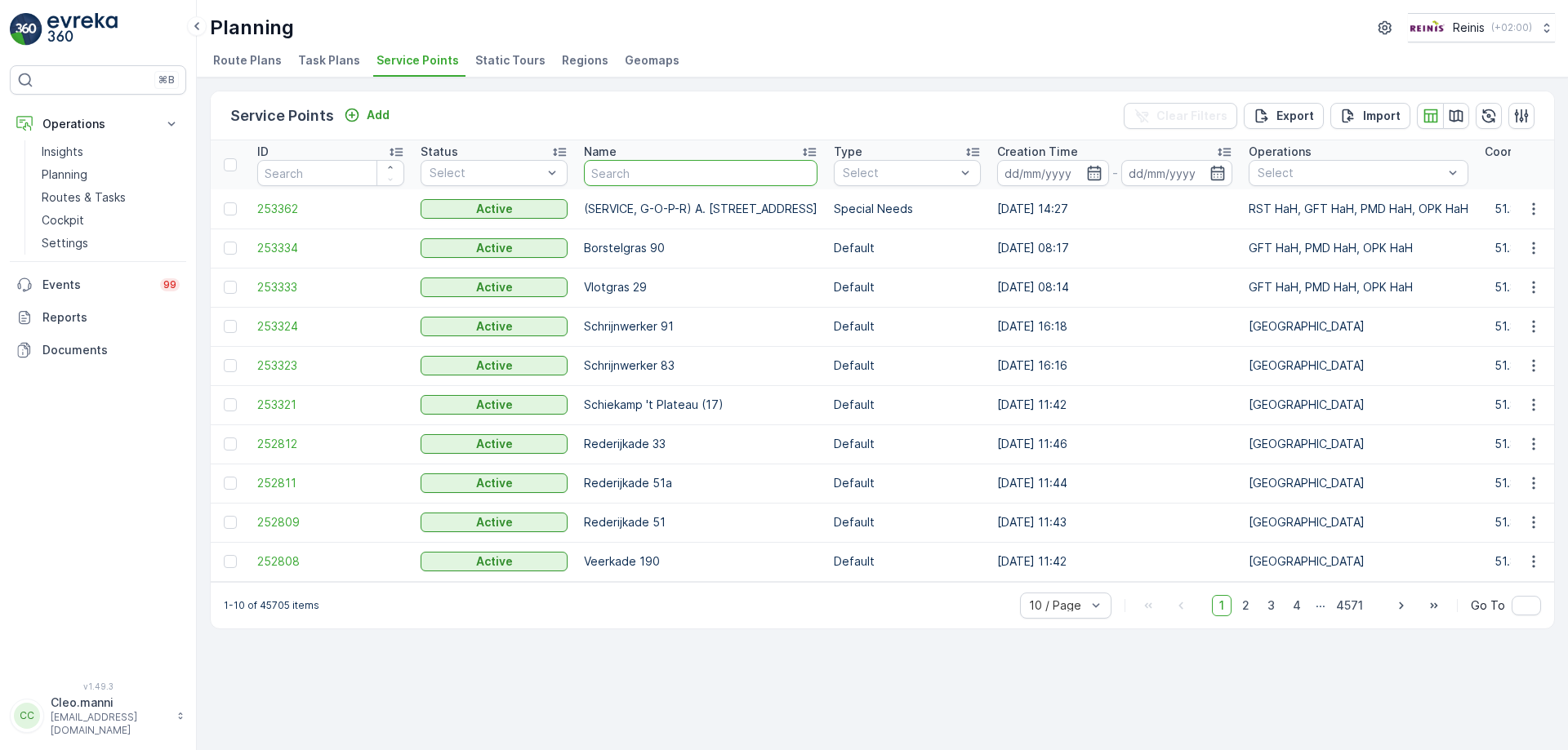
click at [615, 176] on input "text" at bounding box center [700, 173] width 233 height 26
type input "tolhoeck"
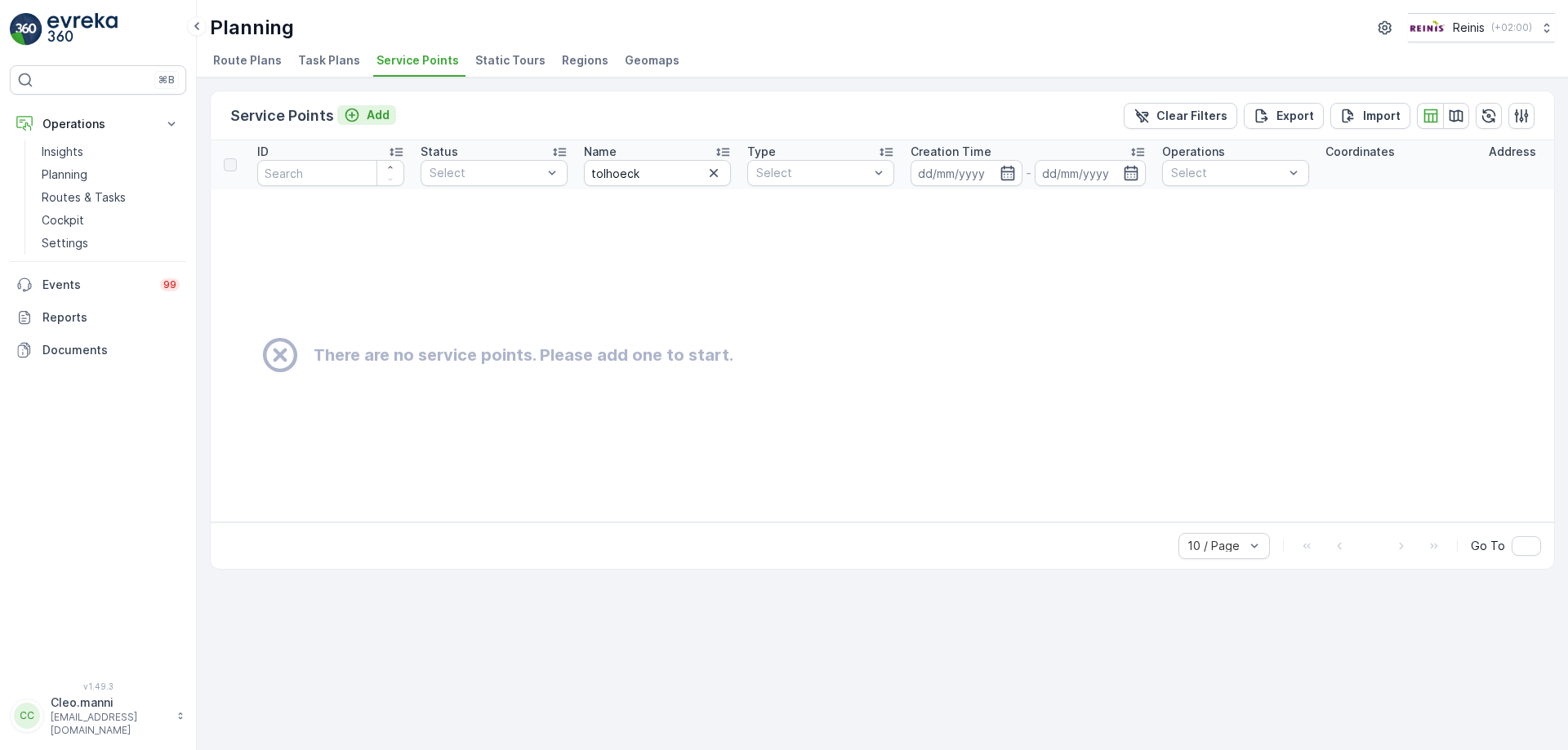
click at [378, 115] on p "Add" at bounding box center [377, 115] width 23 height 16
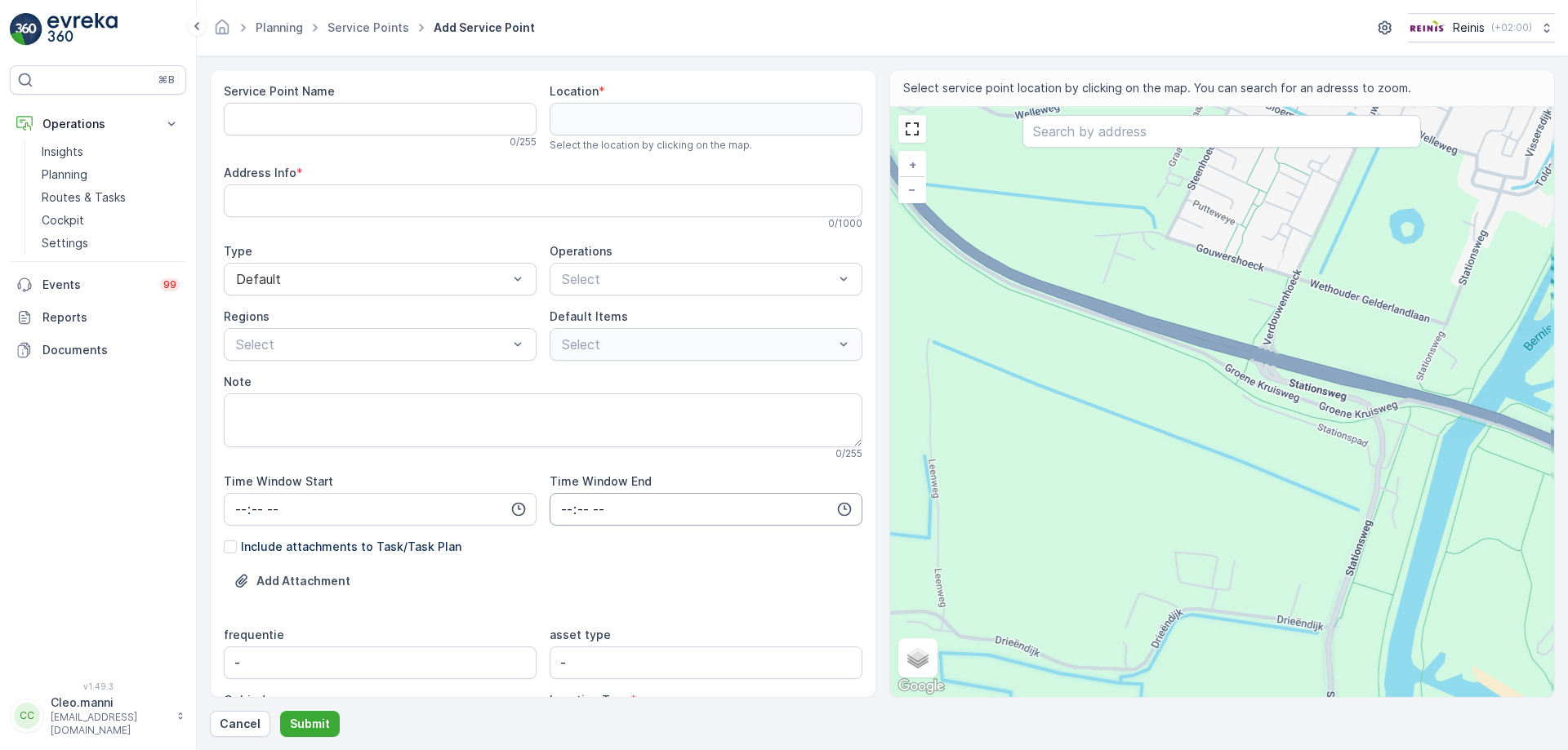
drag, startPoint x: 1020, startPoint y: 390, endPoint x: 692, endPoint y: 493, distance: 343.8
click at [714, 484] on div "Service Point Name 0 / 255 Location * Select the location by clicking on the ma…" at bounding box center [882, 384] width 1345 height 628
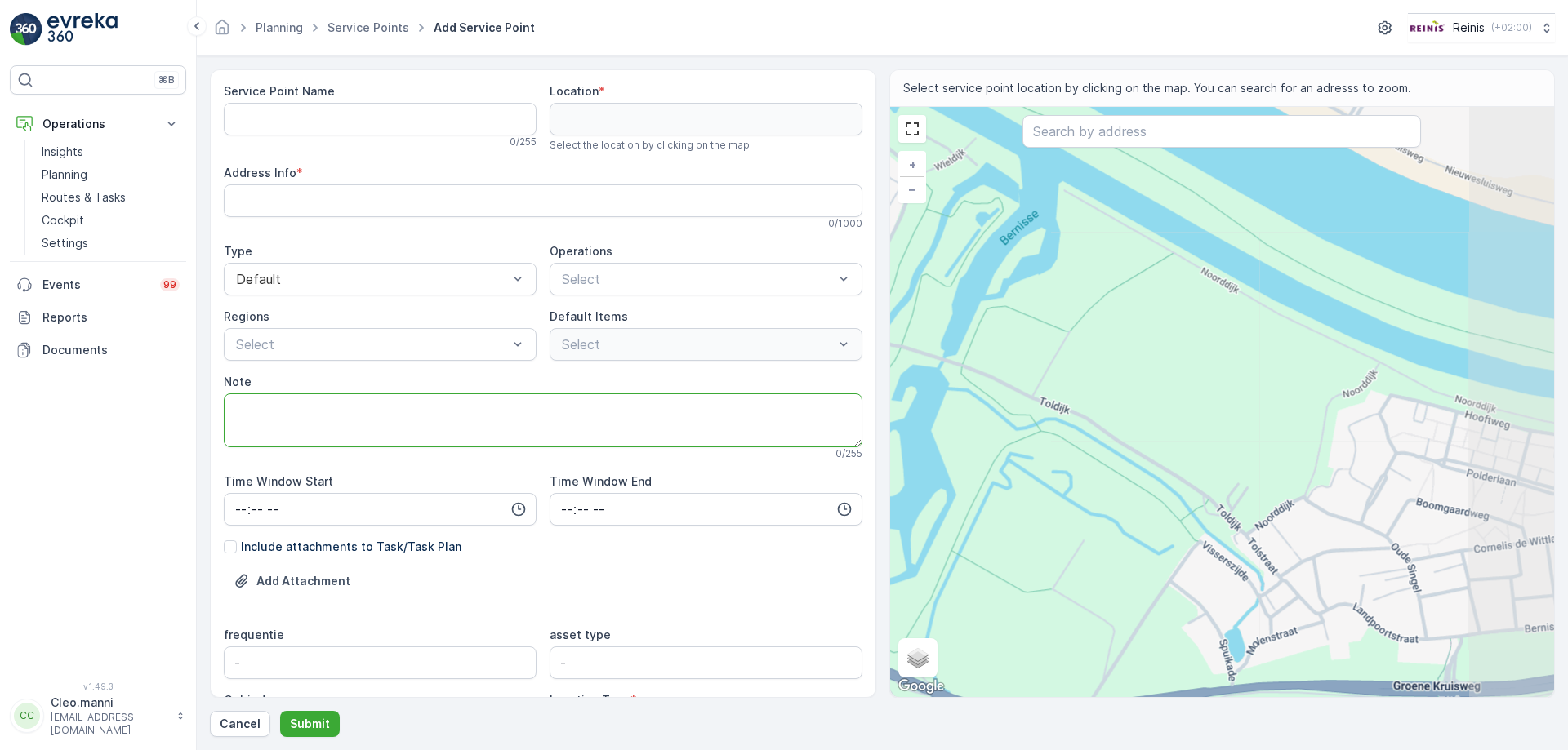
drag, startPoint x: 945, startPoint y: 460, endPoint x: 1249, endPoint y: 466, distance: 304.1
click at [1249, 466] on div "Service Point Name 0 / 255 Location * Select the location by clicking on the ma…" at bounding box center [882, 384] width 1345 height 628
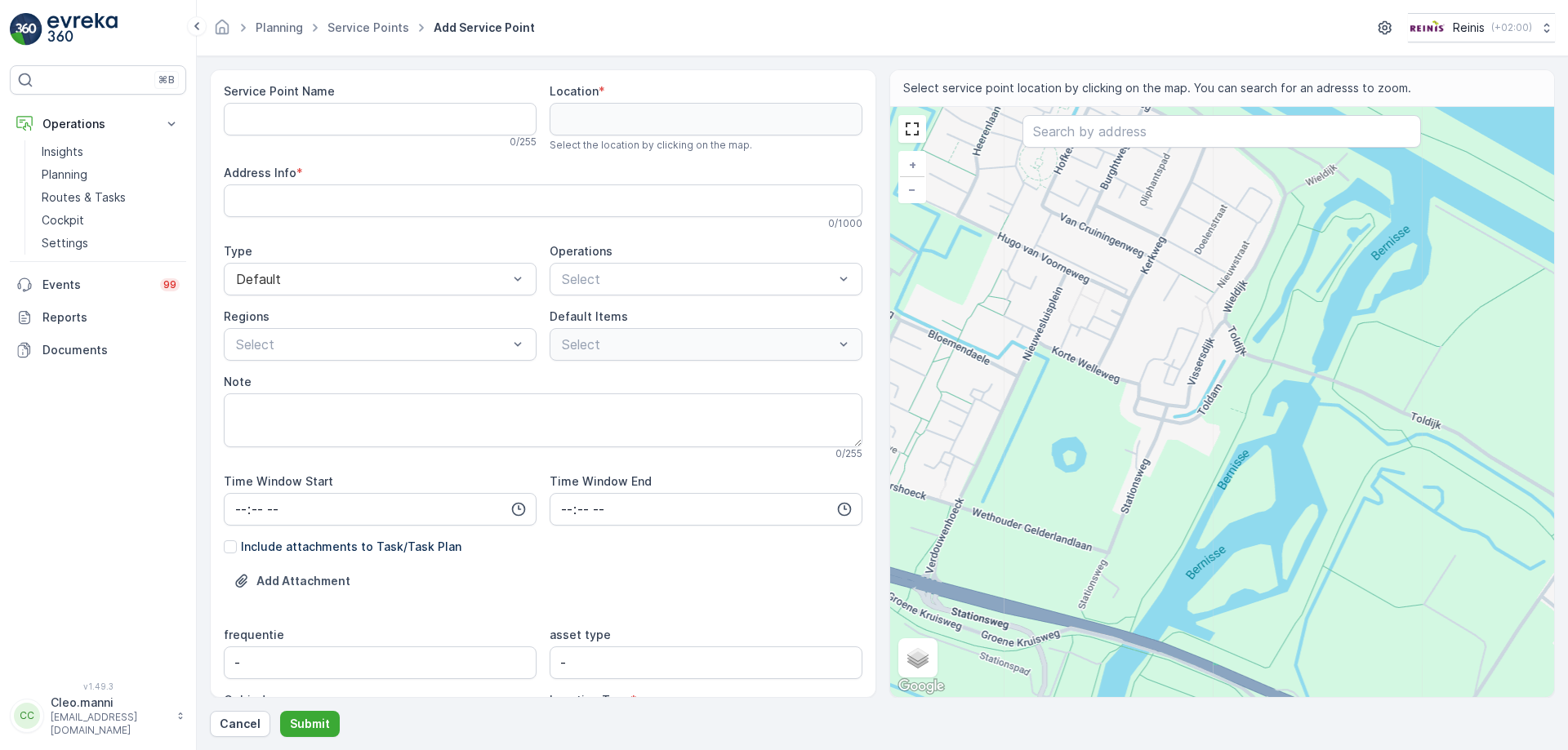
drag, startPoint x: 965, startPoint y: 401, endPoint x: 1346, endPoint y: 413, distance: 381.2
click at [1346, 413] on div "+ − Satellite Roadmap Terrain Hybrid Leaflet Keyboard shortcuts Map Data Map da…" at bounding box center [1222, 402] width 665 height 591
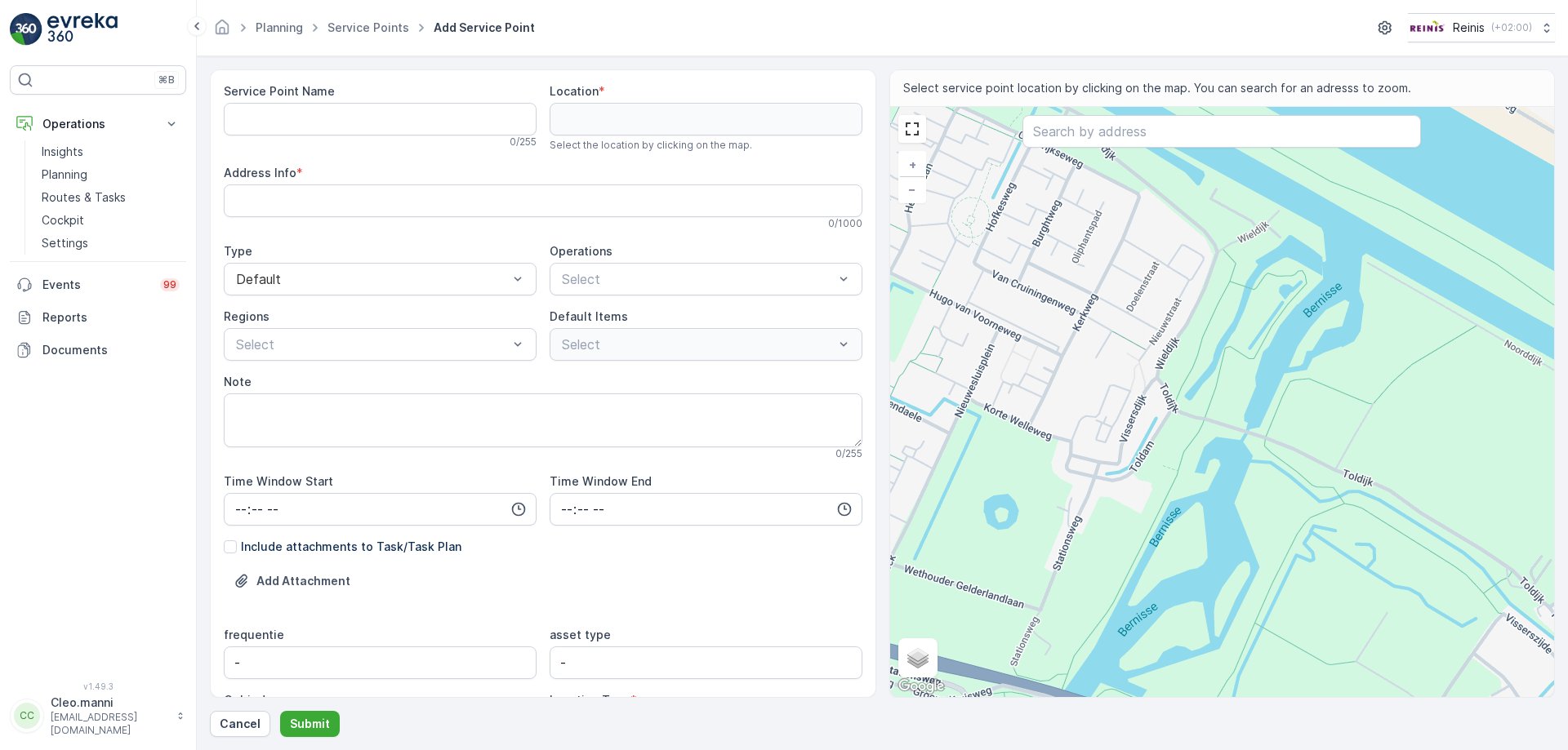
drag, startPoint x: 1199, startPoint y: 389, endPoint x: 1099, endPoint y: 452, distance: 118.2
click at [1100, 454] on div "+ − Satellite Roadmap Terrain Hybrid Leaflet Keyboard shortcuts Map Data Map da…" at bounding box center [1222, 402] width 665 height 591
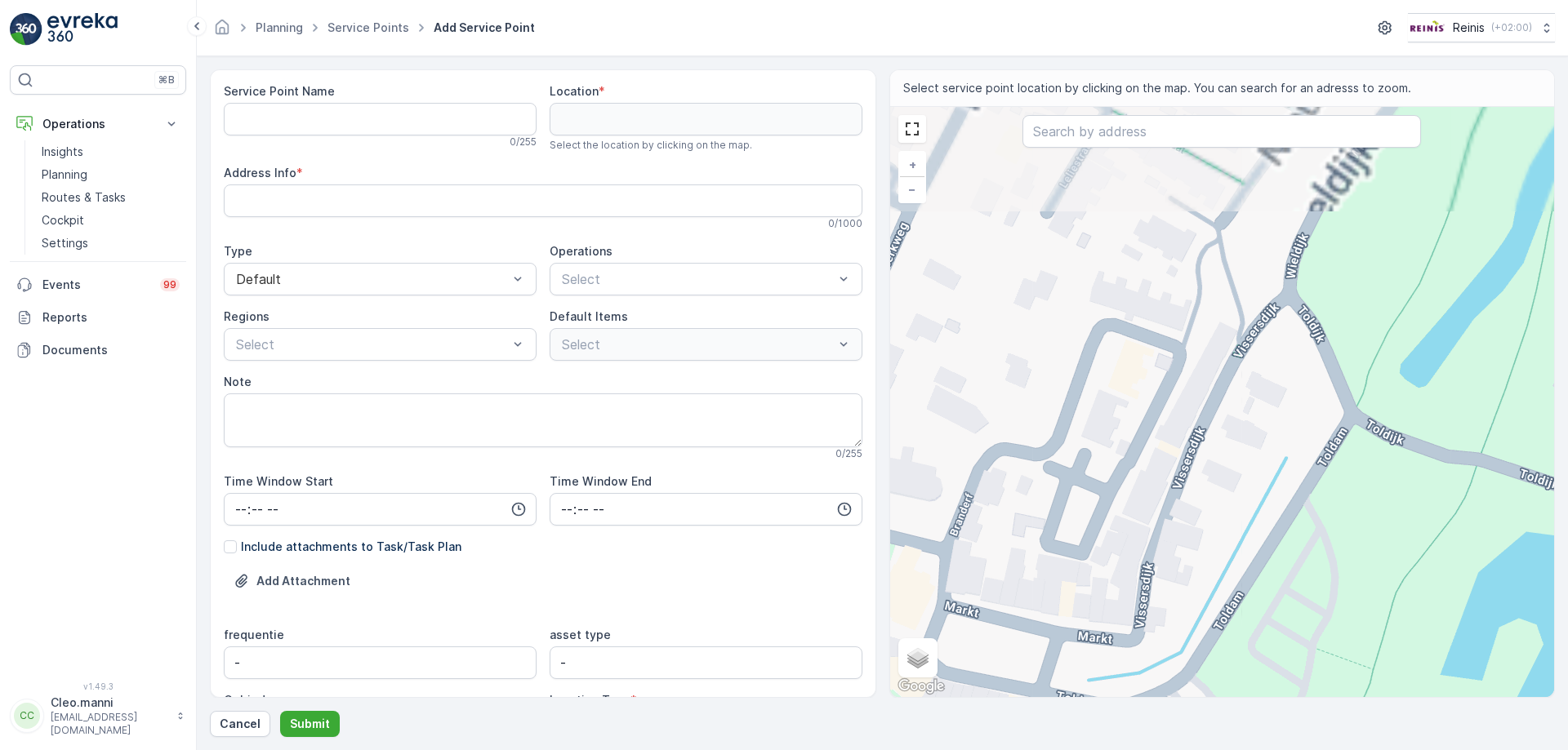
drag, startPoint x: 1152, startPoint y: 425, endPoint x: 1237, endPoint y: 520, distance: 127.5
click at [1237, 519] on div "+ − Satellite Roadmap Terrain Hybrid Leaflet Keyboard shortcuts Map Data Map da…" at bounding box center [1222, 402] width 665 height 591
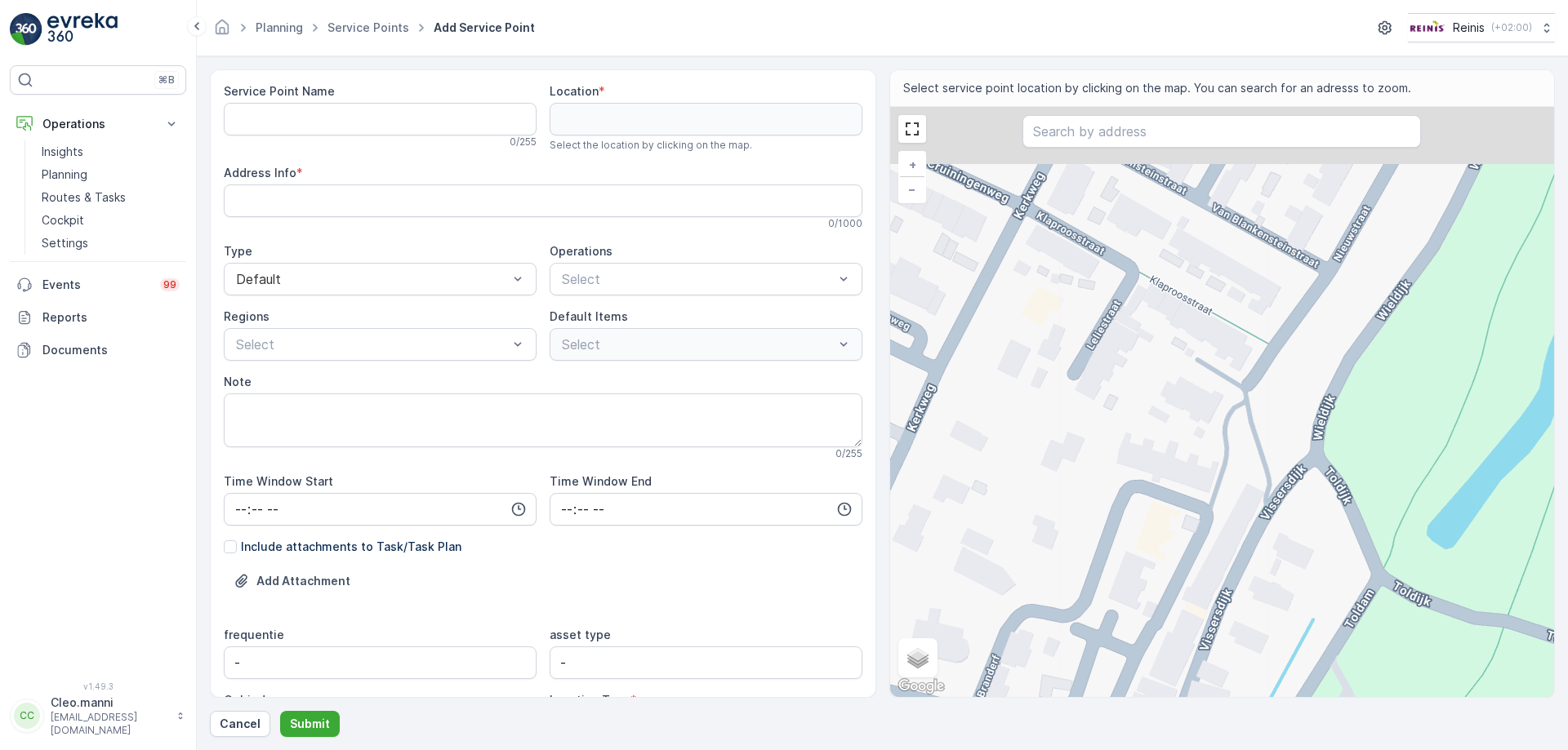
drag, startPoint x: 1128, startPoint y: 556, endPoint x: 1113, endPoint y: 640, distance: 85.3
click at [1113, 645] on div "+ − Satellite Roadmap Terrain Hybrid Leaflet Keyboard shortcuts Map Data Map da…" at bounding box center [1222, 402] width 665 height 591
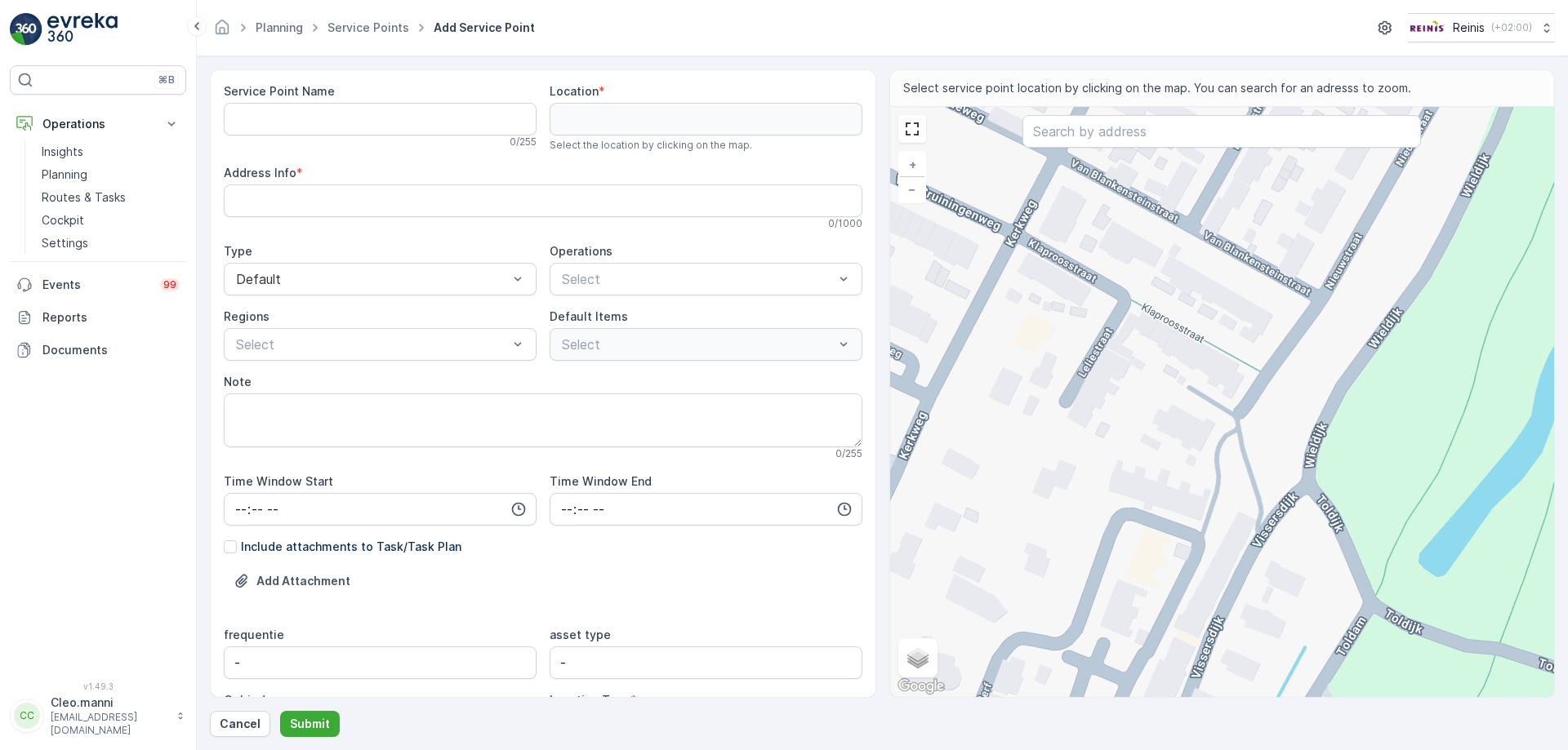
drag, startPoint x: 1123, startPoint y: 486, endPoint x: 1136, endPoint y: 337, distance: 149.6
click at [1136, 337] on div "+ − Satellite Roadmap Terrain Hybrid Leaflet Keyboard shortcuts Map Data Map da…" at bounding box center [1222, 402] width 665 height 591
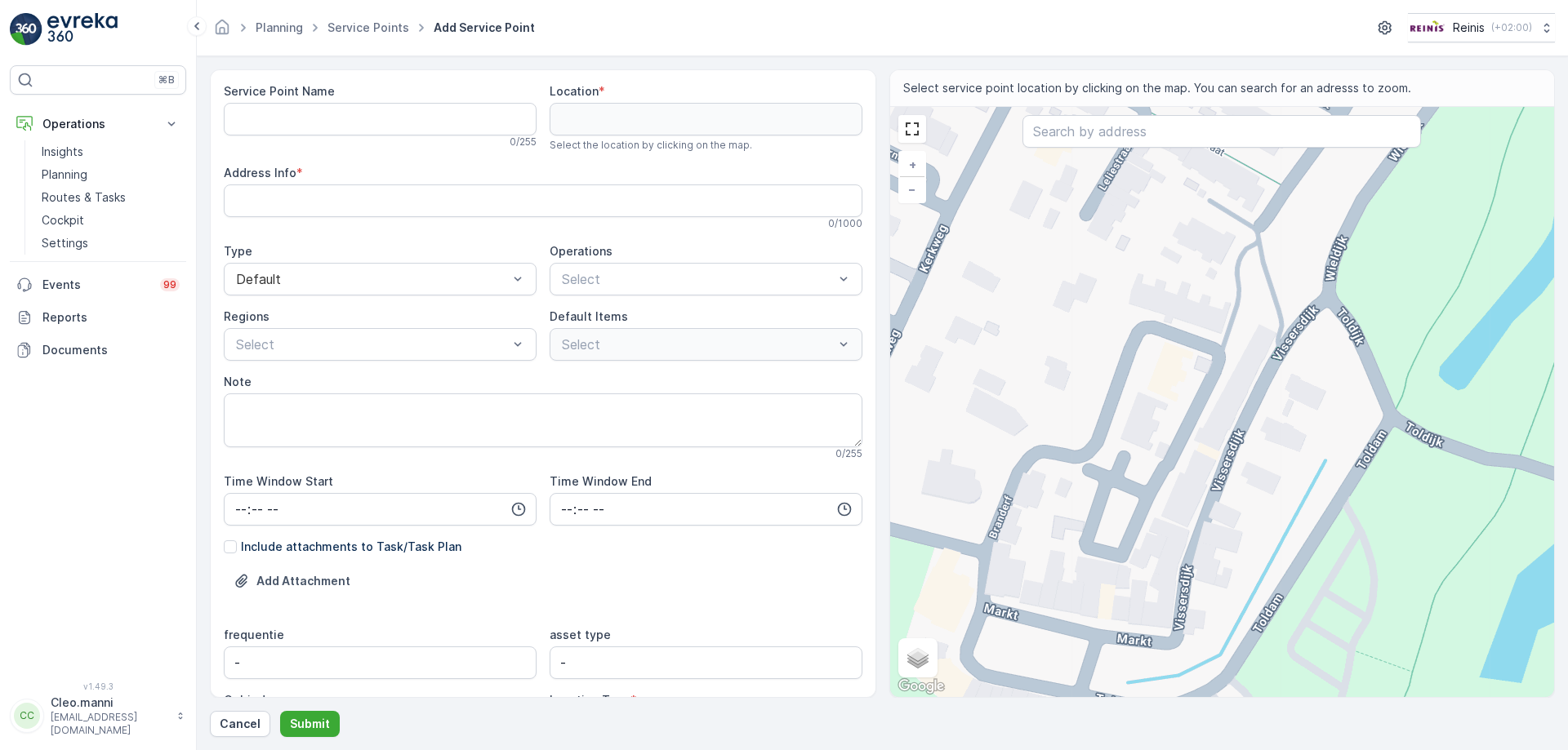
drag, startPoint x: 1111, startPoint y: 493, endPoint x: 1127, endPoint y: 387, distance: 107.2
click at [1126, 390] on div "+ − Satellite Roadmap Terrain Hybrid Leaflet Keyboard shortcuts Map Data Map da…" at bounding box center [1222, 402] width 665 height 591
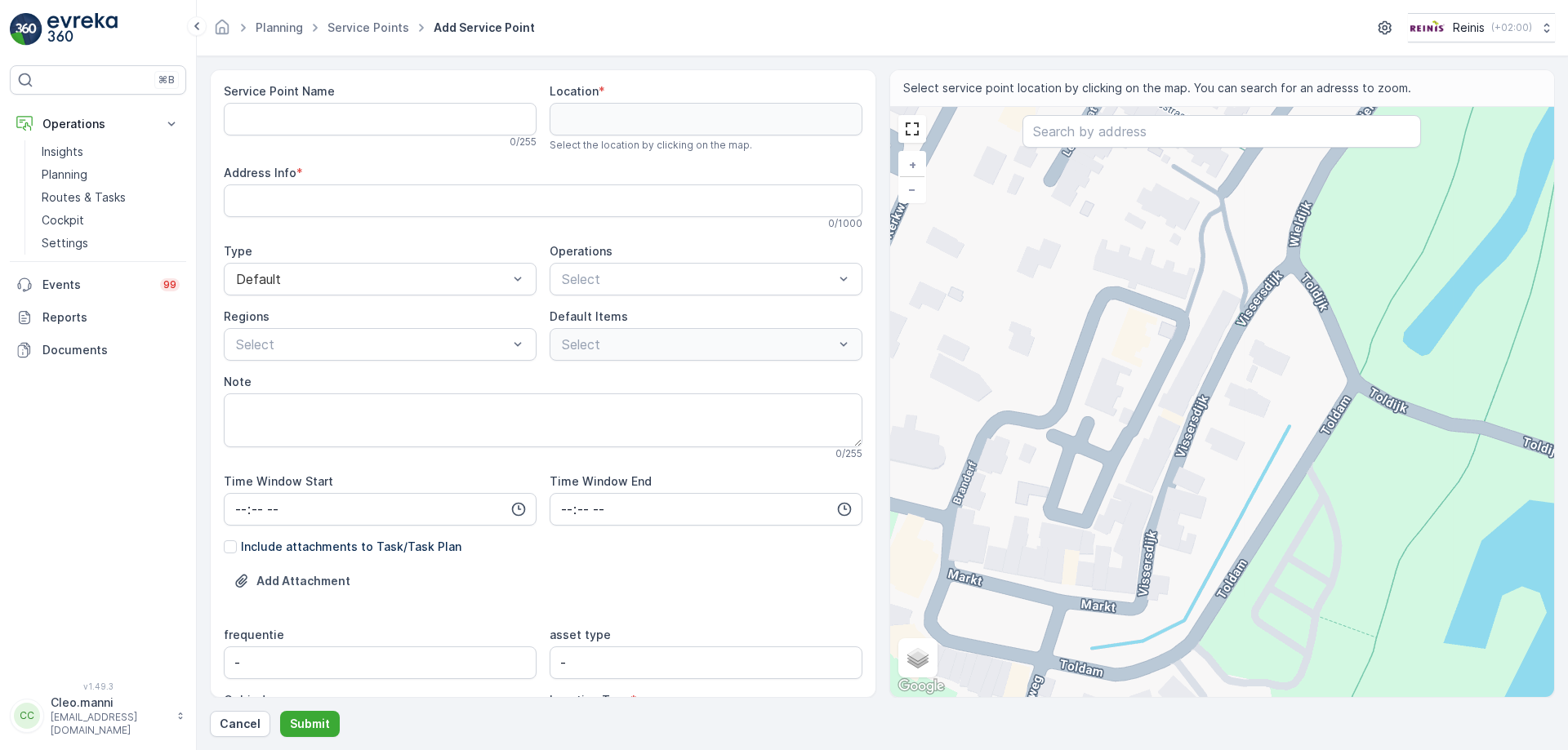
drag, startPoint x: 1195, startPoint y: 574, endPoint x: 1056, endPoint y: 440, distance: 193.1
click at [1059, 444] on div "+ − Satellite Roadmap Terrain Hybrid Leaflet Keyboard shortcuts Map Data Map da…" at bounding box center [1222, 402] width 665 height 591
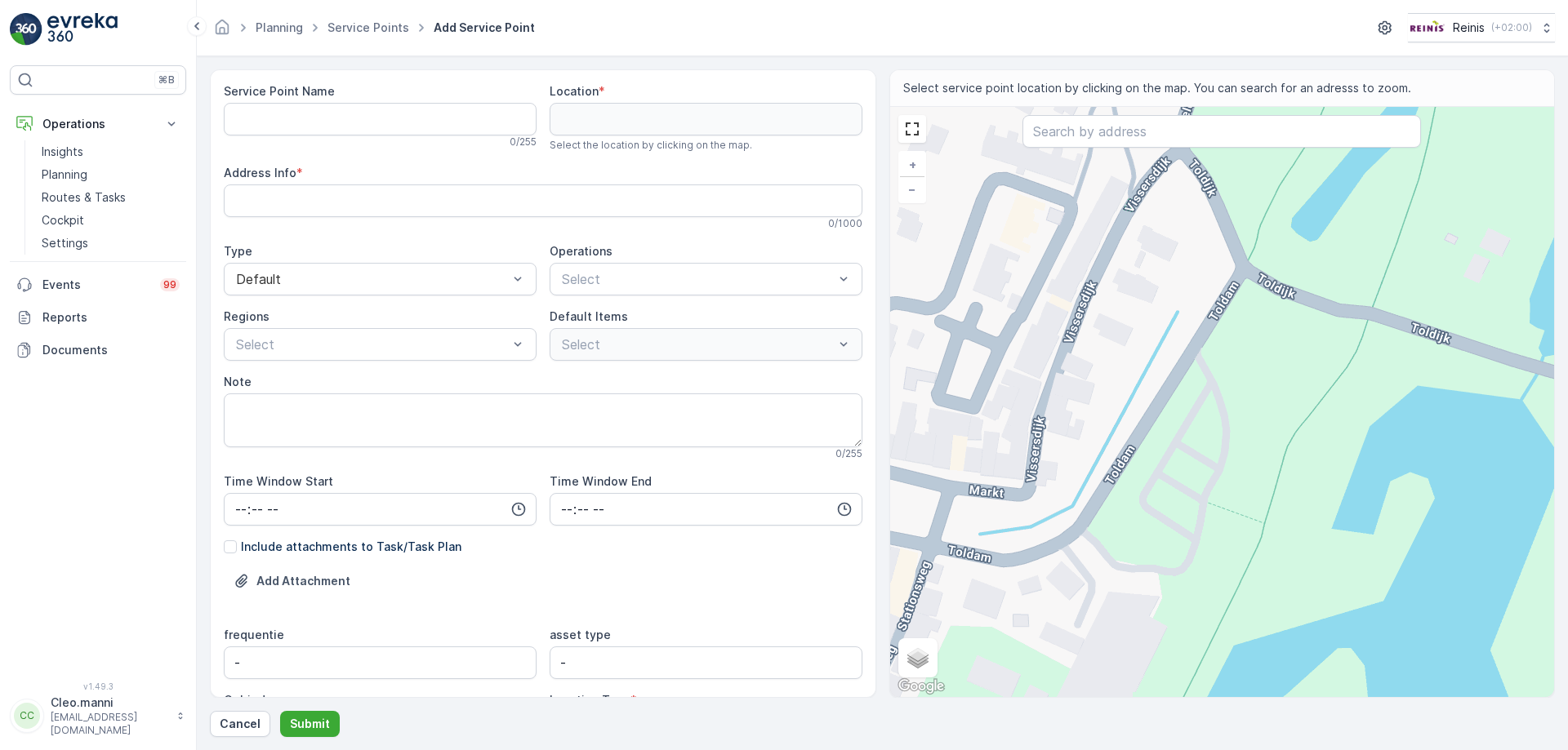
click at [1121, 556] on div "+ − Satellite Roadmap Terrain Hybrid Leaflet Keyboard shortcuts Map Data Map da…" at bounding box center [1222, 402] width 665 height 591
type input "51.863480455415385,4.246144335403268"
type Info "[STREET_ADDRESS]"
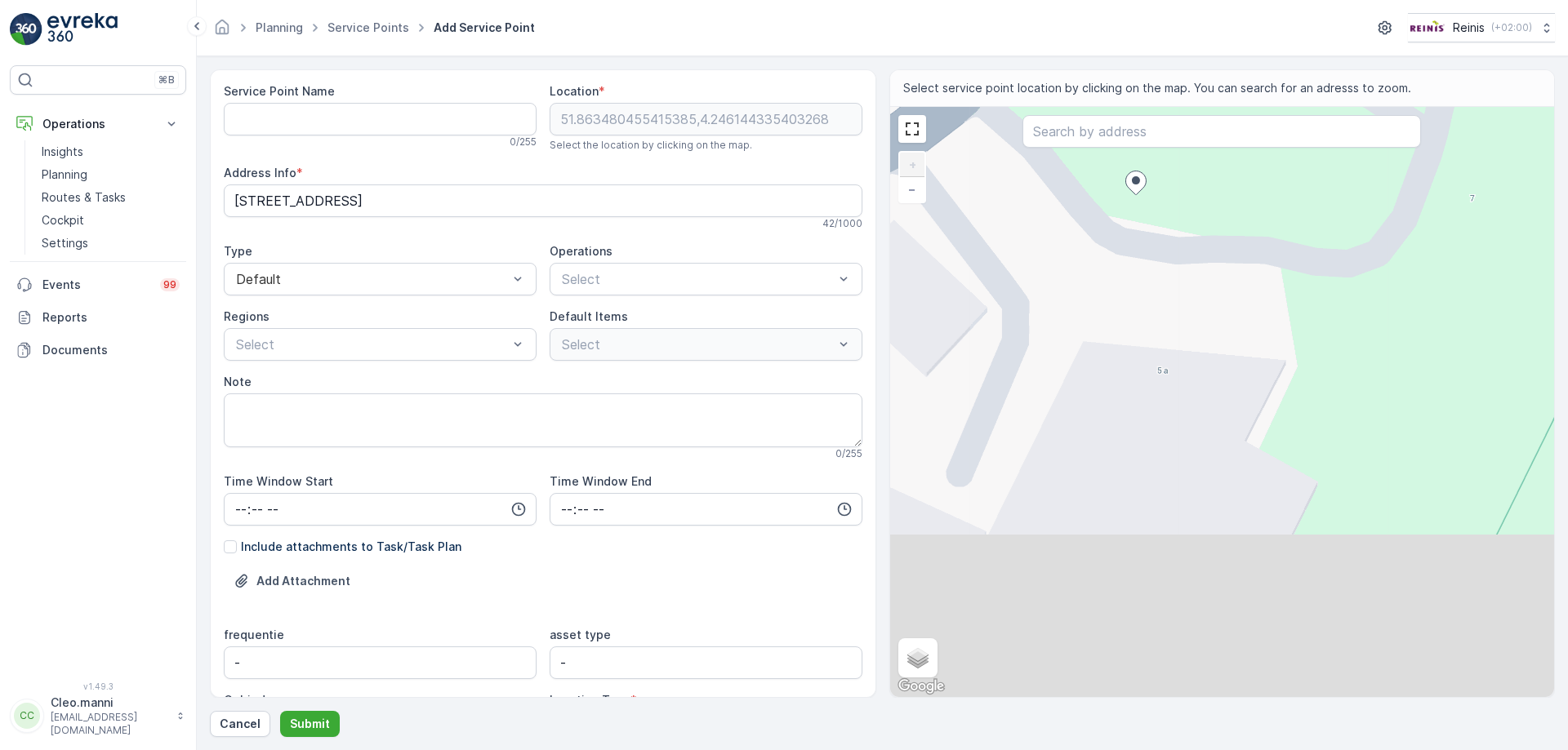
drag, startPoint x: 1261, startPoint y: 569, endPoint x: 1143, endPoint y: 339, distance: 258.5
click at [1143, 339] on div "+ − Satellite Roadmap Terrain Hybrid Leaflet Keyboard shortcuts Map Data Map da…" at bounding box center [1222, 402] width 665 height 591
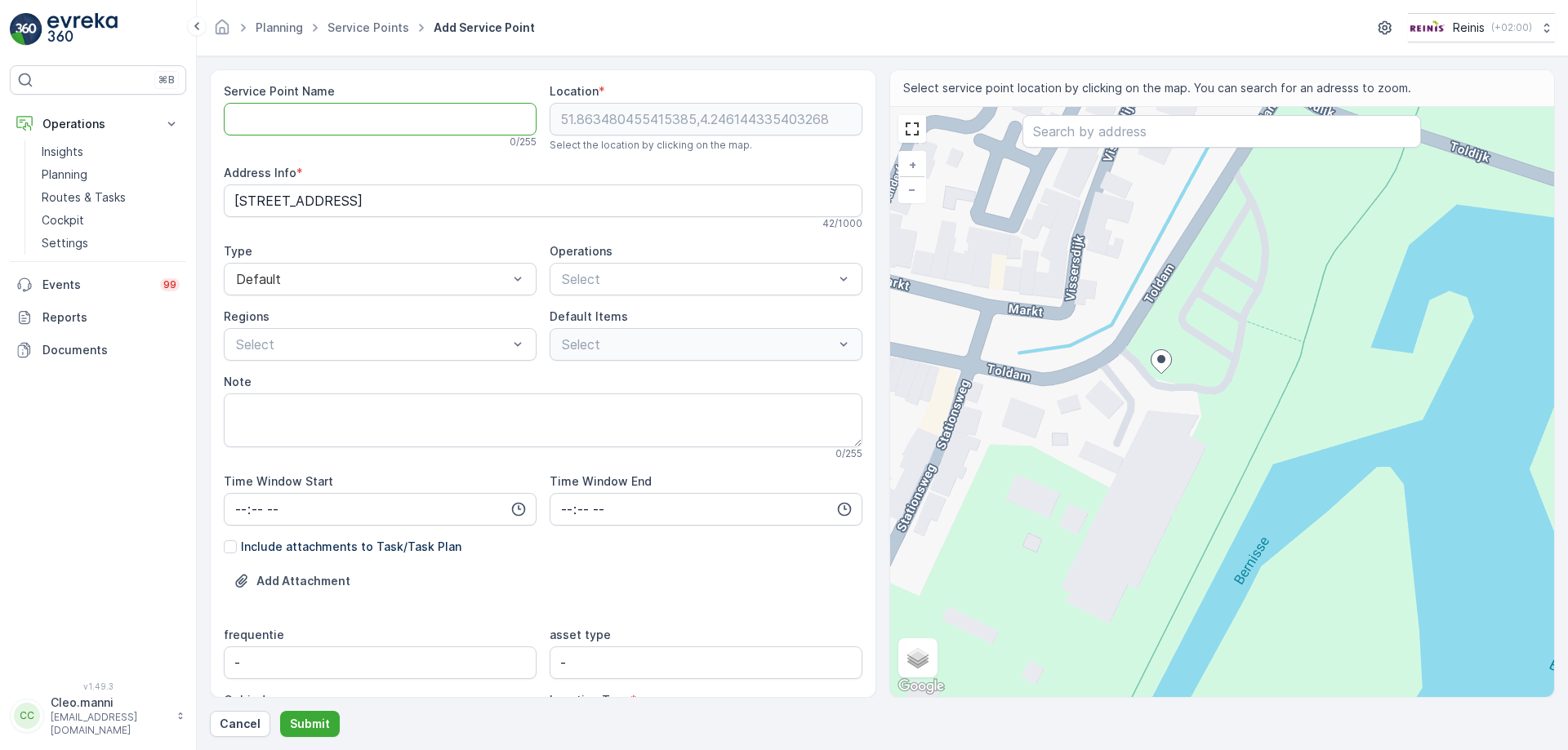
click at [276, 118] on Name "Service Point Name" at bounding box center [379, 119] width 313 height 32
type Name "Tolhoeck"
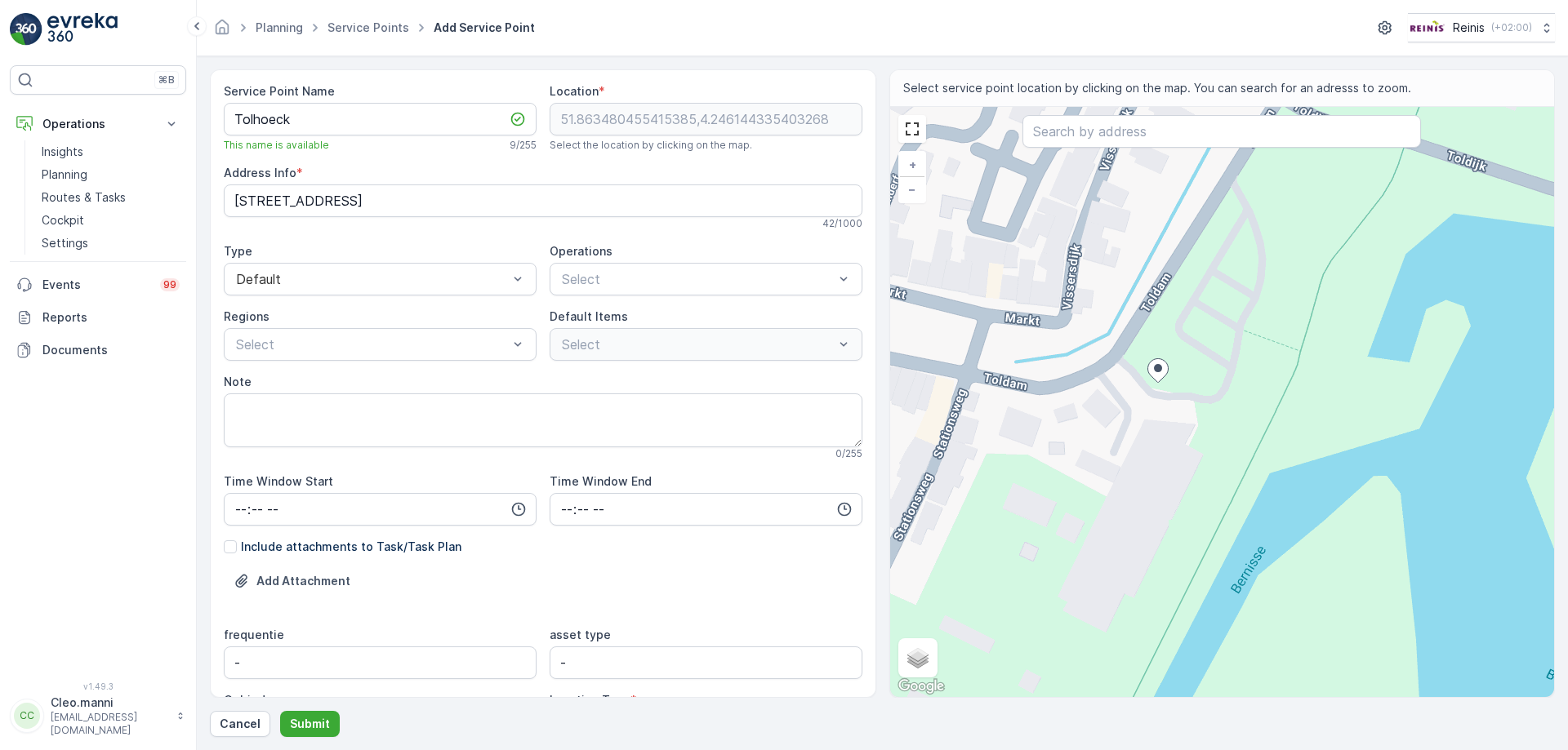
drag, startPoint x: 1161, startPoint y: 364, endPoint x: 1158, endPoint y: 372, distance: 8.5
click at [1158, 372] on ellipse at bounding box center [1156, 367] width 8 height 8
click at [1156, 392] on div "+ − Satellite Roadmap Terrain Hybrid Leaflet Keyboard shortcuts Map Data Map da…" at bounding box center [1222, 402] width 665 height 591
type input "51.863444015388296,4.246133758234848"
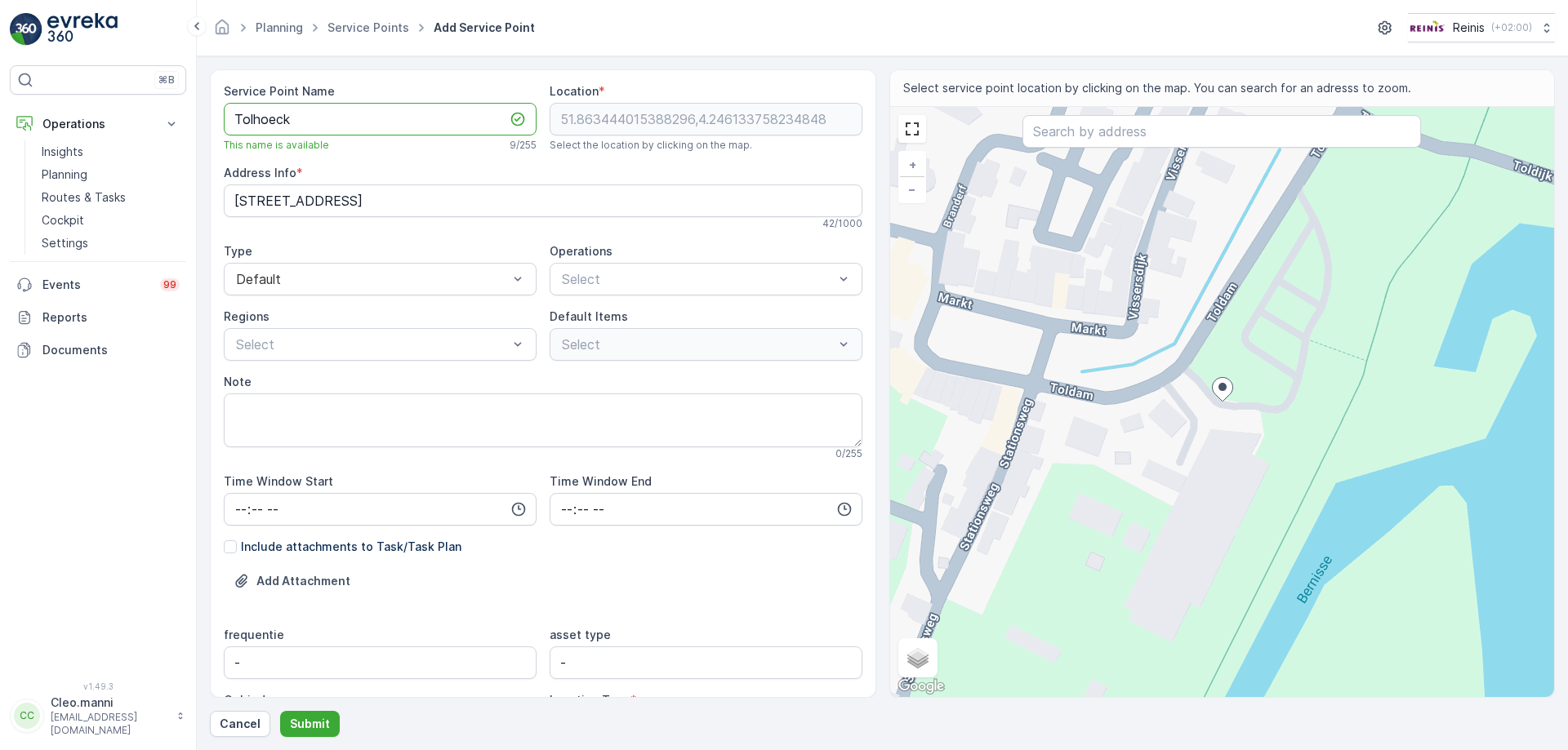
click at [330, 120] on Name "Tolhoeck" at bounding box center [379, 119] width 313 height 32
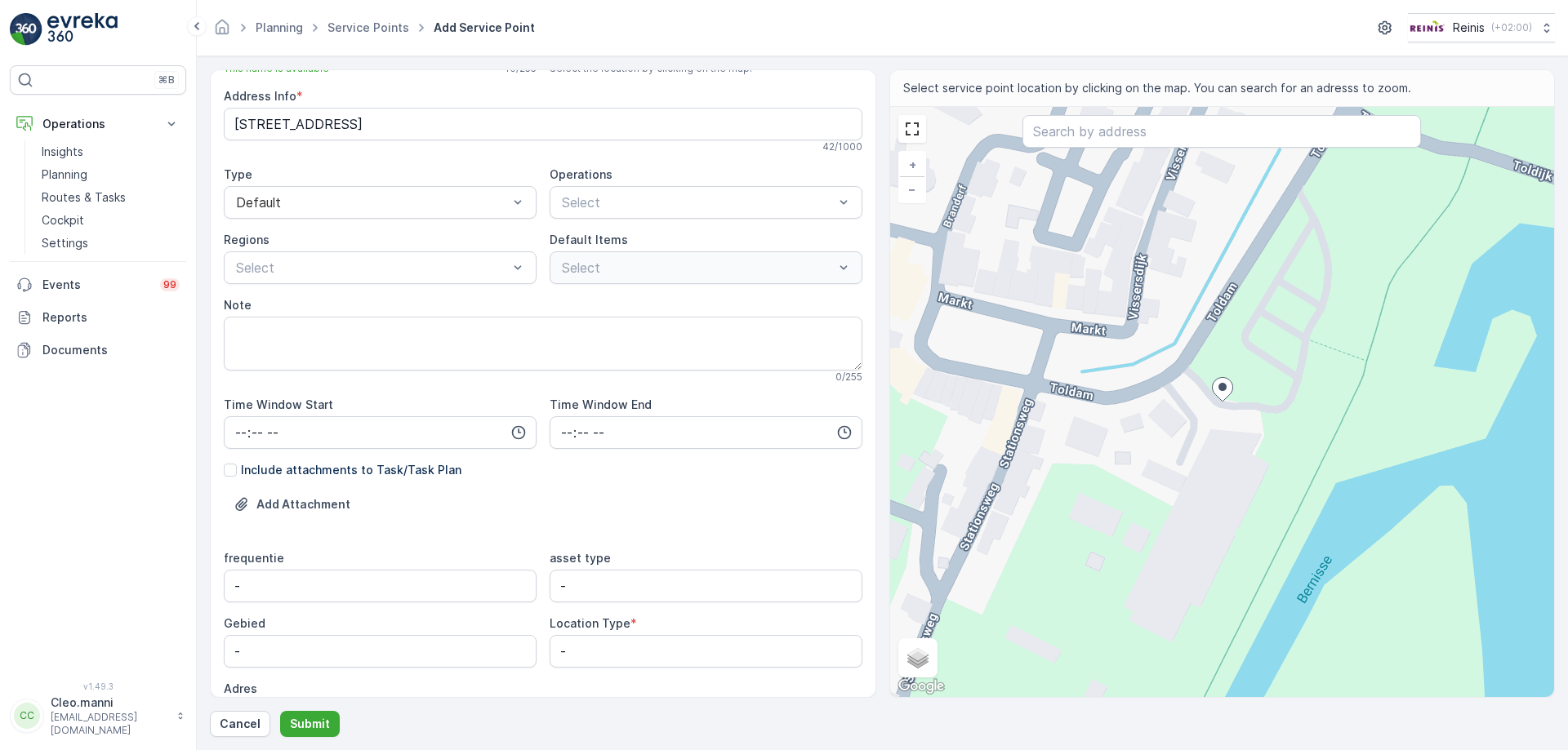
scroll to position [178, 0]
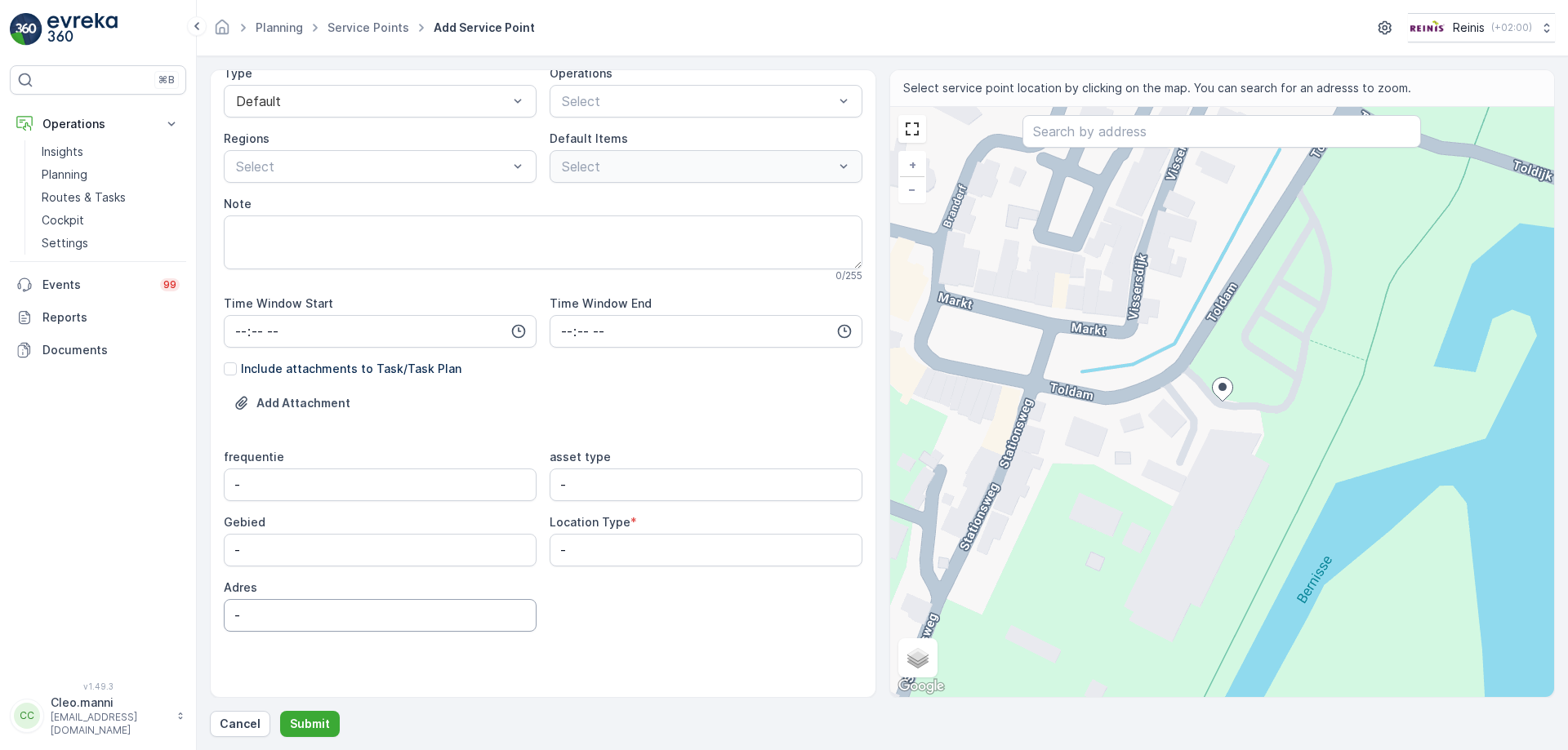
type Name "Tolhoeck 1"
drag, startPoint x: 278, startPoint y: 615, endPoint x: 230, endPoint y: 613, distance: 48.0
click at [230, 613] on input "-" at bounding box center [379, 616] width 313 height 32
type input "Tolhoeck 1"
drag, startPoint x: 294, startPoint y: 561, endPoint x: 235, endPoint y: 553, distance: 59.5
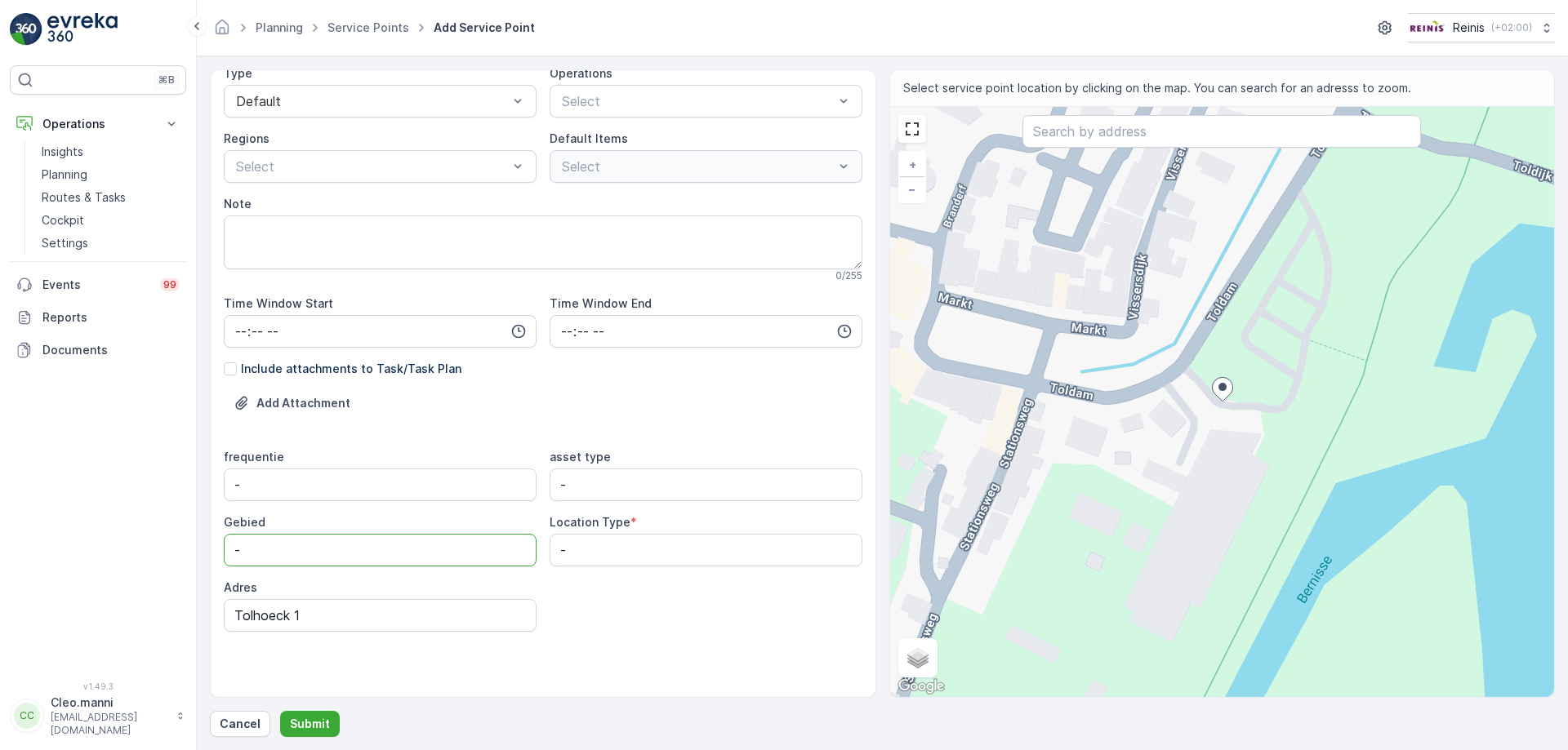
click at [235, 553] on input "-" at bounding box center [379, 550] width 313 height 32
type input "Heenvliet"
click at [587, 490] on type "-" at bounding box center [705, 484] width 313 height 32
drag, startPoint x: 543, startPoint y: 484, endPoint x: 540, endPoint y: 476, distance: 8.5
click at [525, 482] on div "frequentie - asset type - Gebied Heenvliet Location Type * - Adres Tolhoeck 1" at bounding box center [542, 540] width 639 height 183
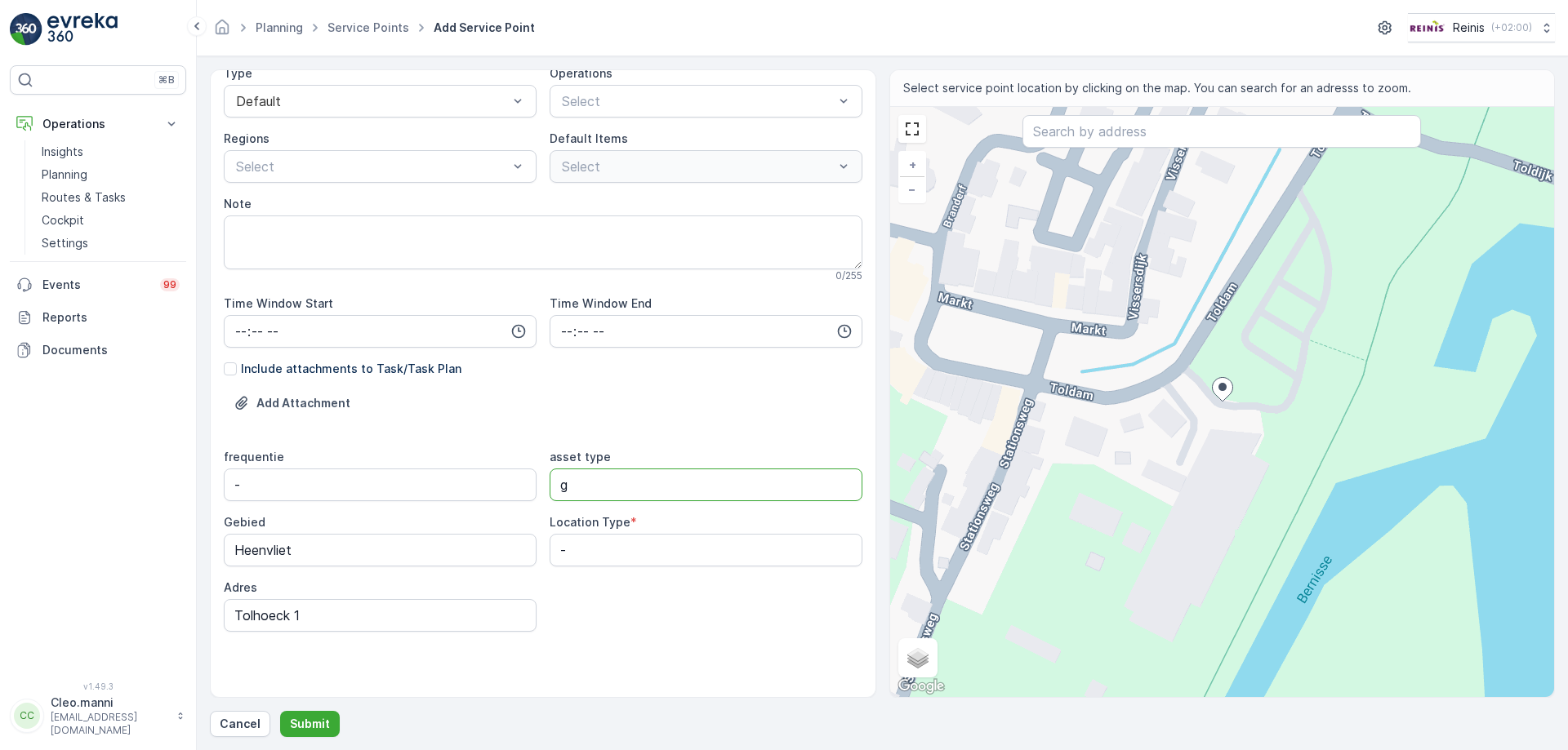
type type "GFT,OPK,PMD,RST"
drag, startPoint x: 599, startPoint y: 556, endPoint x: 547, endPoint y: 547, distance: 52.8
click at [547, 547] on div "frequentie - asset type GFT,OPK,PMD,RST Gebied Heenvliet Location Type * - Adre…" at bounding box center [542, 540] width 639 height 183
type Type "Clusterplaats"
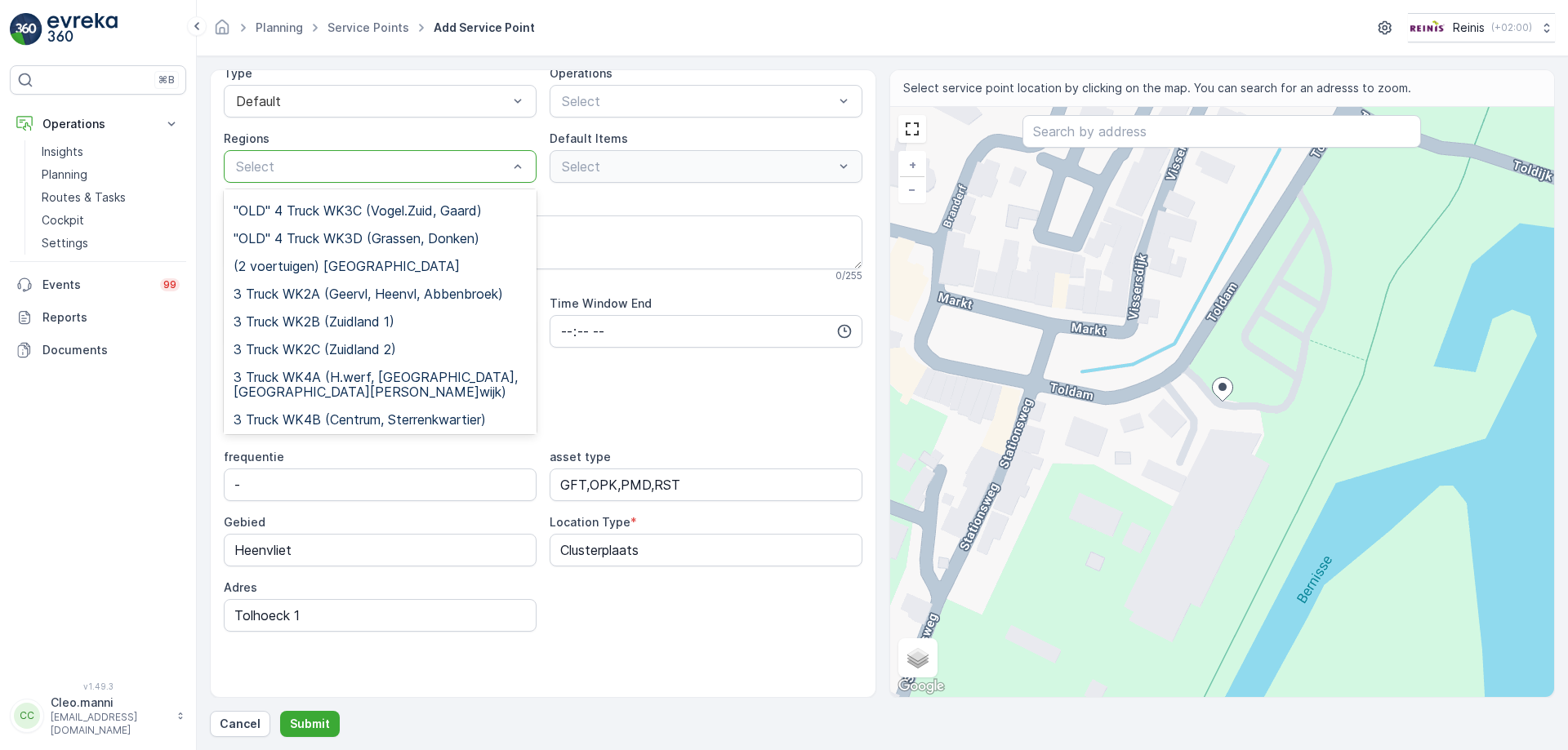
scroll to position [245, 0]
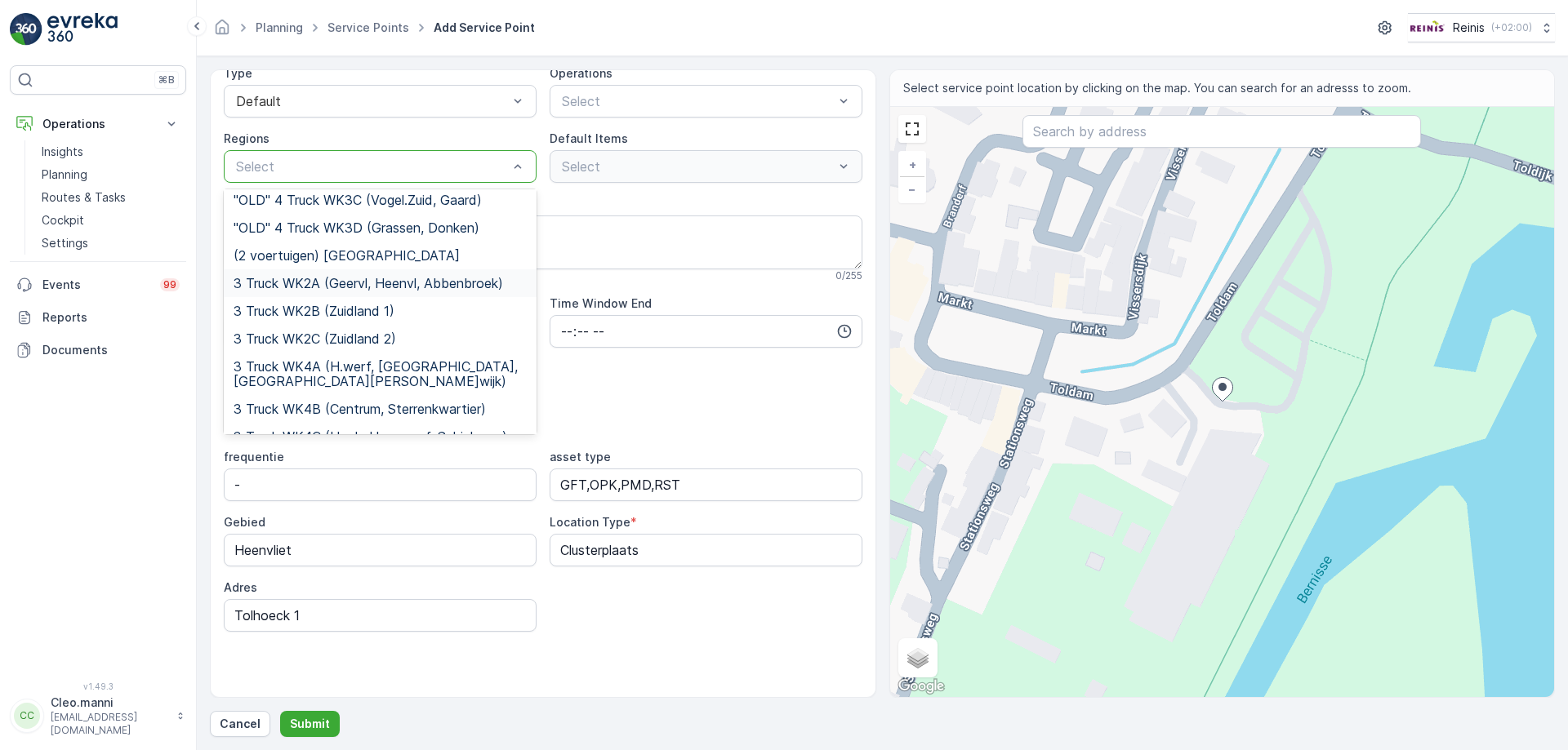
click at [430, 276] on span "3 Truck WK2A (Geervl, Heenvl, Abbenbroek)" at bounding box center [367, 283] width 269 height 14
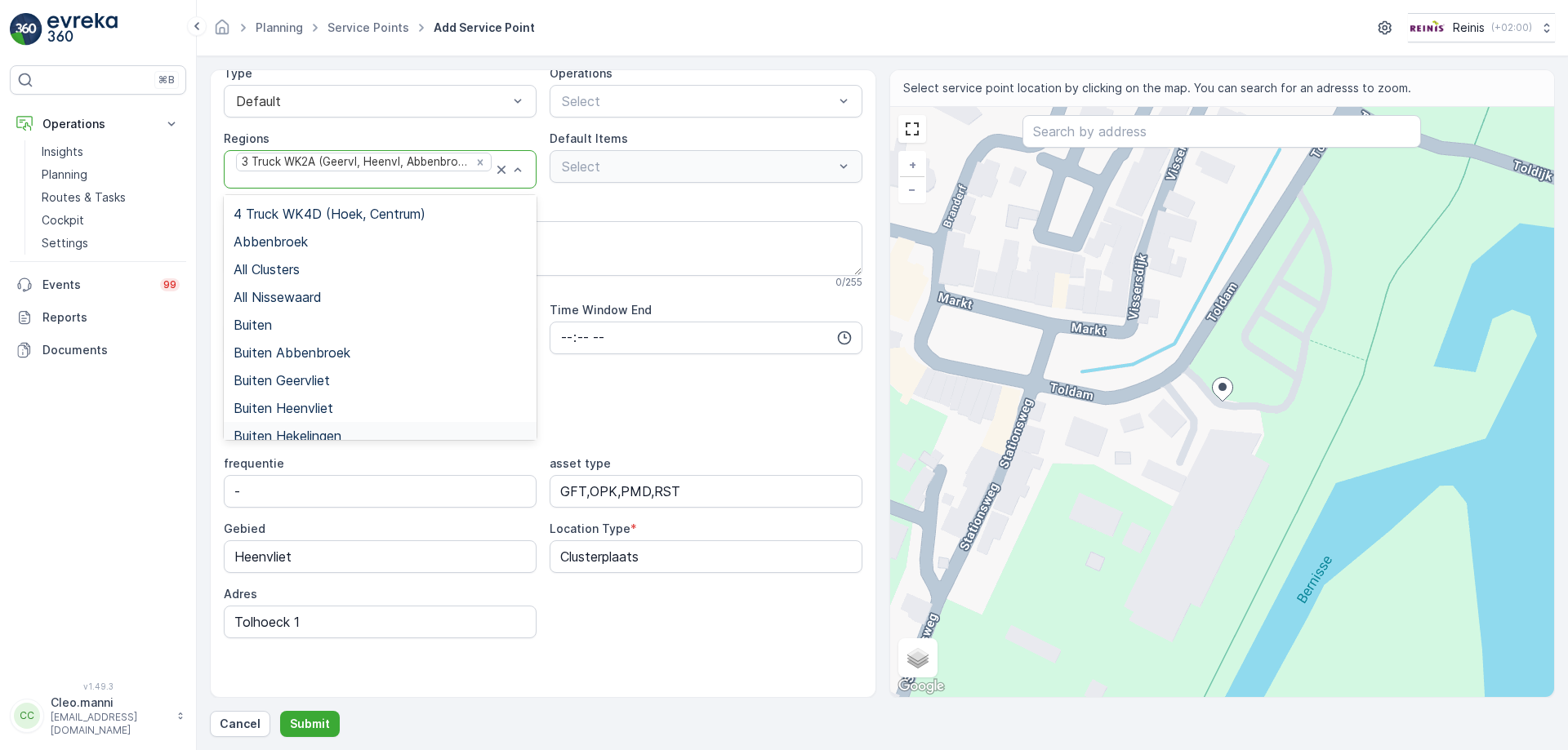
scroll to position [898, 0]
click at [311, 368] on span "Buiten Geervliet" at bounding box center [281, 375] width 96 height 14
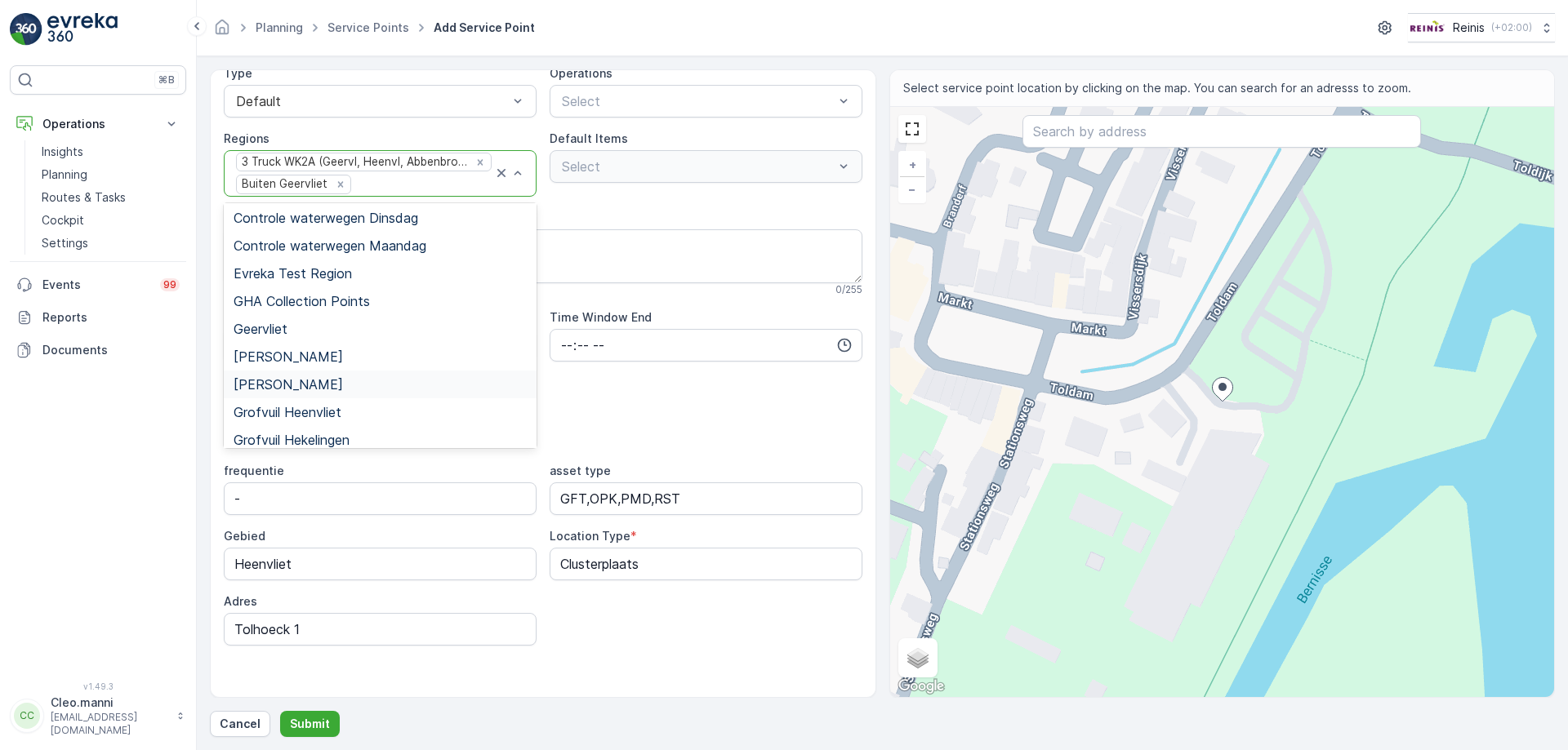
scroll to position [1224, 0]
click at [315, 411] on span "Grofvuil Heenvliet" at bounding box center [287, 418] width 108 height 14
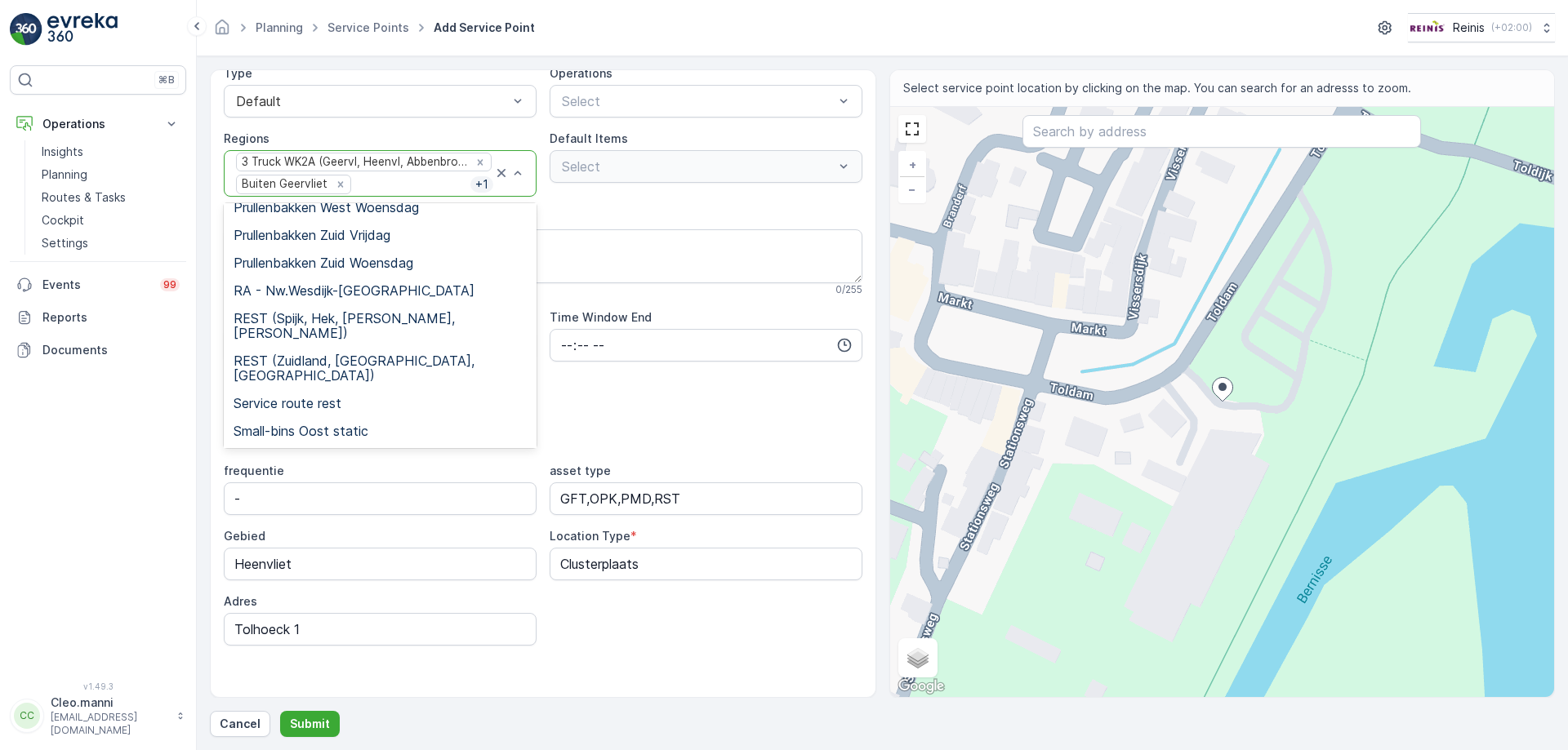
scroll to position [2123, 0]
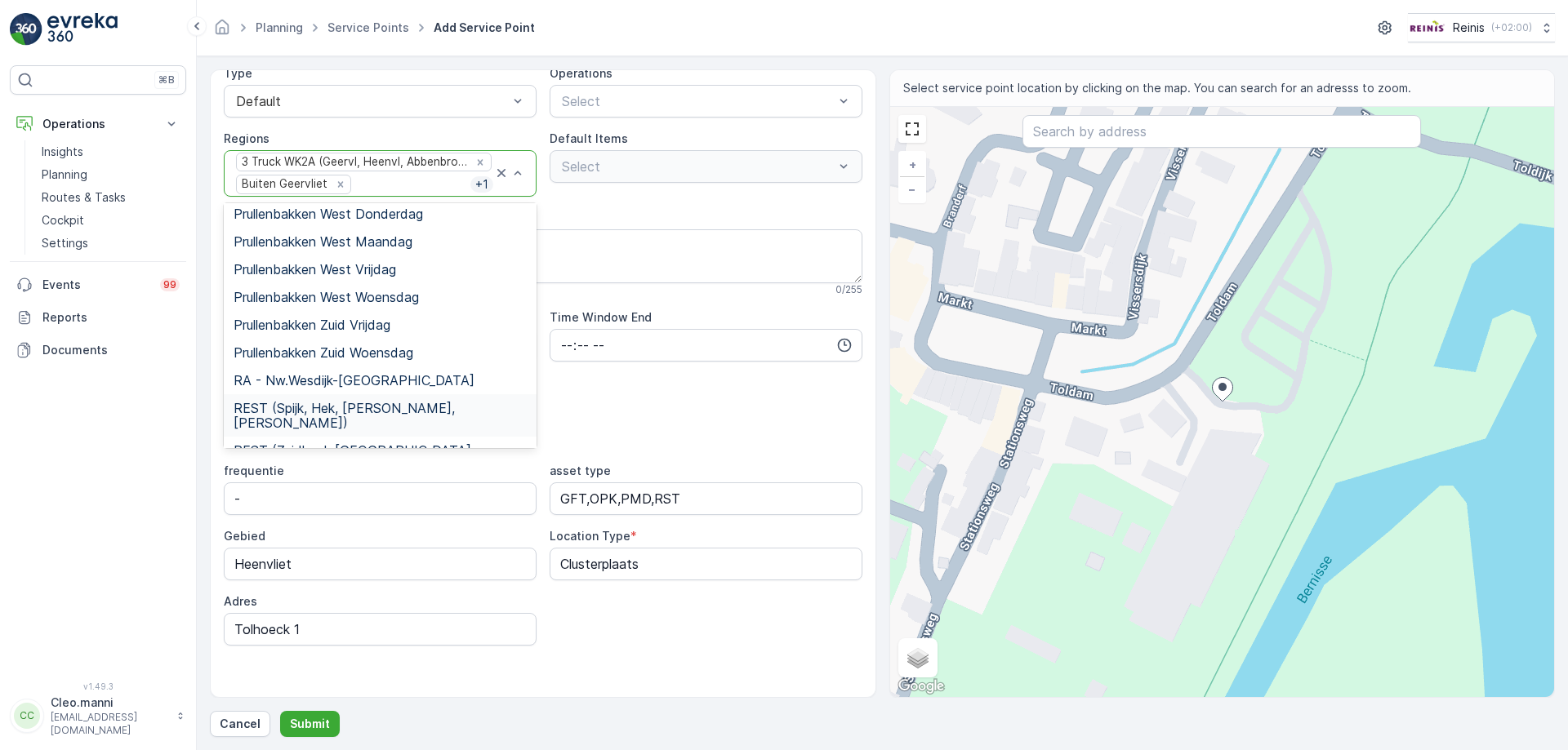
click at [369, 401] on span "REST (Spijk, Hek, [PERSON_NAME], [PERSON_NAME])" at bounding box center [380, 415] width 294 height 30
click at [402, 443] on span "REST (Zuidland, [GEOGRAPHIC_DATA], [GEOGRAPHIC_DATA])" at bounding box center [380, 457] width 294 height 30
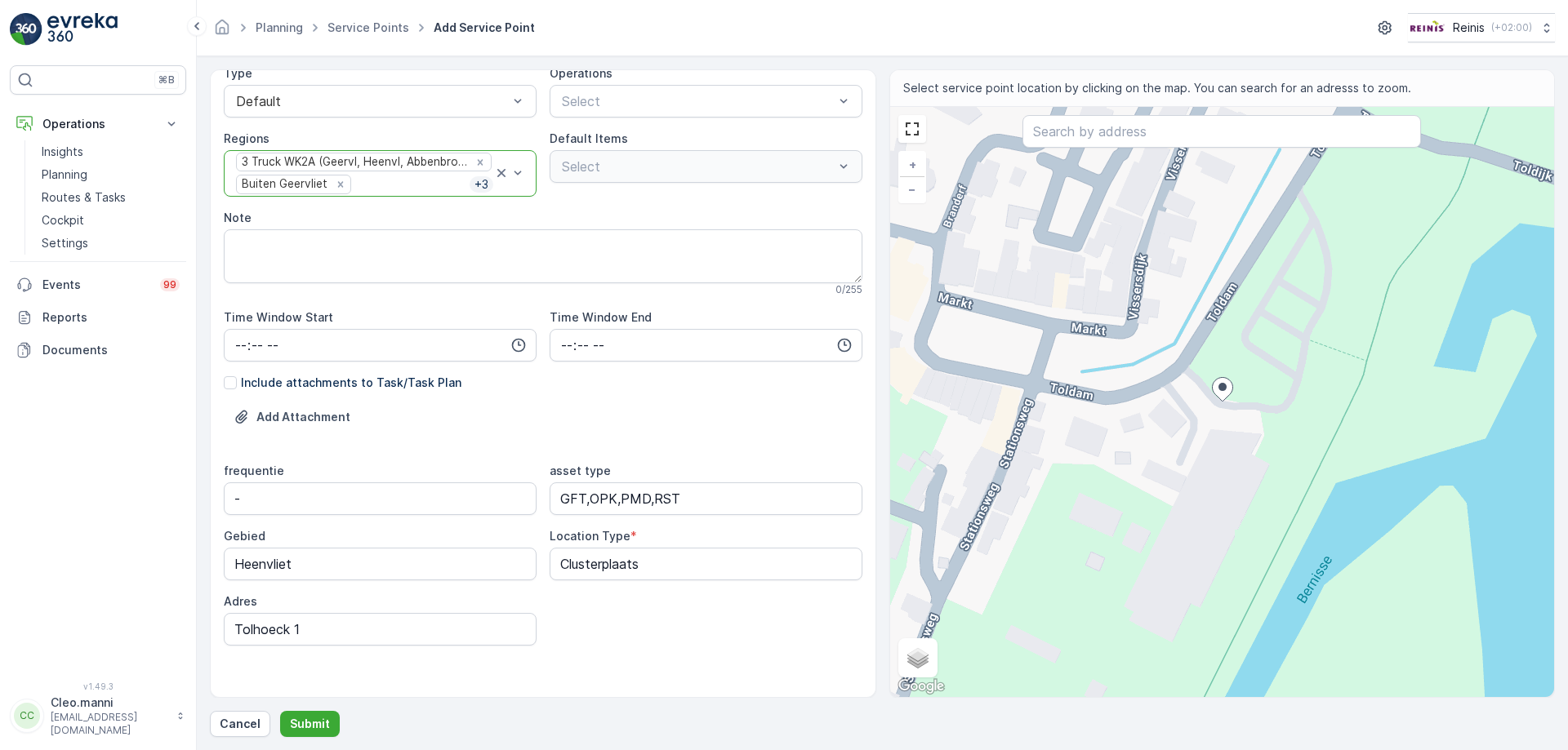
click at [477, 184] on p "+ 3" at bounding box center [481, 185] width 17 height 16
click at [477, 185] on p "+ 3" at bounding box center [481, 185] width 17 height 16
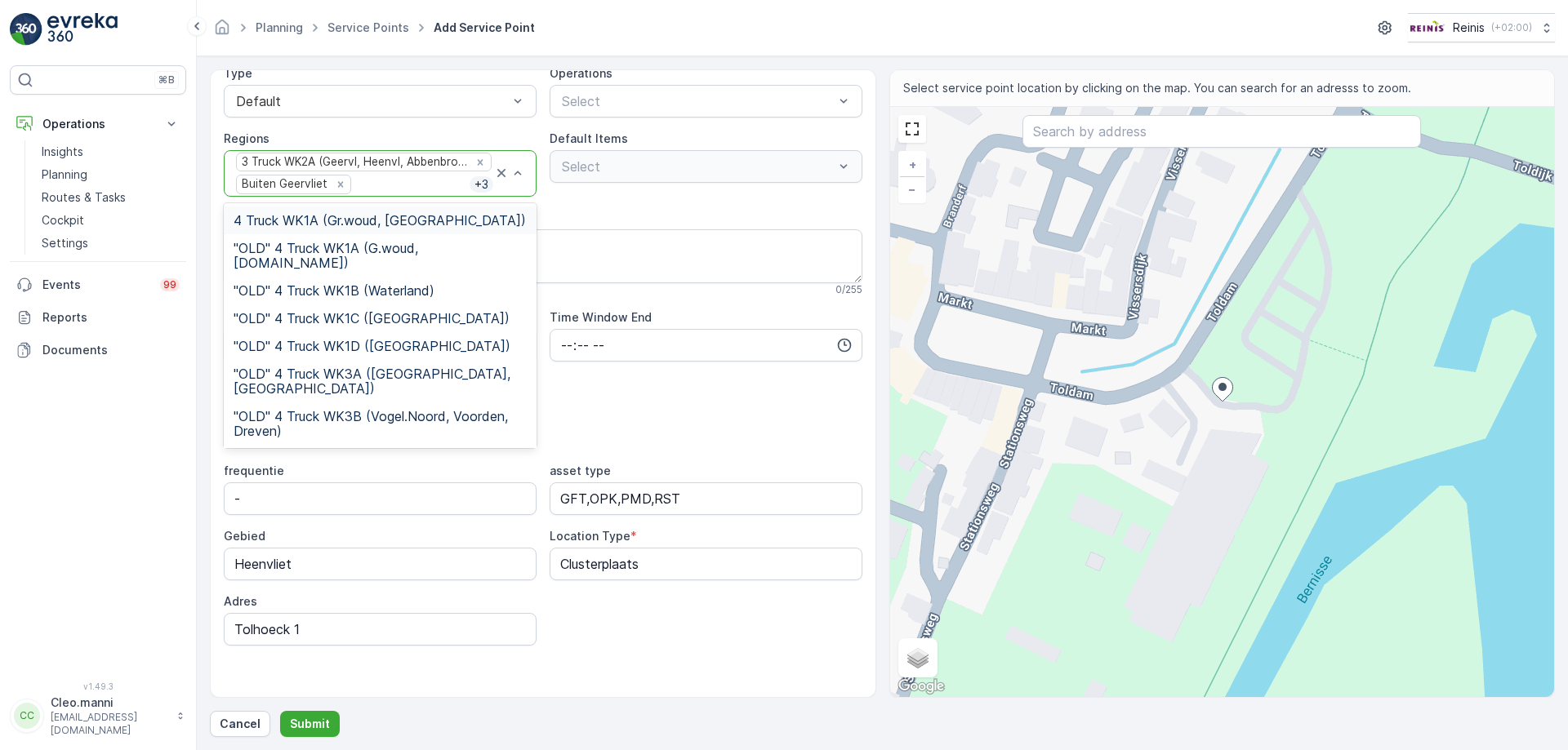
click at [478, 185] on p "+ 3" at bounding box center [481, 185] width 17 height 16
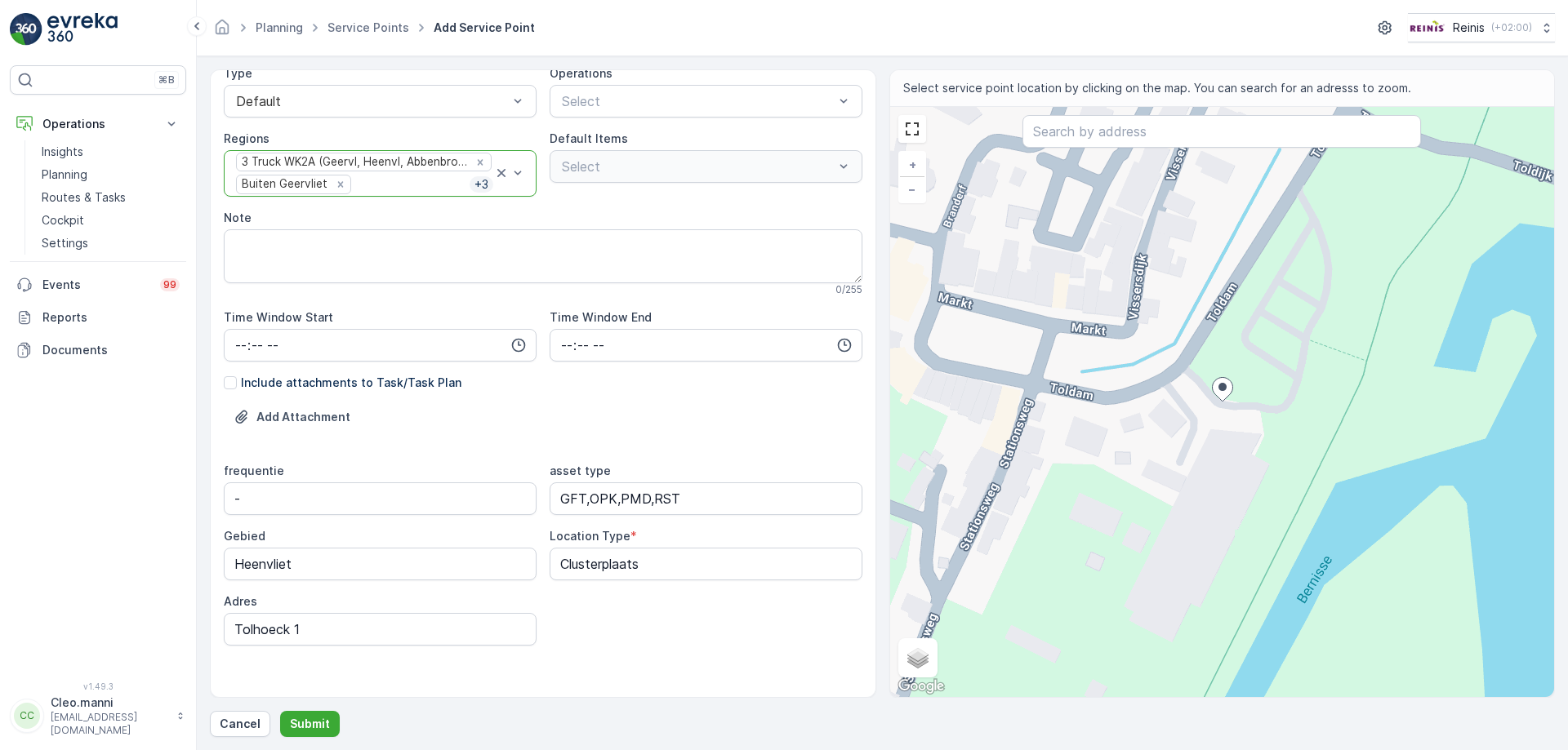
click at [433, 180] on div at bounding box center [412, 185] width 117 height 14
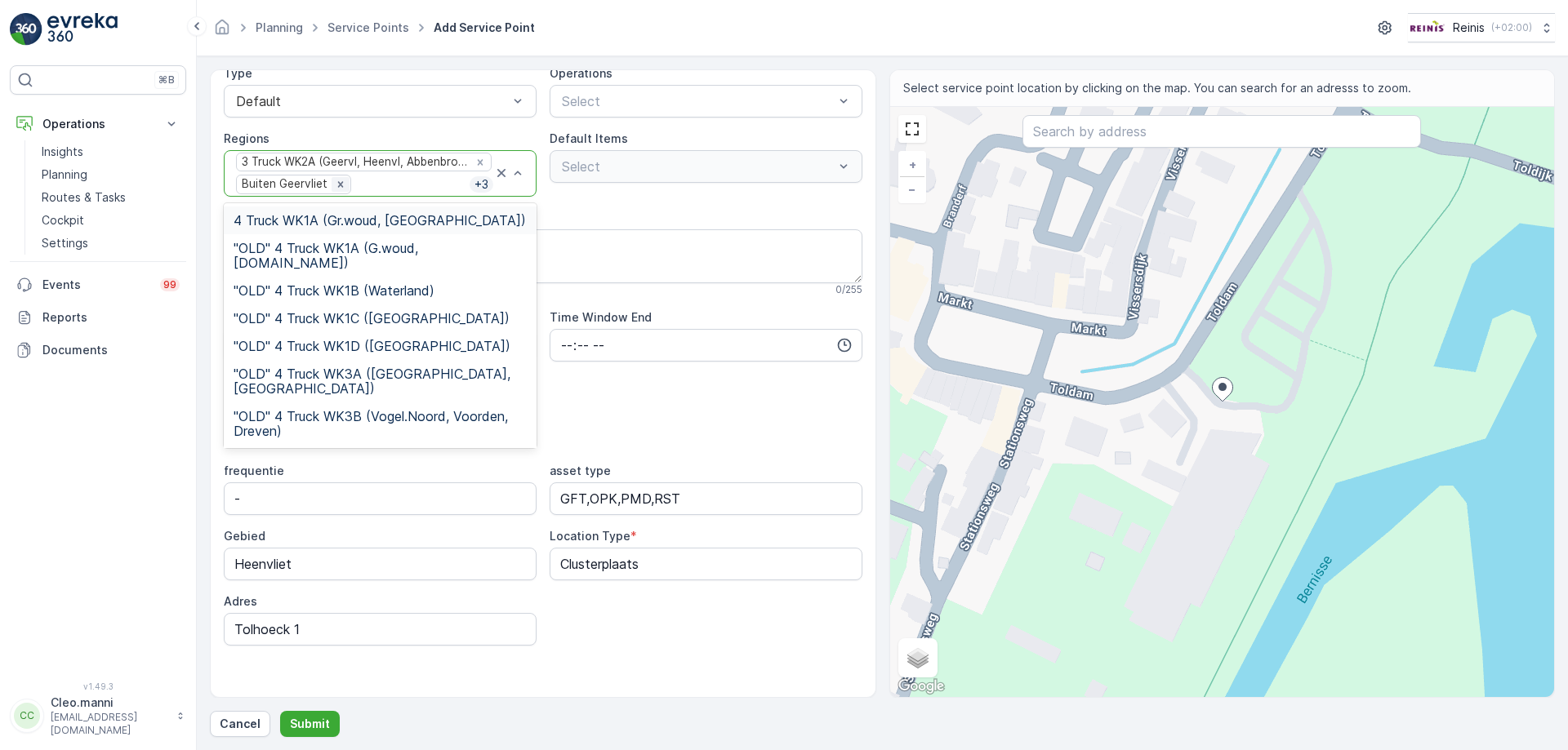
click at [340, 184] on icon "Remove Buiten Geervliet" at bounding box center [340, 184] width 5 height 5
click at [342, 185] on div "Remove Grofvuil Heenvliet" at bounding box center [351, 185] width 18 height 14
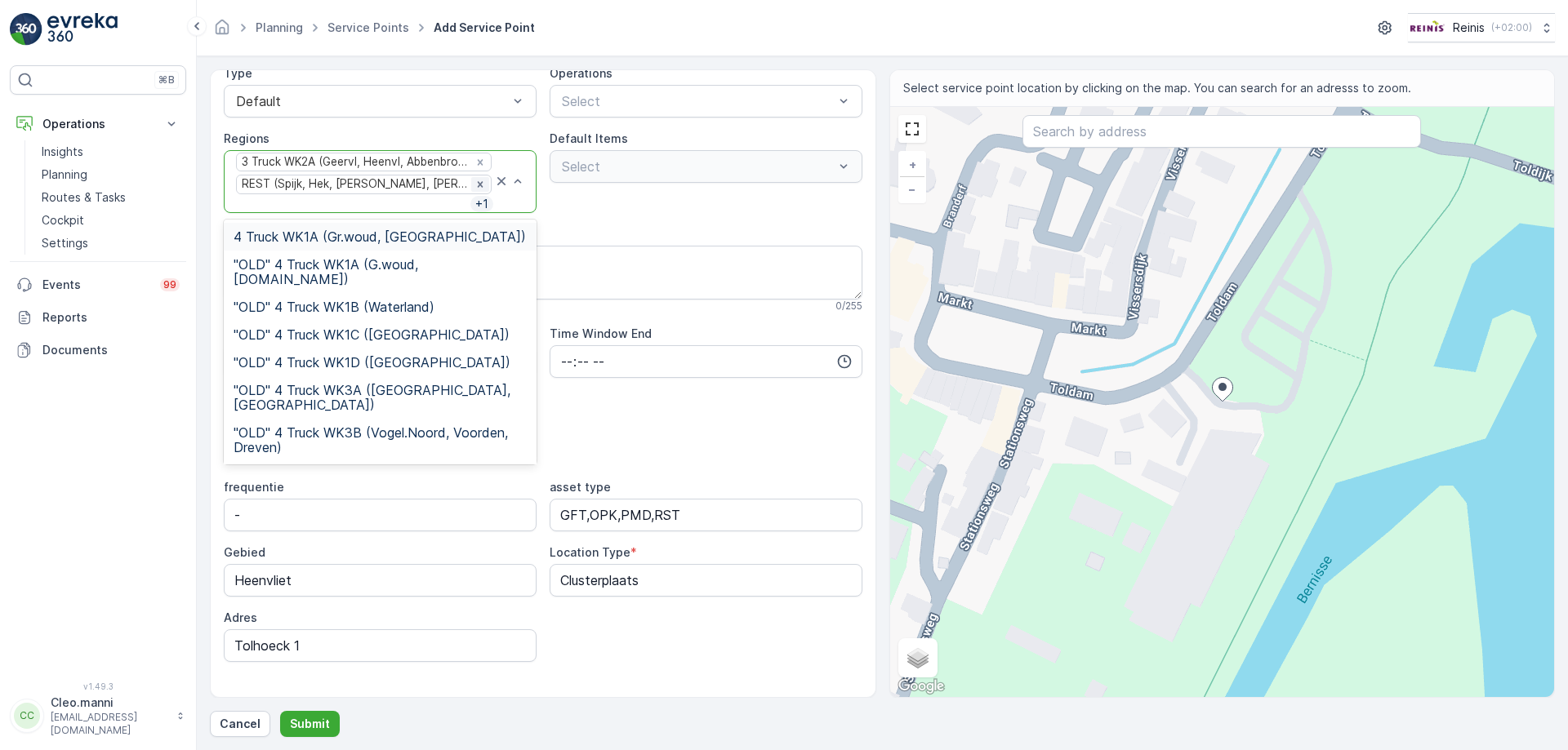
click at [477, 185] on icon "Remove REST (Spijk, Hek, simon, Geerv)" at bounding box center [480, 184] width 5 height 5
click at [700, 419] on div "Add Attachment" at bounding box center [542, 441] width 639 height 46
click at [588, 197] on div "Service Point Name Tolhoeck 1 This name is available 10 / 255 Location * [GEOGR…" at bounding box center [542, 315] width 639 height 820
click at [588, 205] on div "Service Point Name Tolhoeck 1 This name is available 10 / 255 Location * [GEOGR…" at bounding box center [542, 315] width 639 height 820
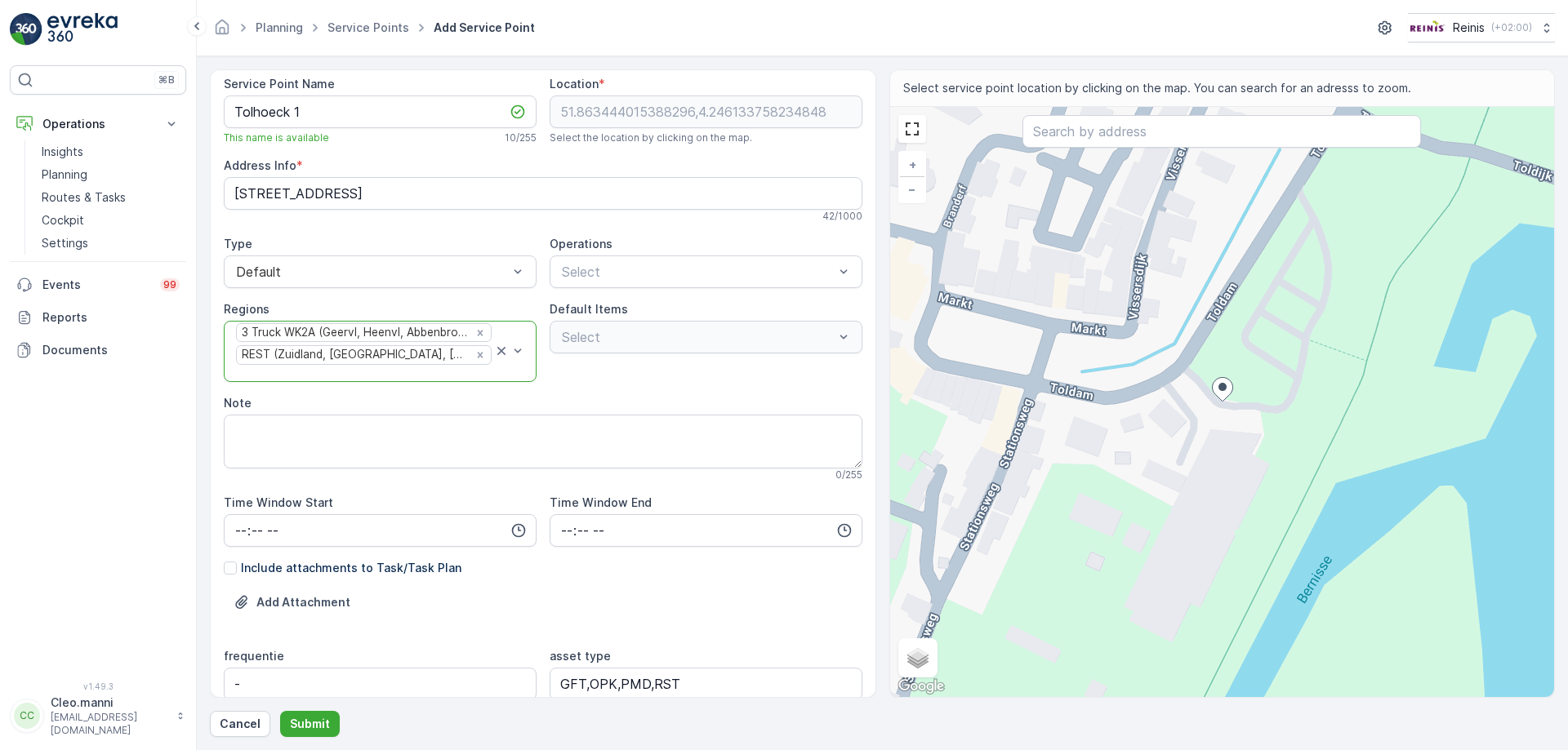
scroll to position [0, 0]
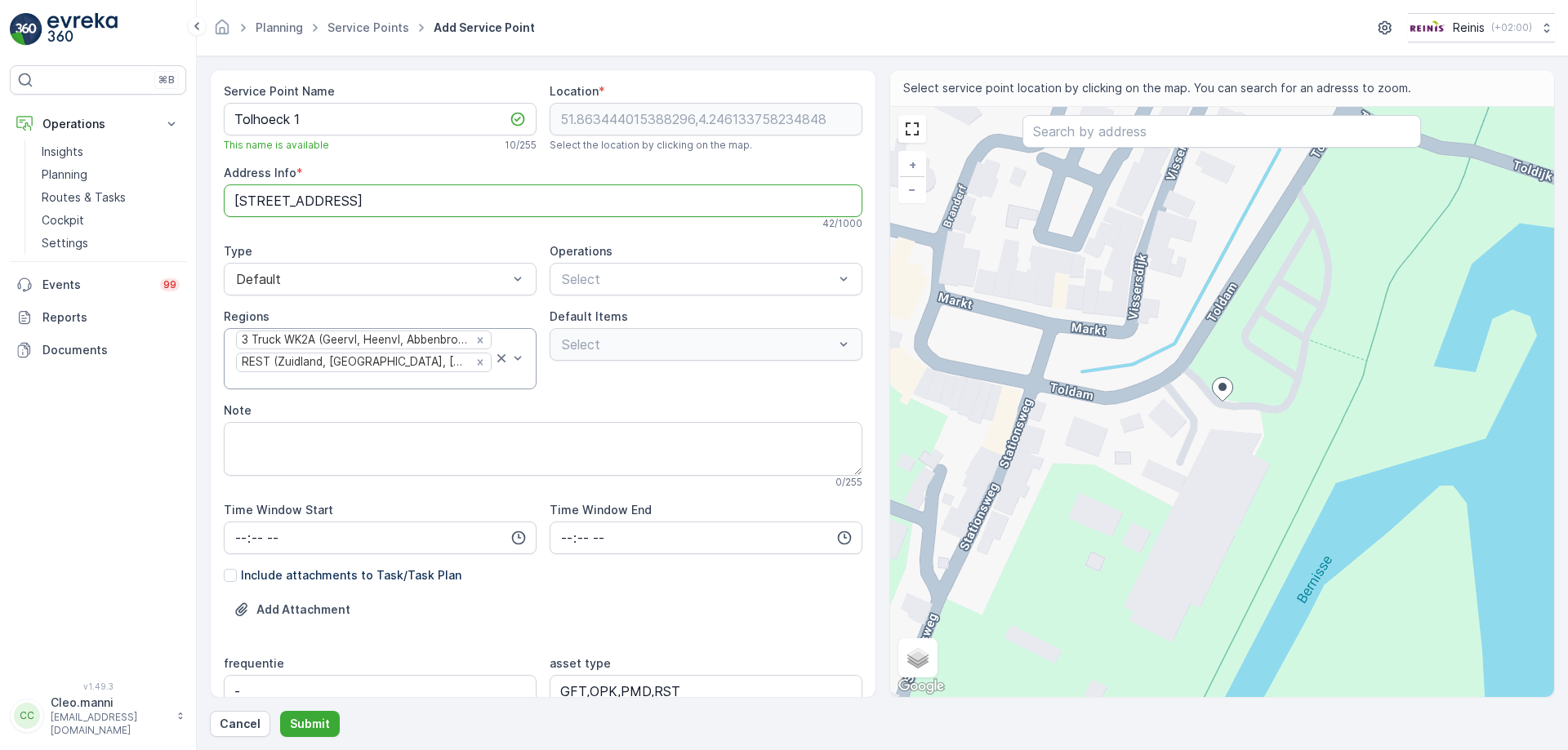
drag, startPoint x: 300, startPoint y: 199, endPoint x: 207, endPoint y: 196, distance: 93.0
click at [207, 196] on form "Service Point Name Tolhoeck 1 This name is available 10 / 255 Location * [GEOGR…" at bounding box center [883, 403] width 1371 height 694
type Info "[STREET_ADDRESS]"
click at [355, 244] on div "Type" at bounding box center [379, 251] width 313 height 16
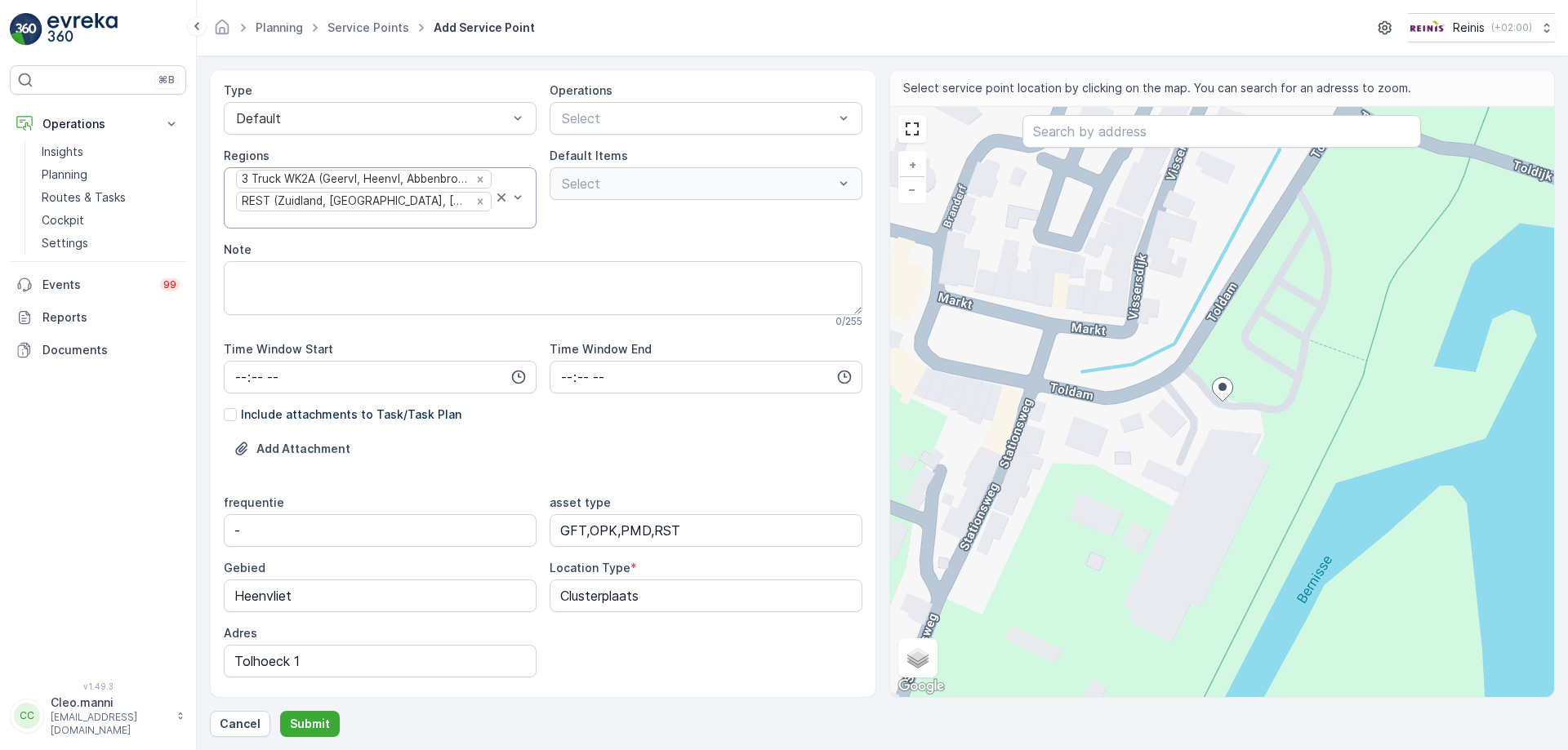
scroll to position [192, 0]
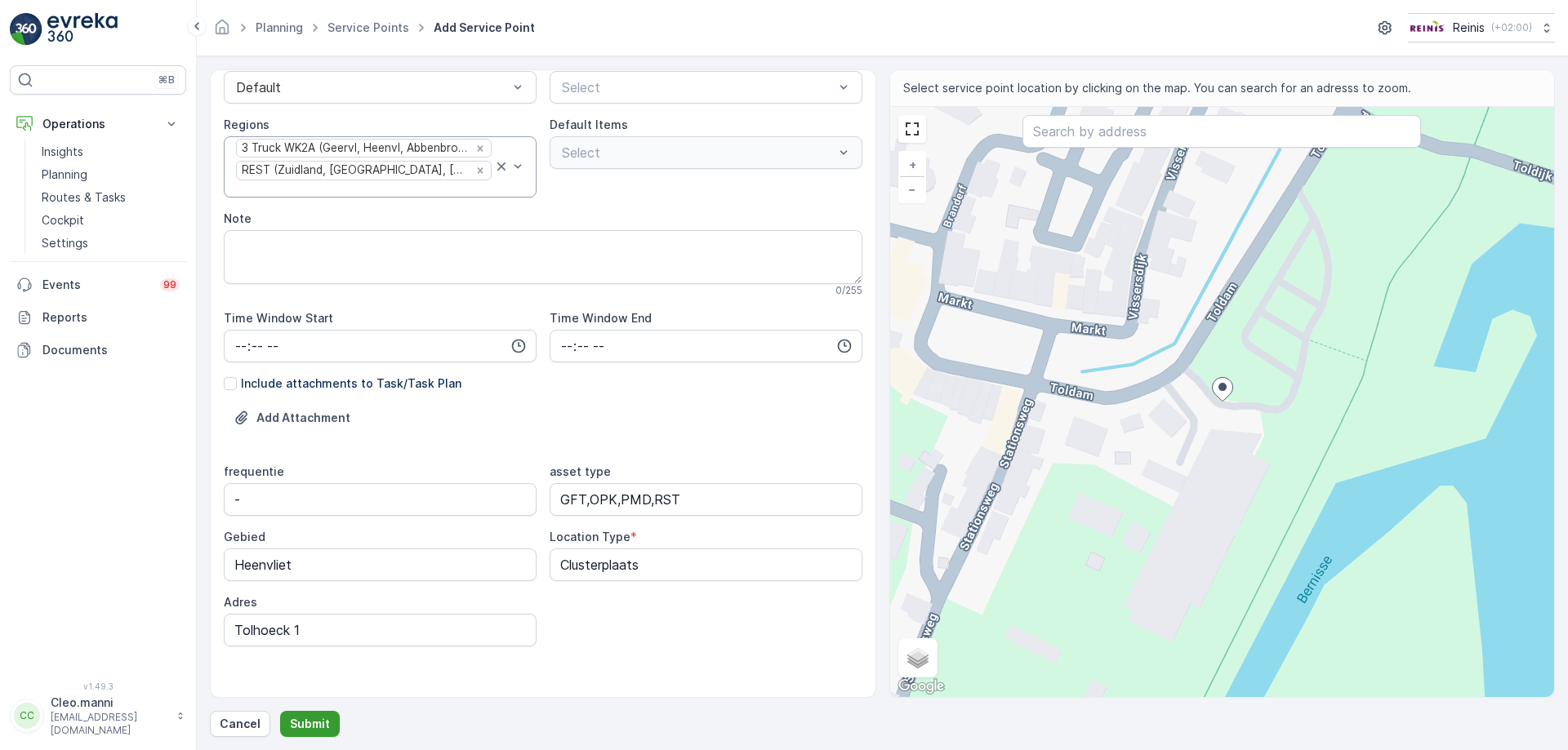
click at [313, 725] on p "Submit" at bounding box center [310, 724] width 40 height 16
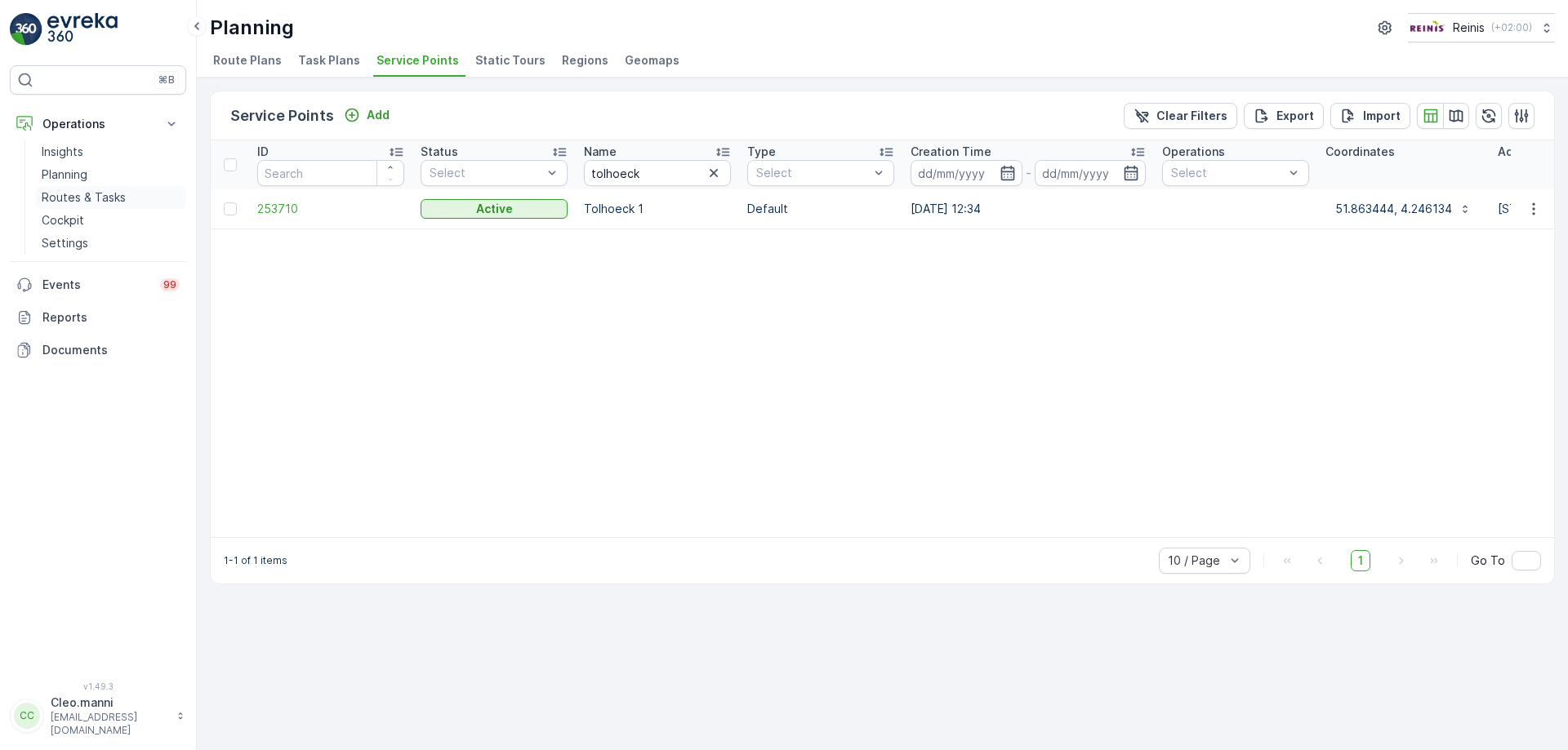
click at [90, 196] on p "Routes & Tasks" at bounding box center [83, 197] width 84 height 16
